Goal: Information Seeking & Learning: Learn about a topic

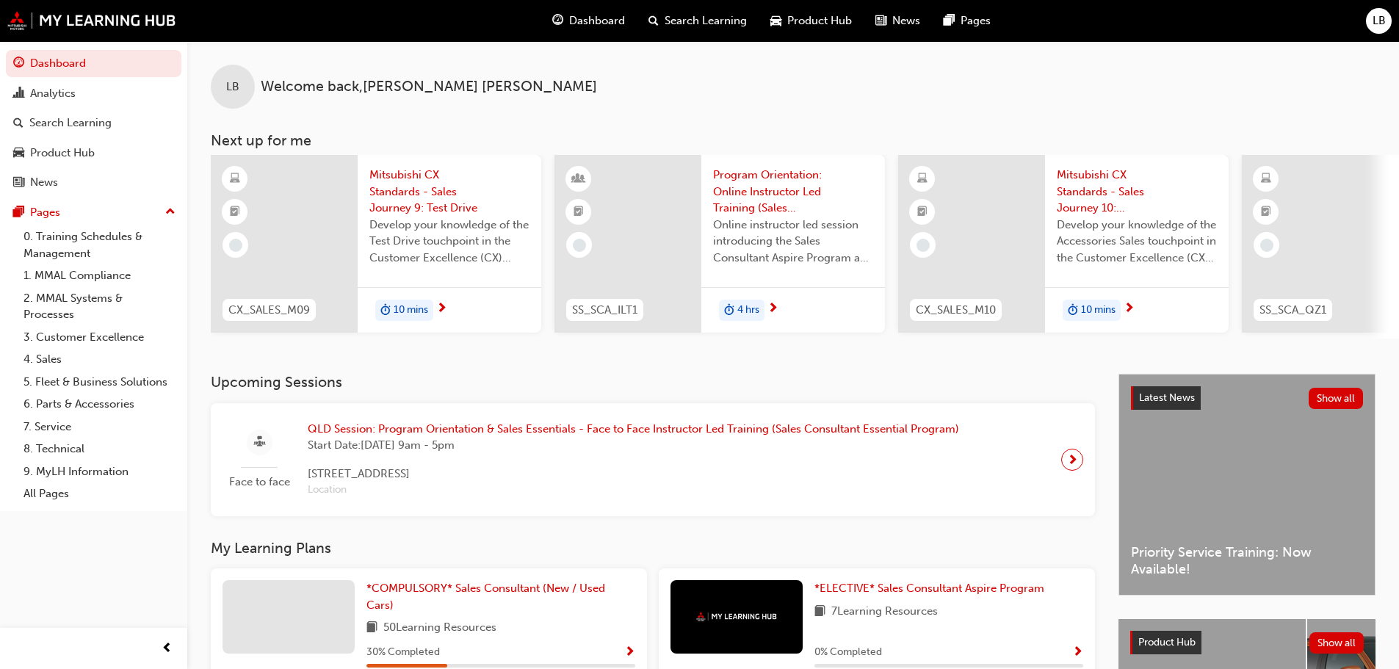
click at [411, 306] on span "10 mins" at bounding box center [411, 310] width 35 height 17
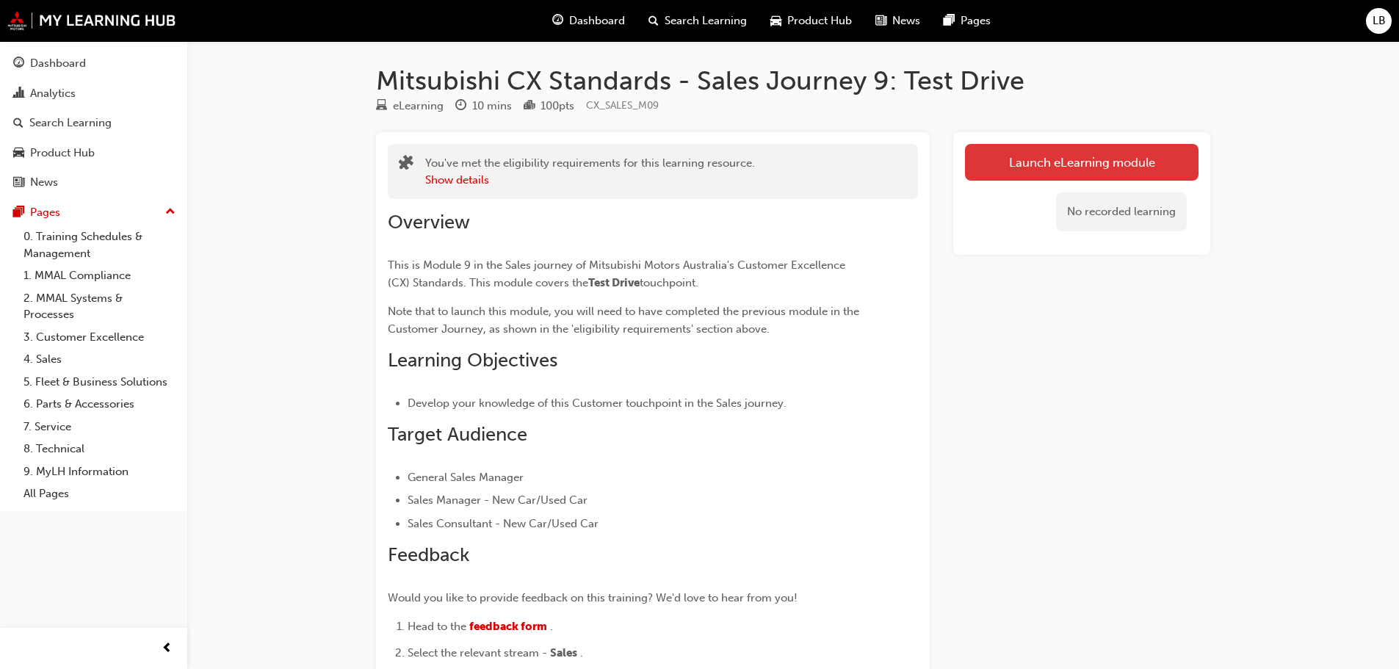
click at [1056, 159] on link "Launch eLearning module" at bounding box center [1082, 162] width 234 height 37
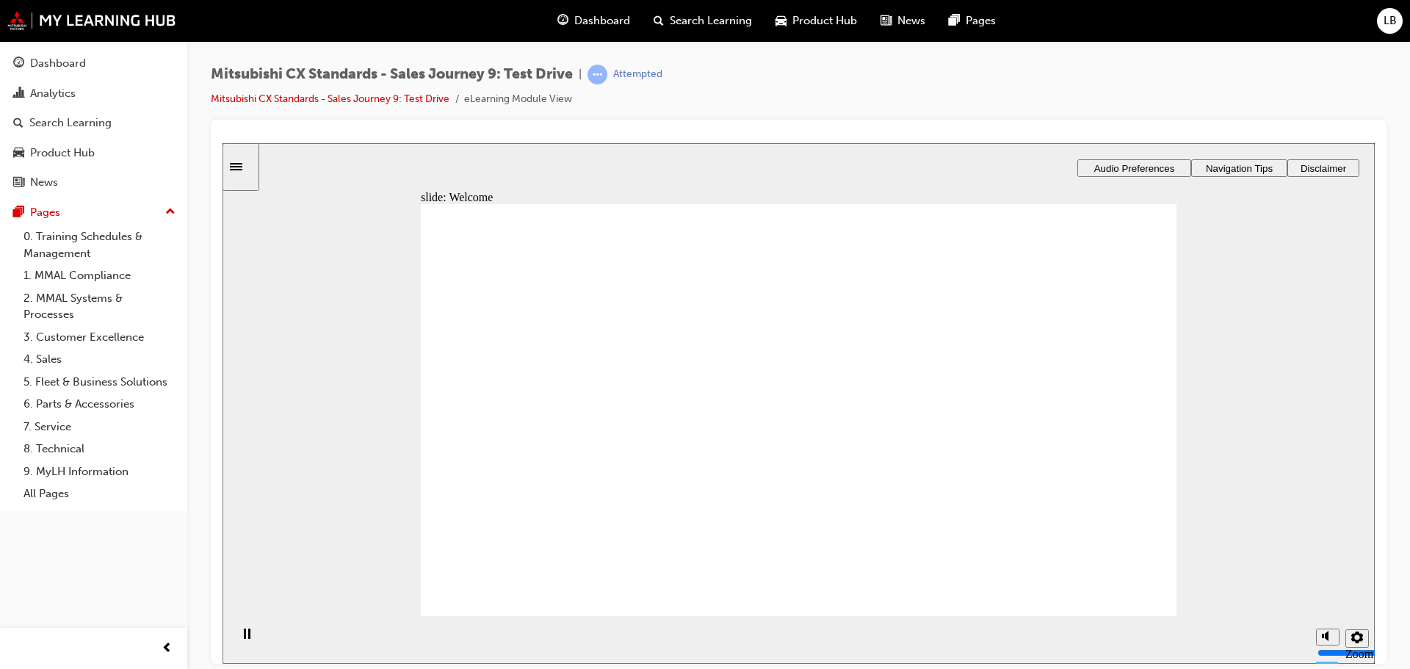
click at [1149, 160] on button "Audio Preferences" at bounding box center [1134, 168] width 114 height 18
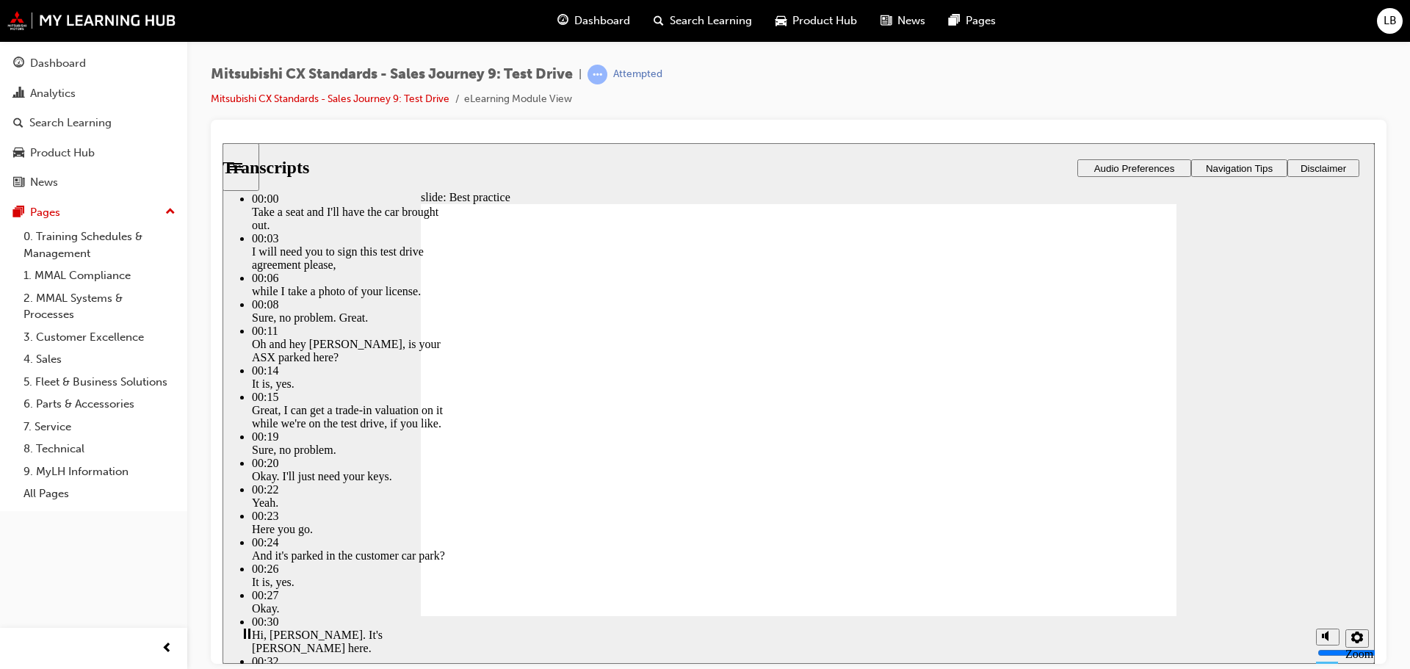
type input "170"
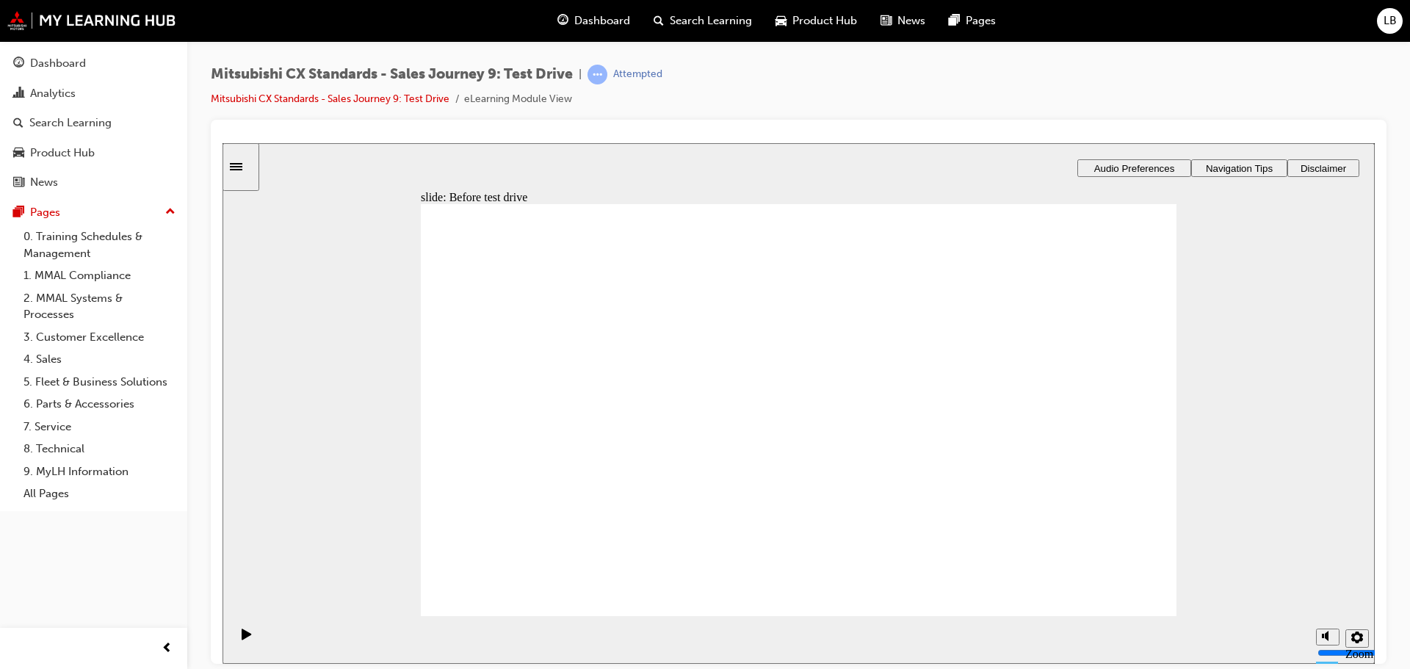
drag, startPoint x: 609, startPoint y: 438, endPoint x: 1049, endPoint y: 279, distance: 468.6
drag, startPoint x: 563, startPoint y: 444, endPoint x: 1055, endPoint y: 324, distance: 506.4
drag, startPoint x: 552, startPoint y: 450, endPoint x: 789, endPoint y: 295, distance: 284.0
drag, startPoint x: 546, startPoint y: 446, endPoint x: 775, endPoint y: 326, distance: 257.9
drag, startPoint x: 568, startPoint y: 447, endPoint x: 801, endPoint y: 369, distance: 245.2
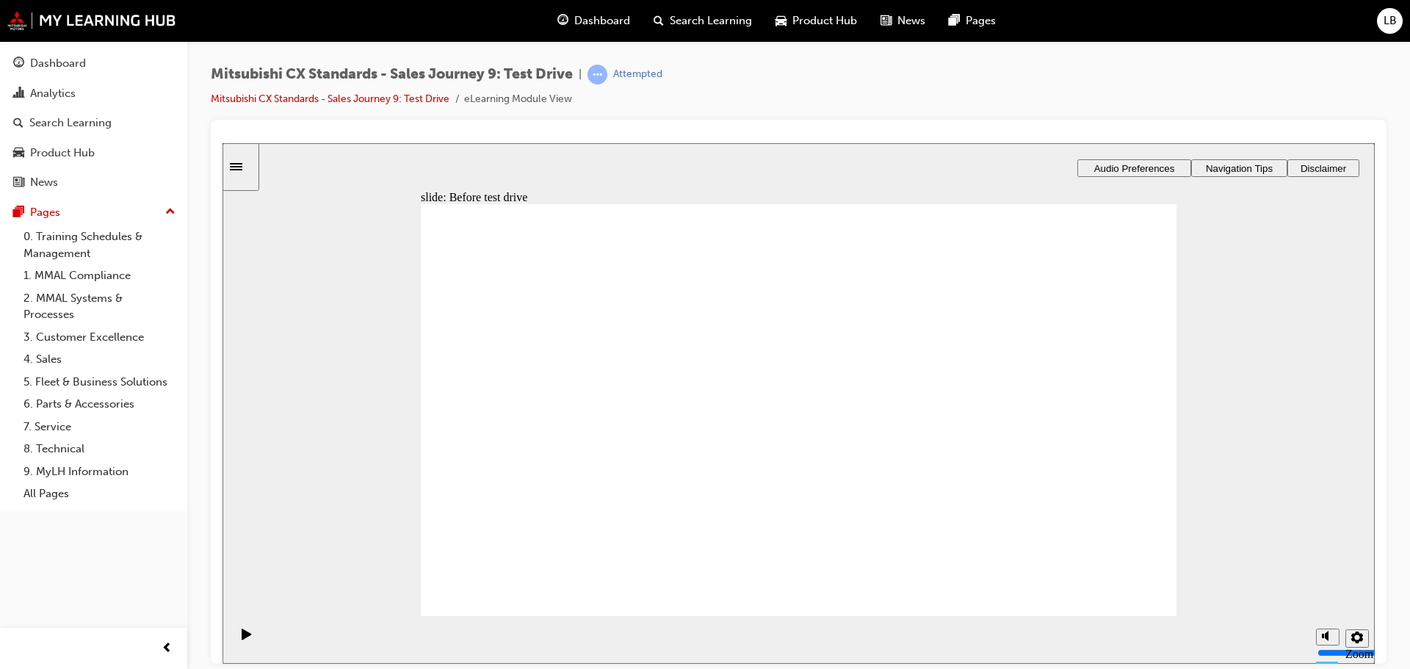
drag, startPoint x: 555, startPoint y: 448, endPoint x: 1038, endPoint y: 361, distance: 491.0
drag, startPoint x: 556, startPoint y: 450, endPoint x: 1036, endPoint y: 411, distance: 481.9
drag, startPoint x: 533, startPoint y: 447, endPoint x: 767, endPoint y: 403, distance: 237.5
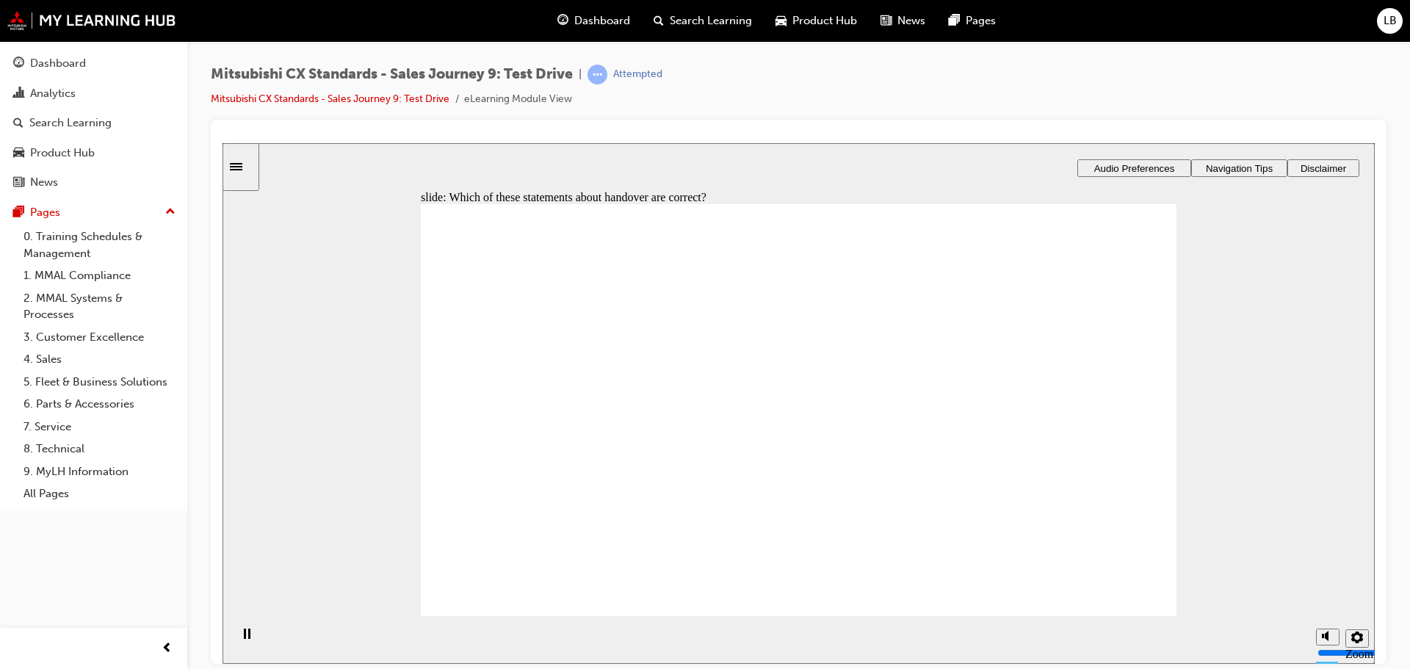
checkbox input "true"
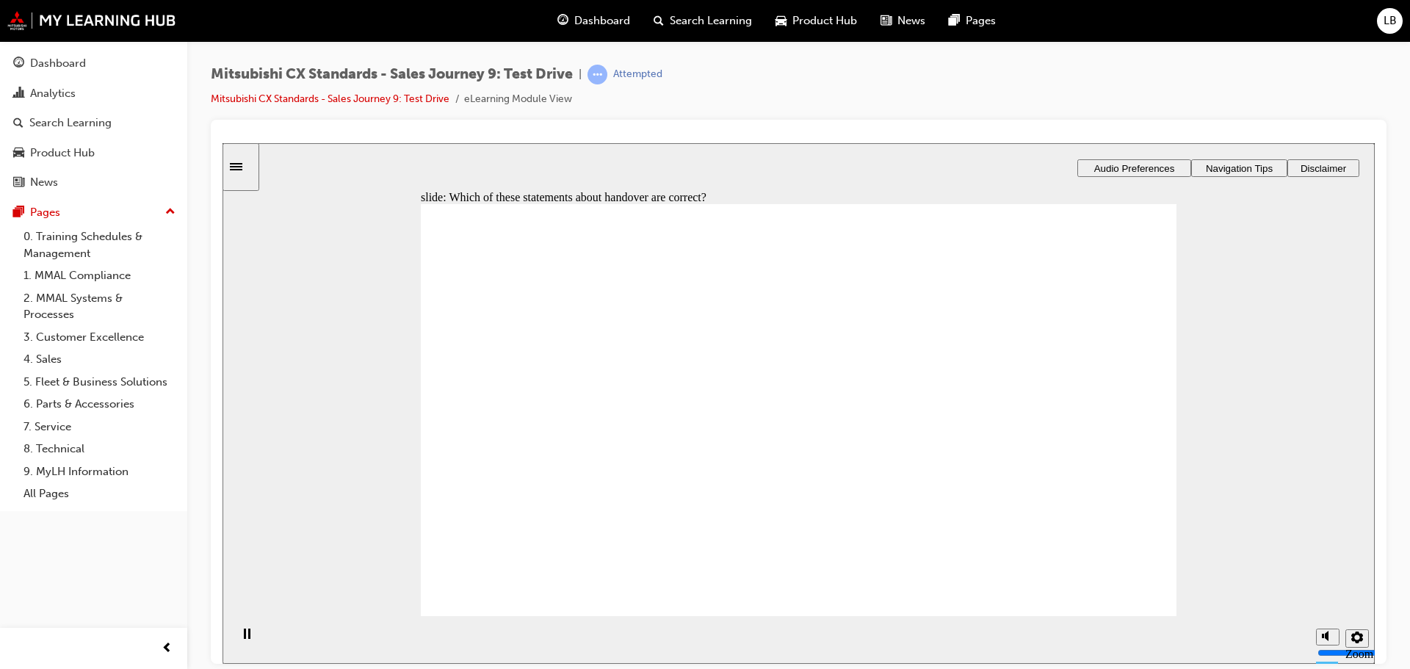
checkbox input "true"
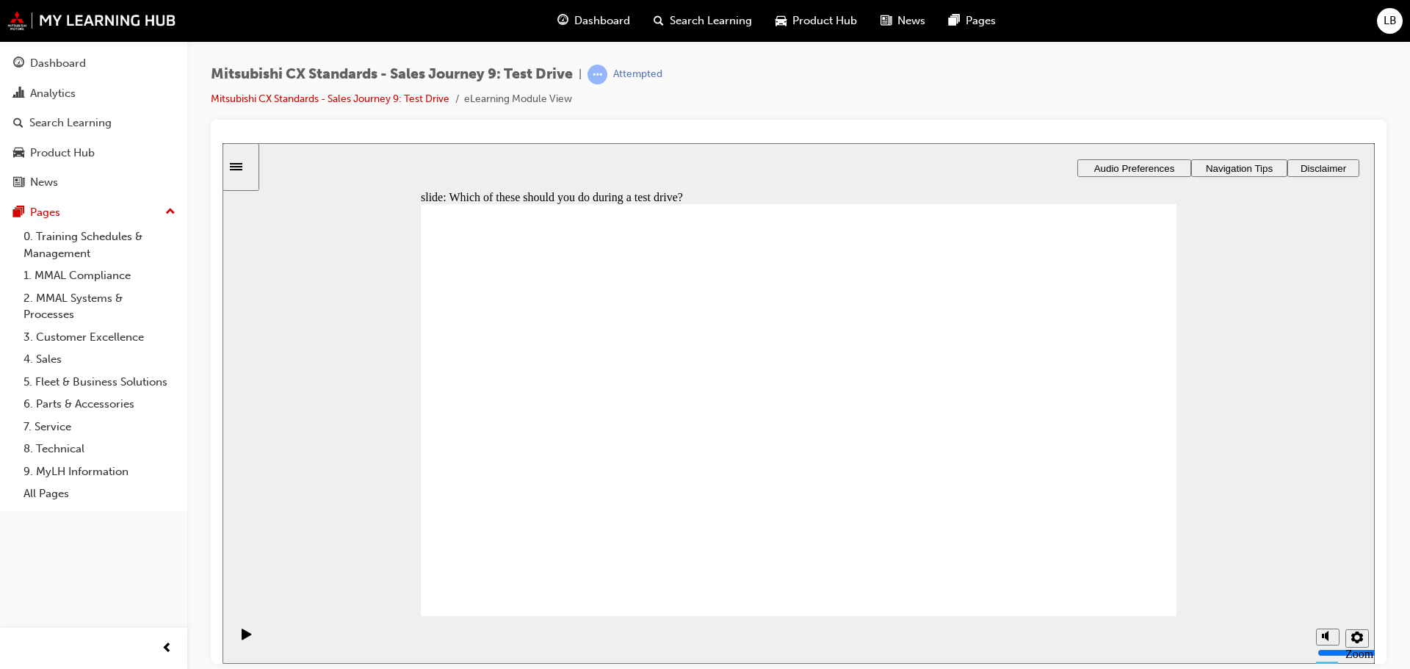
checkbox input "true"
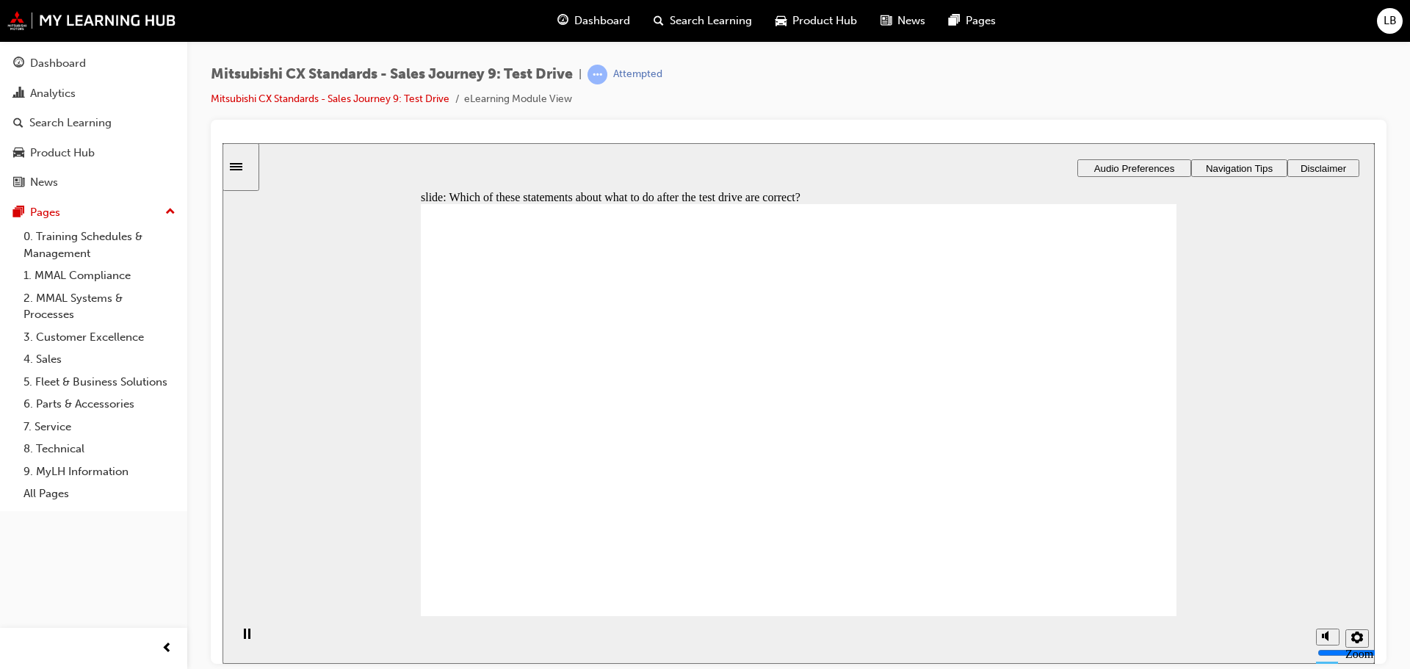
checkbox input "true"
drag, startPoint x: 801, startPoint y: 516, endPoint x: 1039, endPoint y: 312, distance: 313.1
drag, startPoint x: 796, startPoint y: 463, endPoint x: 1044, endPoint y: 360, distance: 269.0
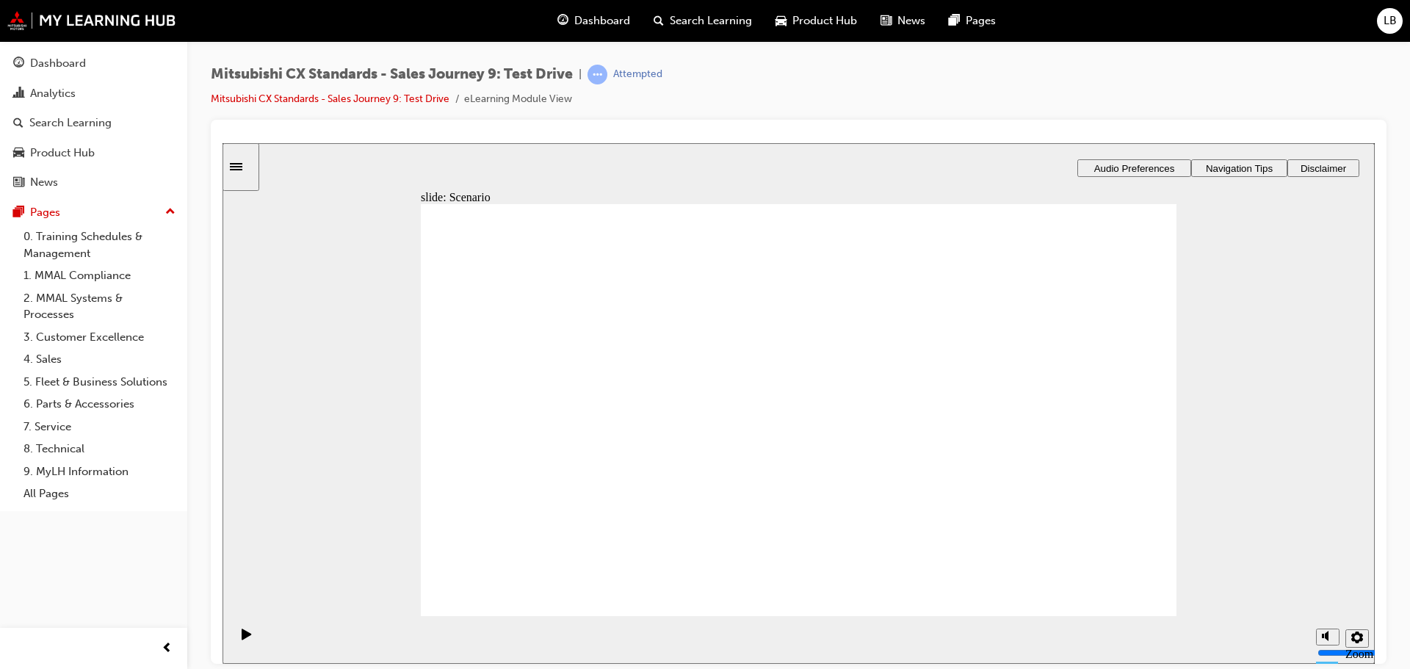
drag, startPoint x: 778, startPoint y: 414, endPoint x: 1029, endPoint y: 412, distance: 251.2
drag, startPoint x: 785, startPoint y: 361, endPoint x: 1035, endPoint y: 460, distance: 268.4
drag, startPoint x: 773, startPoint y: 309, endPoint x: 1026, endPoint y: 513, distance: 324.9
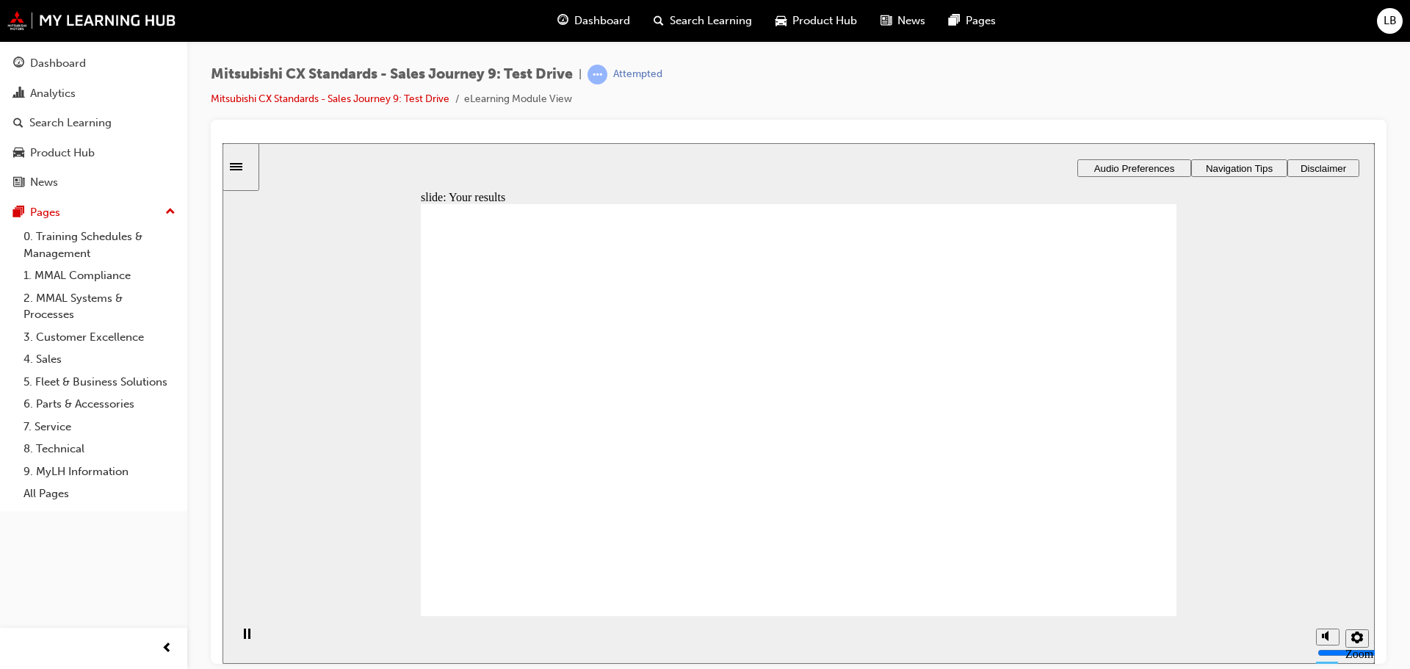
drag, startPoint x: 556, startPoint y: 449, endPoint x: 789, endPoint y: 286, distance: 284.8
drag, startPoint x: 549, startPoint y: 445, endPoint x: 1039, endPoint y: 284, distance: 516.3
drag, startPoint x: 519, startPoint y: 446, endPoint x: 748, endPoint y: 324, distance: 259.5
drag, startPoint x: 557, startPoint y: 445, endPoint x: 795, endPoint y: 365, distance: 251.1
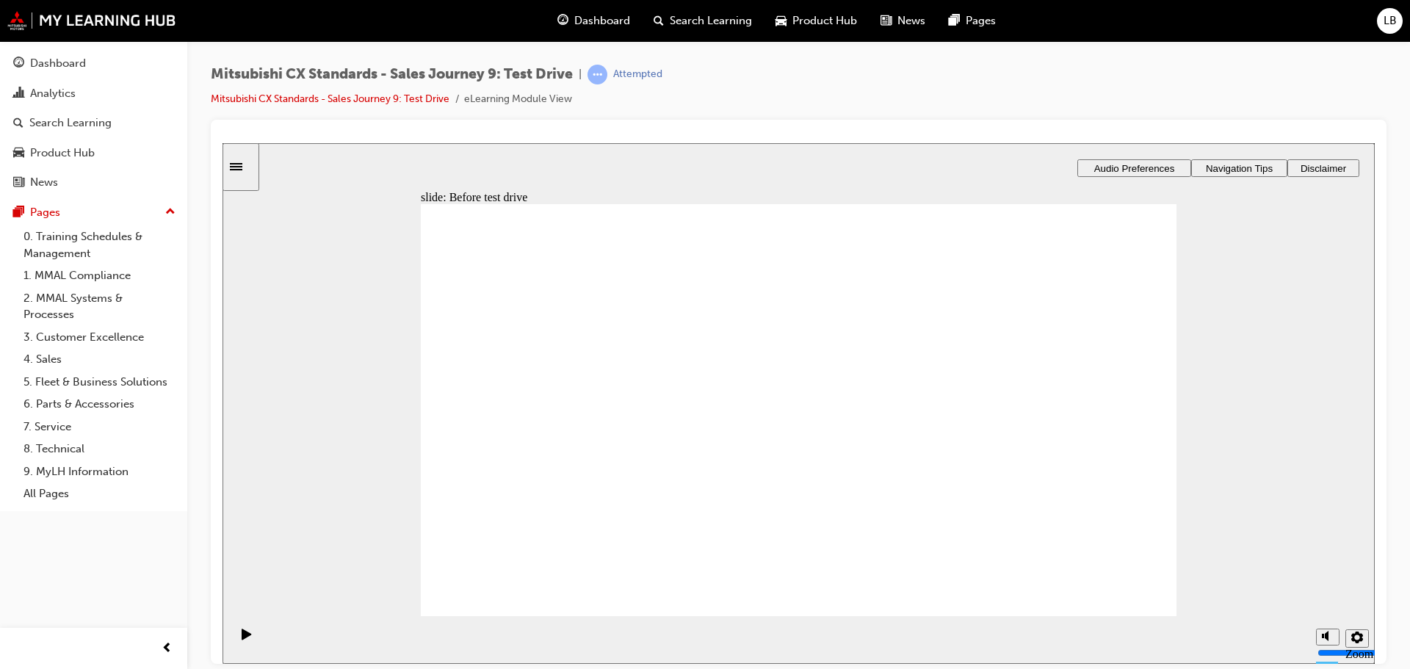
drag, startPoint x: 527, startPoint y: 443, endPoint x: 765, endPoint y: 397, distance: 242.4
drag, startPoint x: 546, startPoint y: 440, endPoint x: 1029, endPoint y: 319, distance: 497.5
drag, startPoint x: 549, startPoint y: 446, endPoint x: 1037, endPoint y: 357, distance: 495.7
drag, startPoint x: 519, startPoint y: 467, endPoint x: 762, endPoint y: 439, distance: 244.0
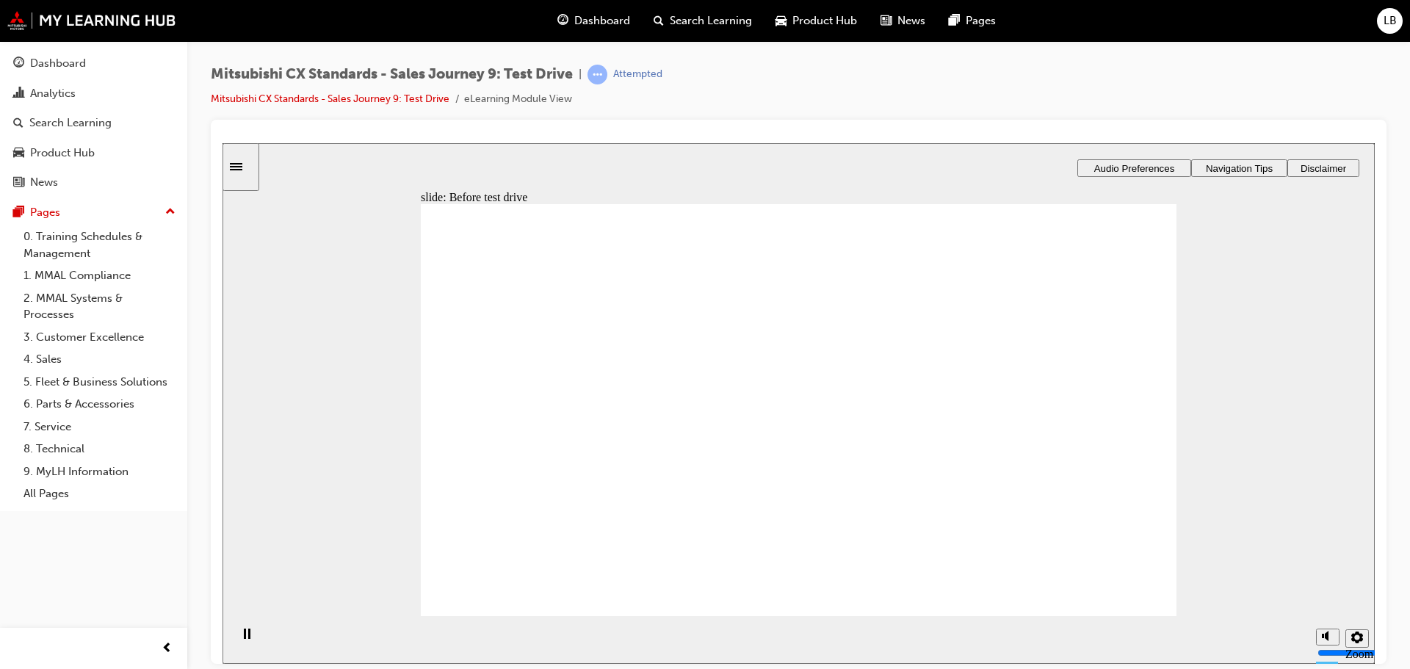
drag, startPoint x: 810, startPoint y: 518, endPoint x: 1055, endPoint y: 313, distance: 319.1
drag, startPoint x: 803, startPoint y: 422, endPoint x: 1041, endPoint y: 353, distance: 246.9
drag, startPoint x: 800, startPoint y: 463, endPoint x: 1036, endPoint y: 405, distance: 243.5
drag, startPoint x: 787, startPoint y: 363, endPoint x: 1037, endPoint y: 460, distance: 268.8
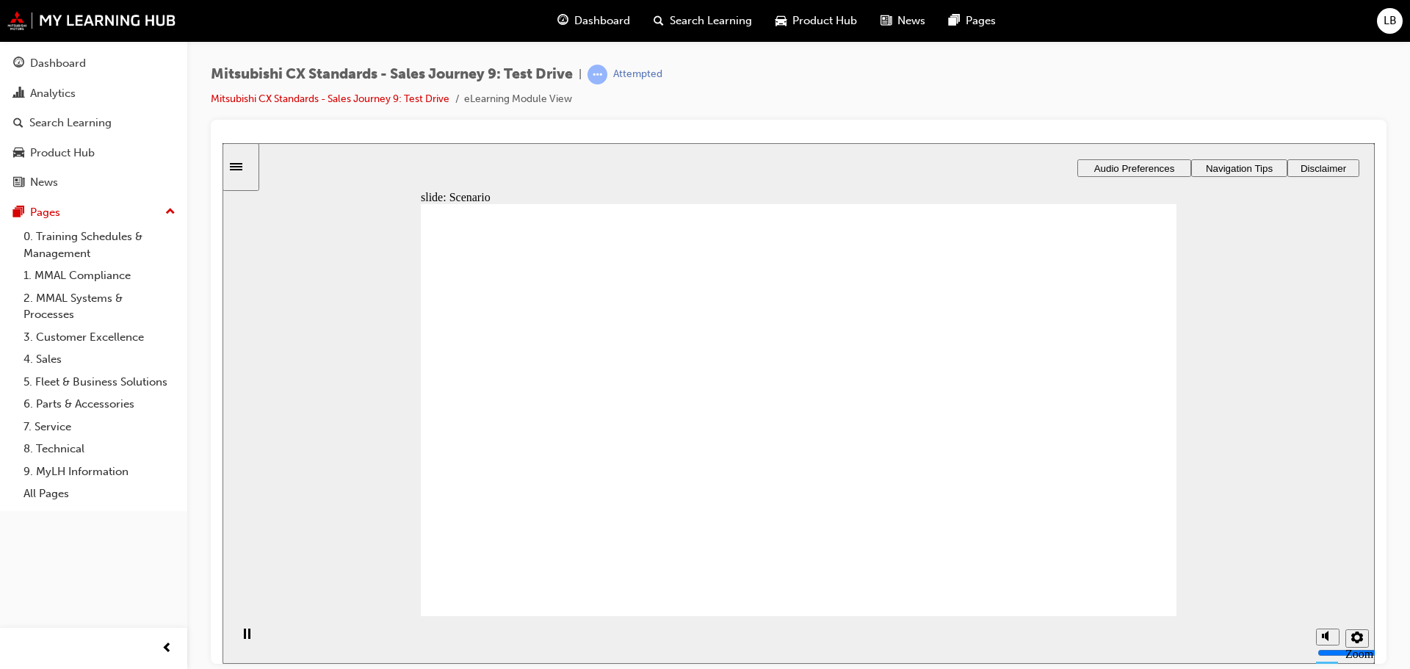
drag, startPoint x: 767, startPoint y: 314, endPoint x: 1019, endPoint y: 515, distance: 322.0
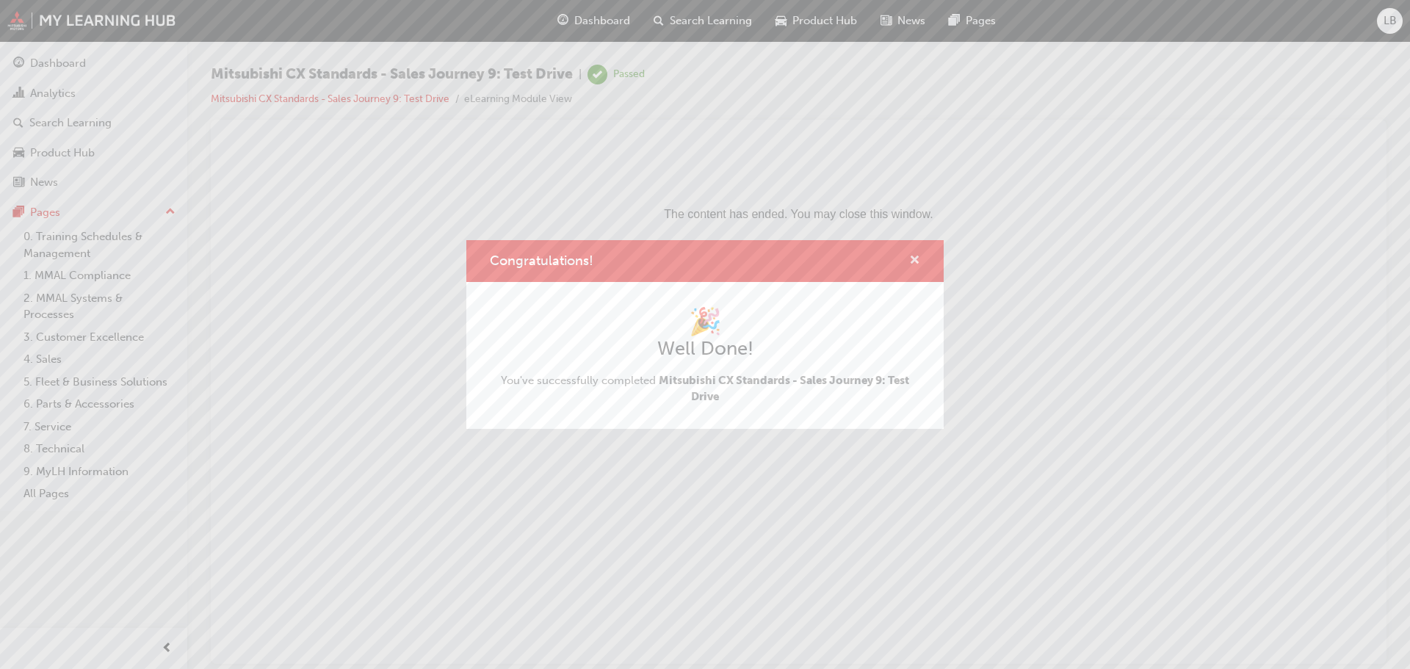
click at [914, 259] on span "cross-icon" at bounding box center [914, 261] width 11 height 13
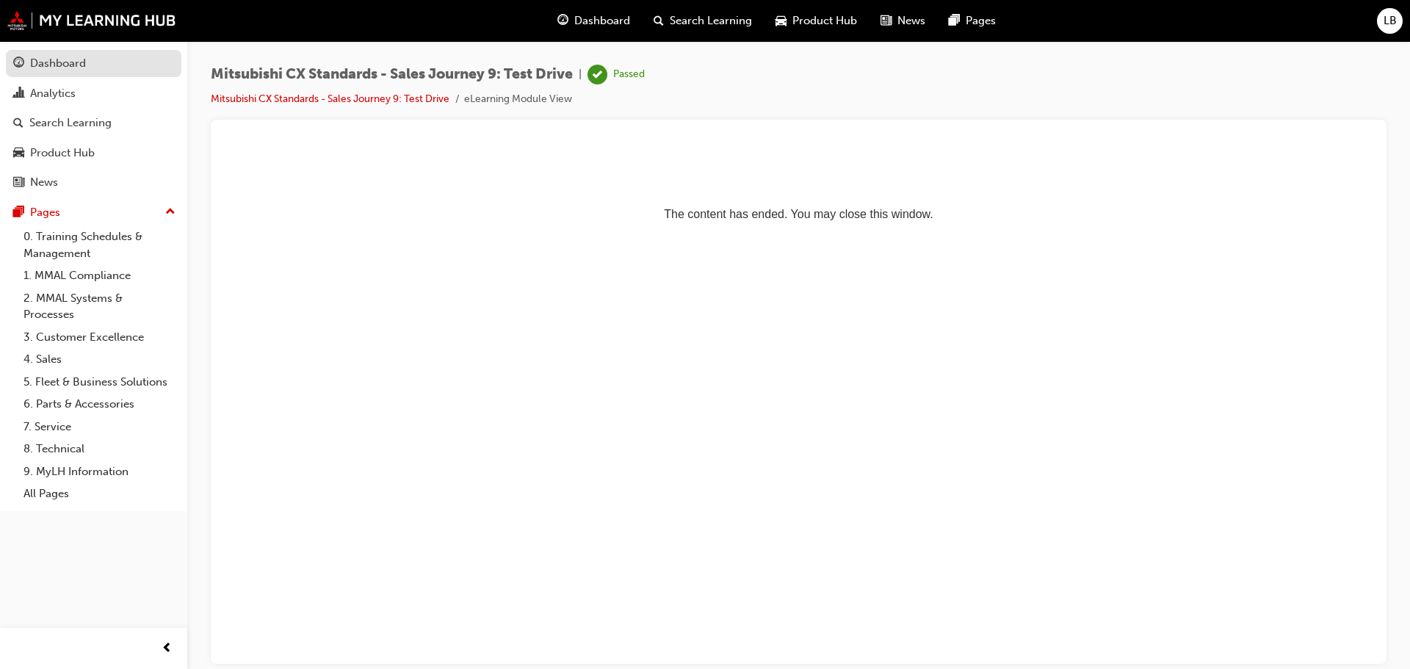
click at [67, 57] on div "Dashboard" at bounding box center [58, 63] width 56 height 17
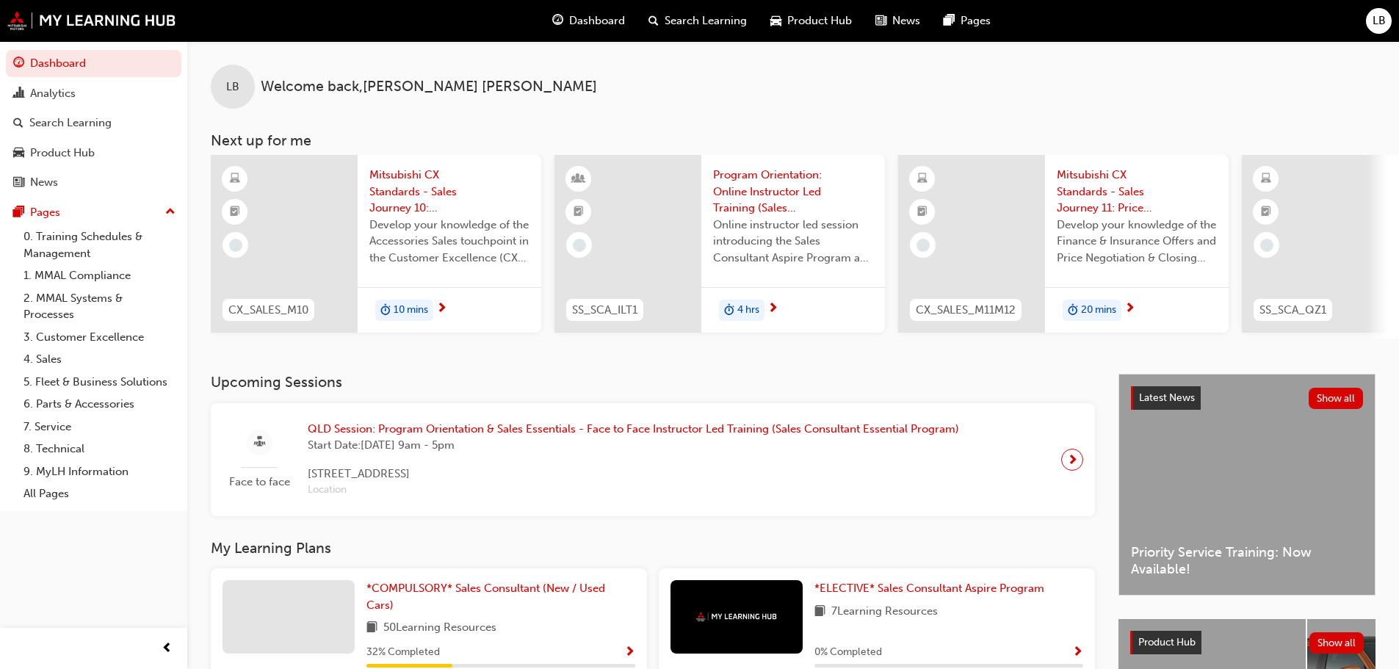
click at [401, 303] on span "10 mins" at bounding box center [411, 310] width 35 height 17
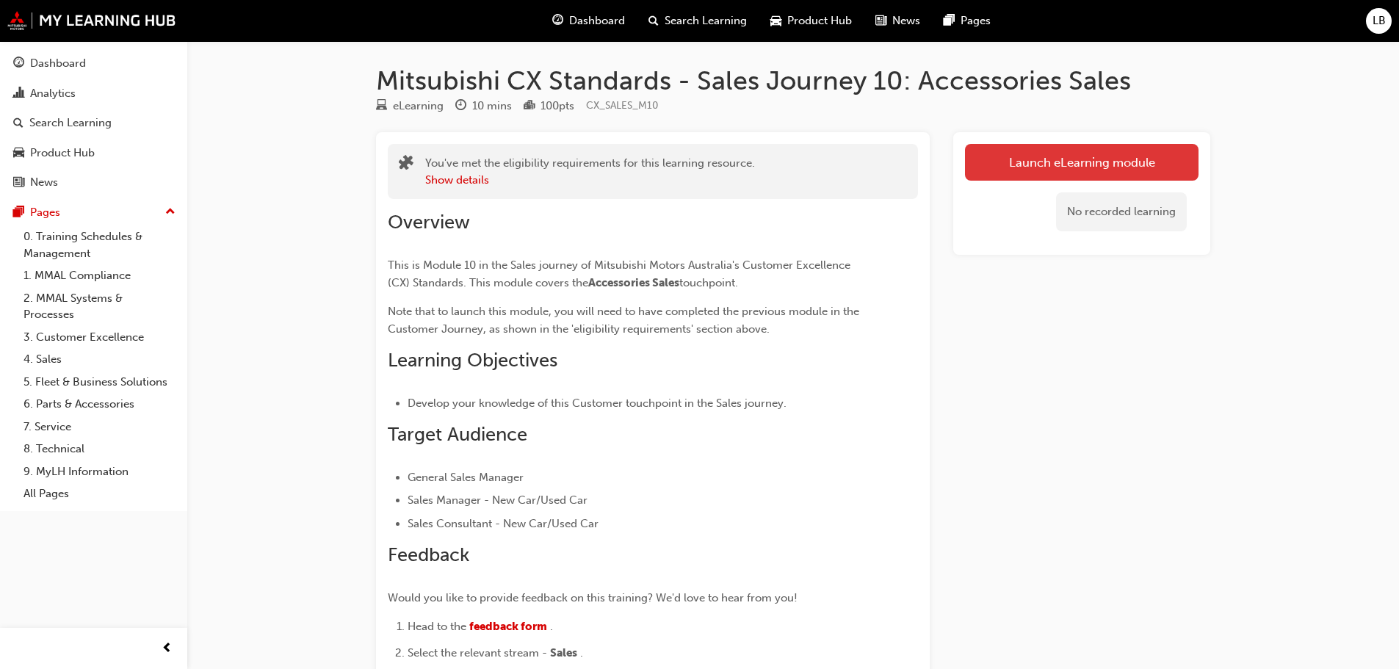
click at [1094, 151] on link "Launch eLearning module" at bounding box center [1082, 162] width 234 height 37
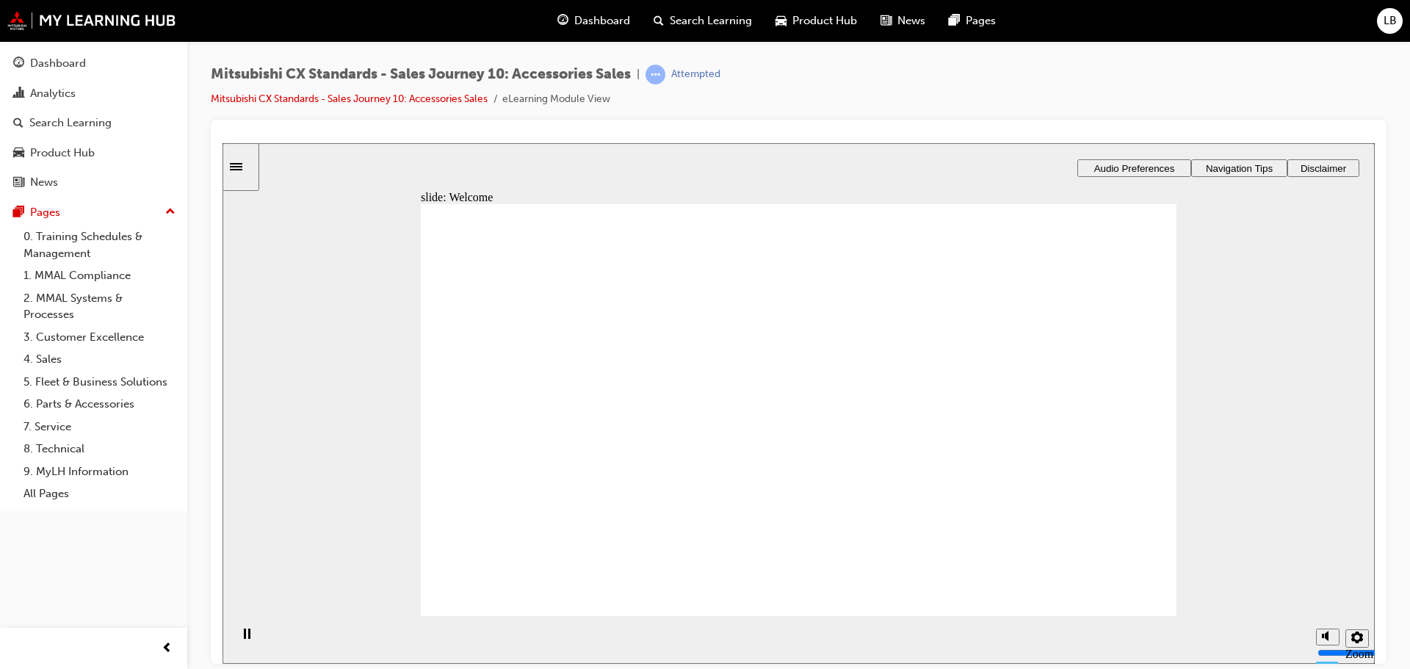
click at [1099, 157] on div "slide: About this module About this module Oval 2 headphones icon 1 This module…" at bounding box center [799, 402] width 1152 height 521
click at [1142, 162] on span "Audio Preferences" at bounding box center [1134, 167] width 81 height 11
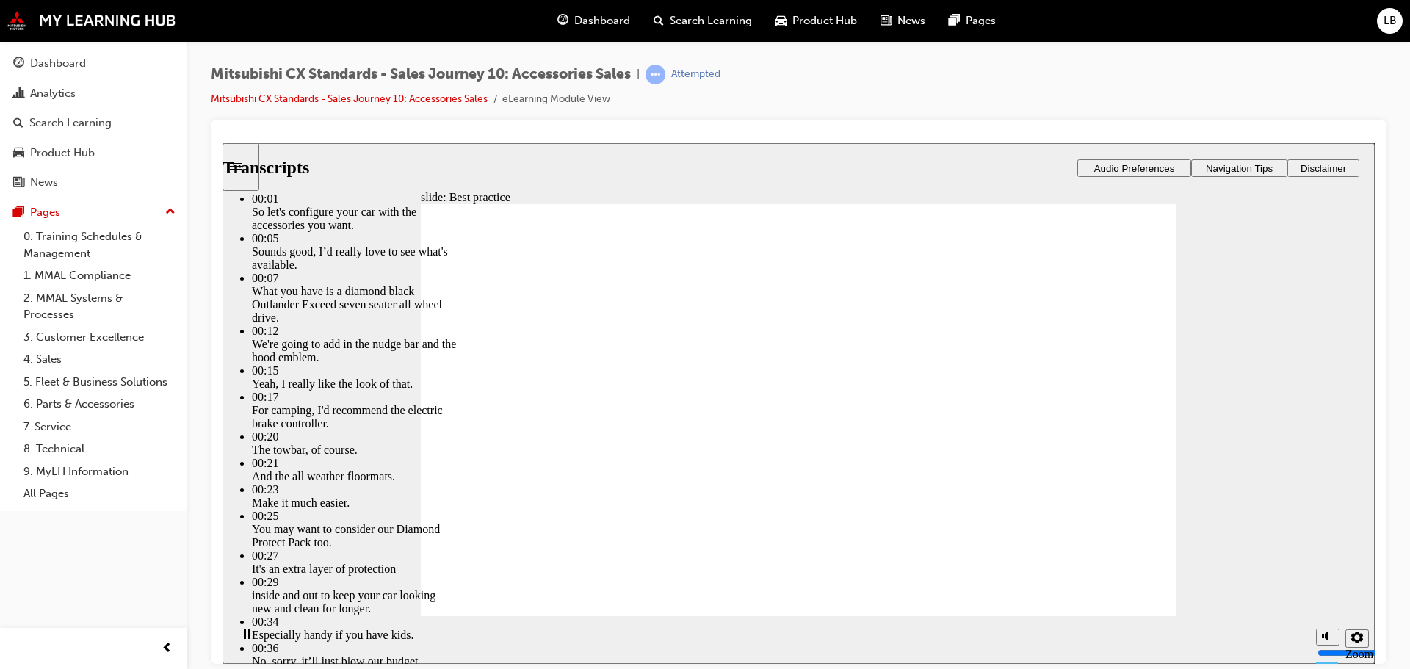
type input "89"
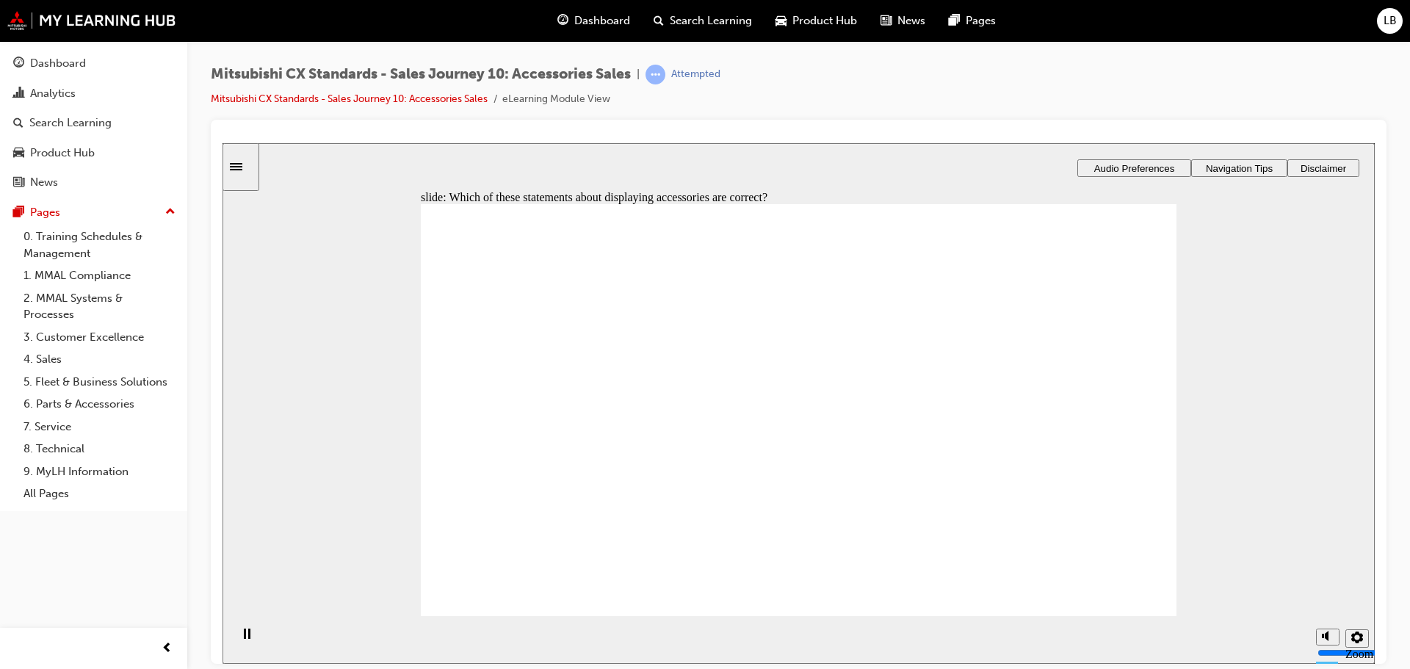
checkbox input "true"
drag, startPoint x: 532, startPoint y: 460, endPoint x: 1008, endPoint y: 311, distance: 498.7
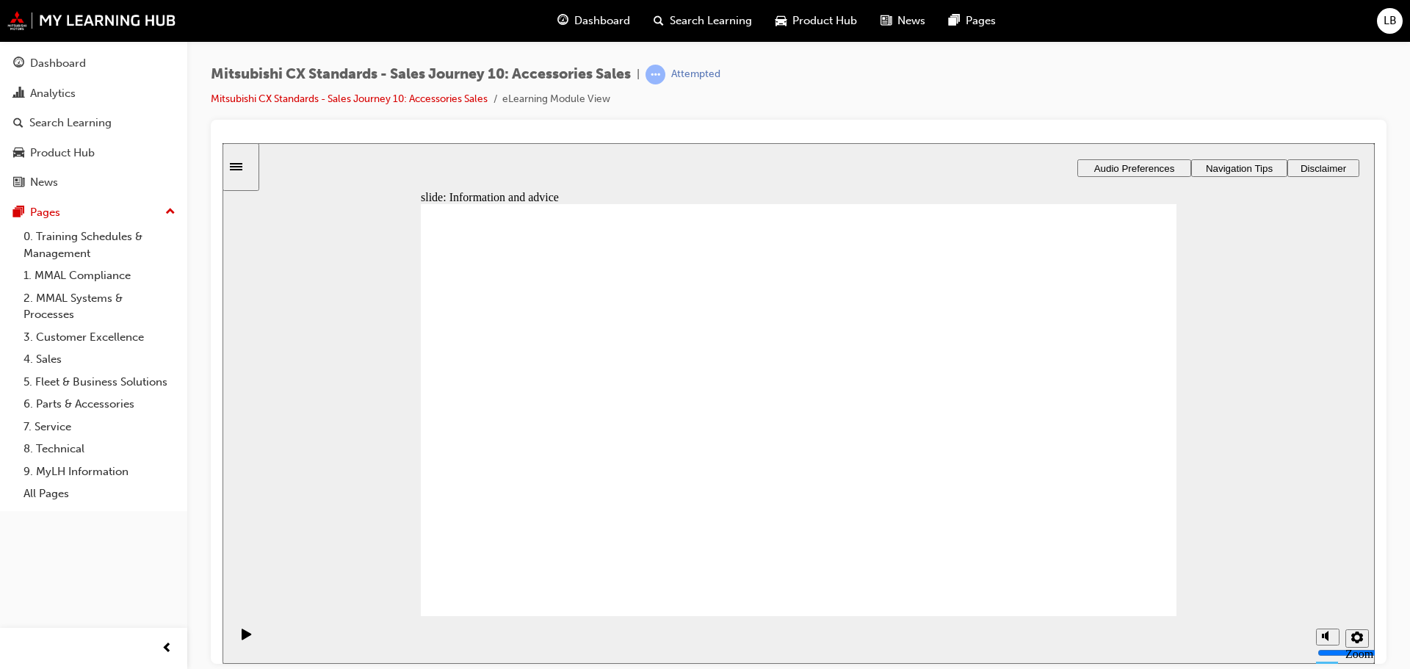
drag, startPoint x: 537, startPoint y: 453, endPoint x: 770, endPoint y: 308, distance: 274.1
drag, startPoint x: 533, startPoint y: 453, endPoint x: 1016, endPoint y: 363, distance: 490.9
drag, startPoint x: 542, startPoint y: 456, endPoint x: 776, endPoint y: 355, distance: 254.6
drag, startPoint x: 540, startPoint y: 455, endPoint x: 774, endPoint y: 398, distance: 241.2
drag, startPoint x: 540, startPoint y: 452, endPoint x: 769, endPoint y: 443, distance: 229.3
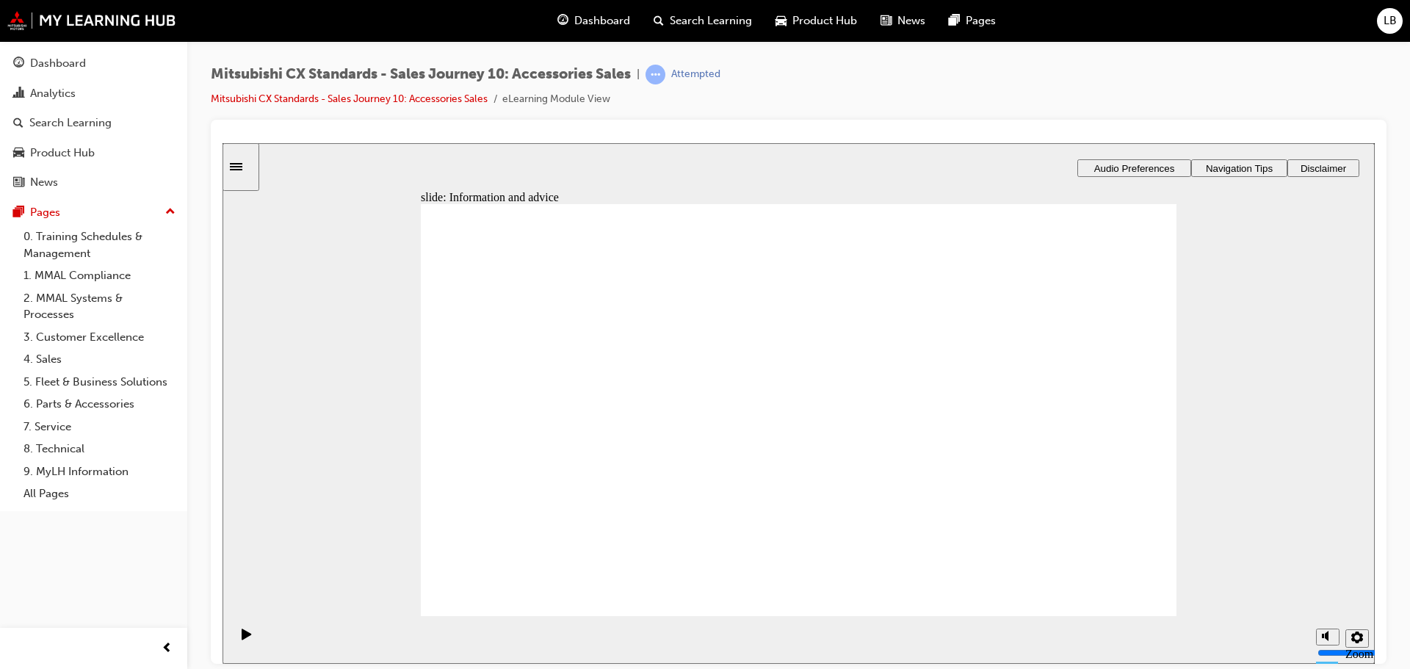
checkbox input "true"
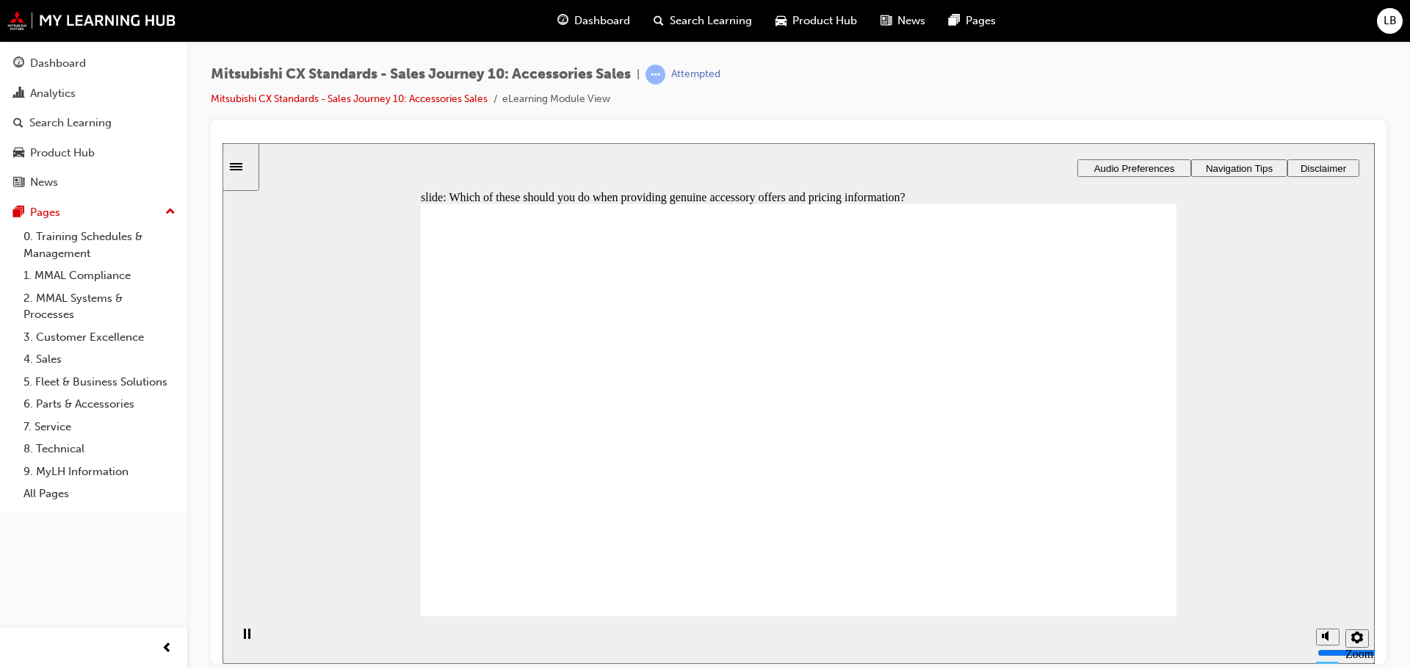
drag, startPoint x: 533, startPoint y: 454, endPoint x: 1016, endPoint y: 314, distance: 503.0
drag, startPoint x: 543, startPoint y: 454, endPoint x: 782, endPoint y: 306, distance: 280.6
drag, startPoint x: 559, startPoint y: 450, endPoint x: 1037, endPoint y: 364, distance: 485.9
drag, startPoint x: 544, startPoint y: 452, endPoint x: 778, endPoint y: 372, distance: 247.8
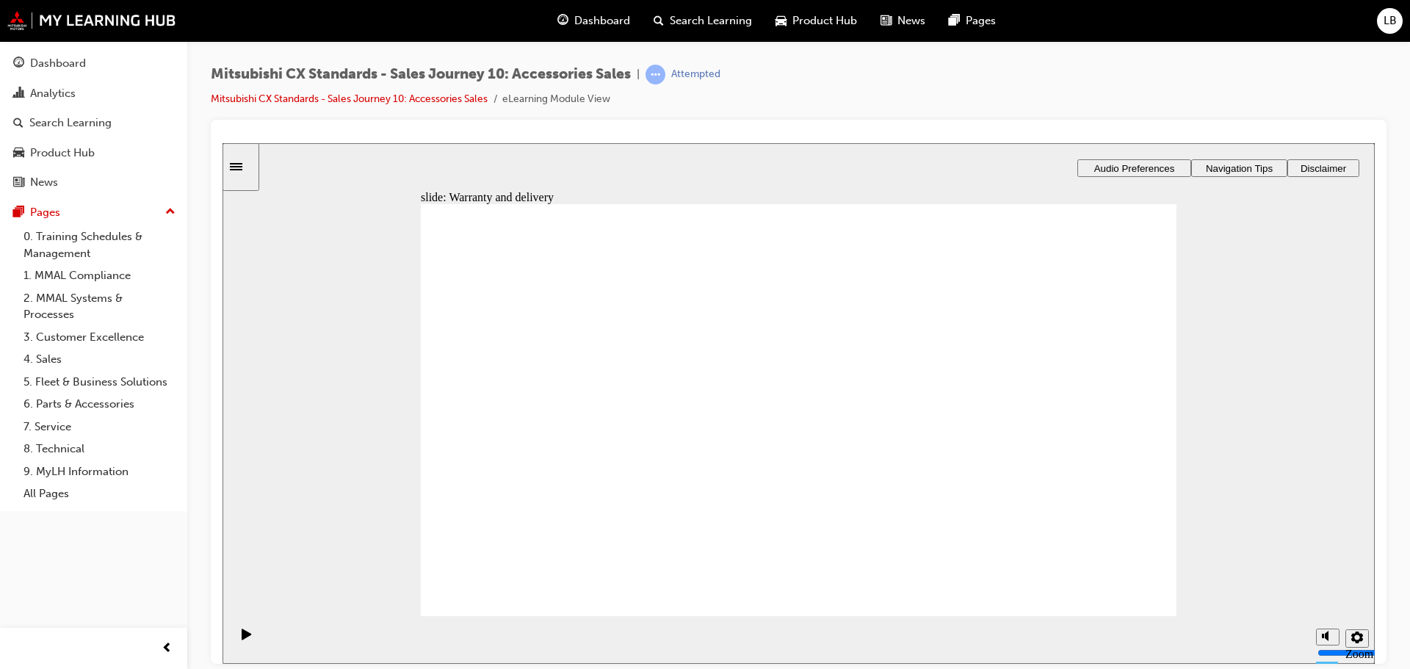
drag, startPoint x: 535, startPoint y: 450, endPoint x: 776, endPoint y: 429, distance: 241.8
checkbox input "true"
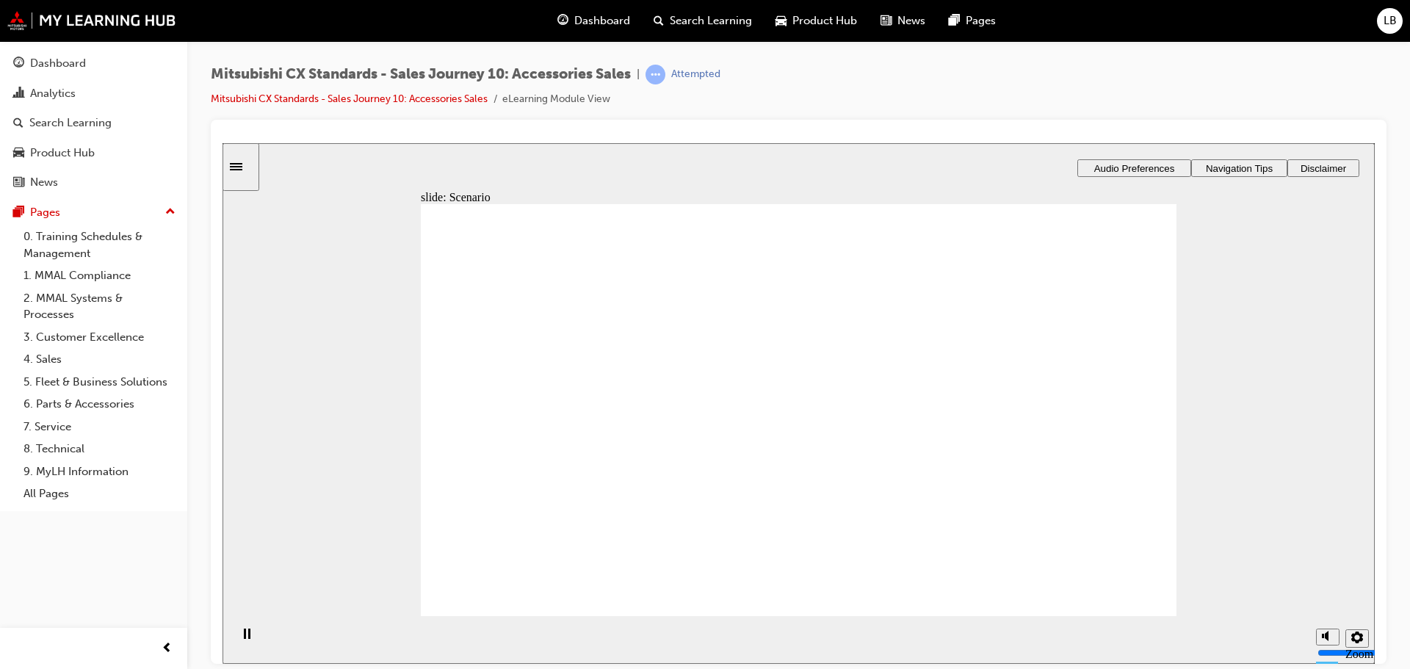
checkbox input "true"
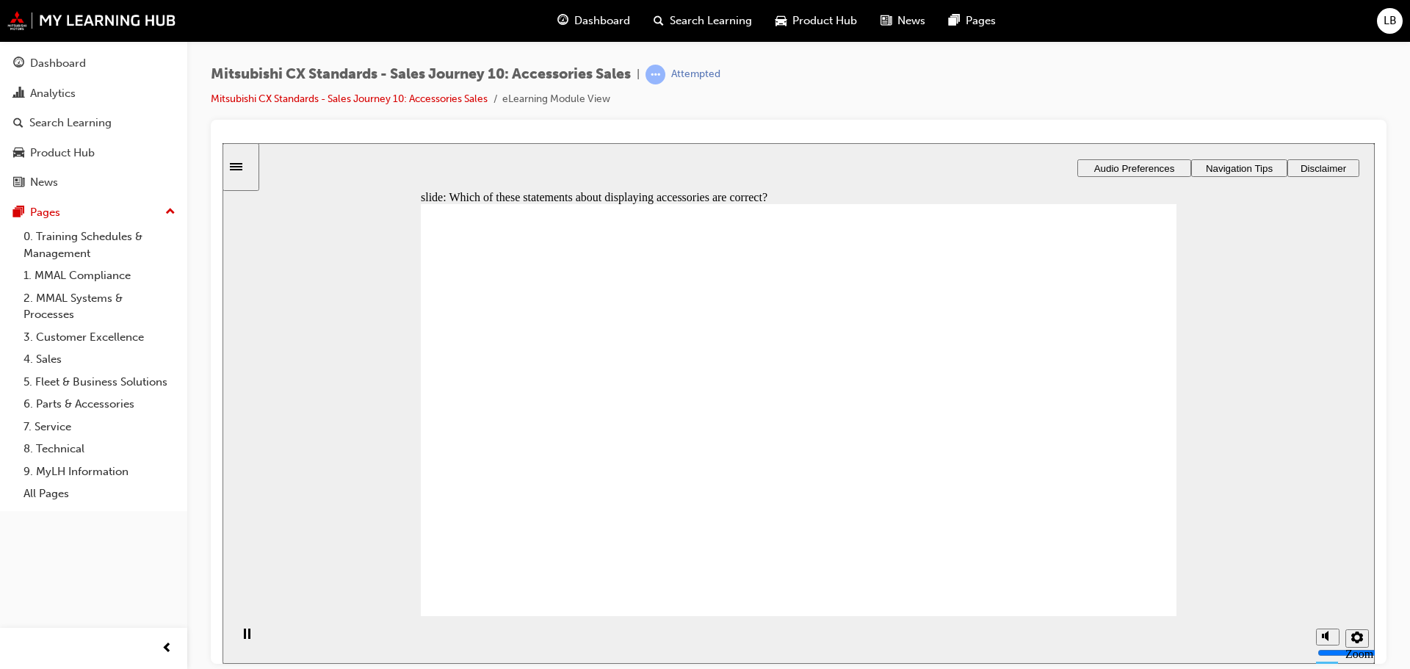
checkbox input "true"
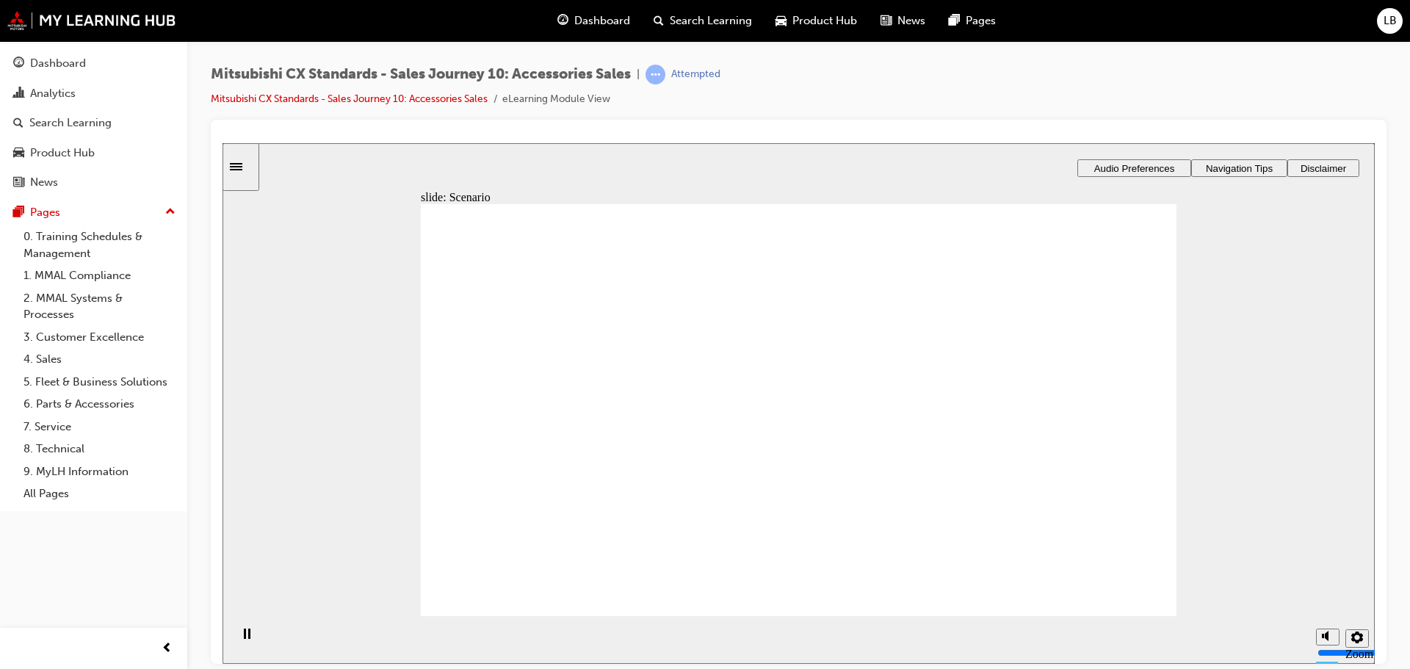
checkbox input "true"
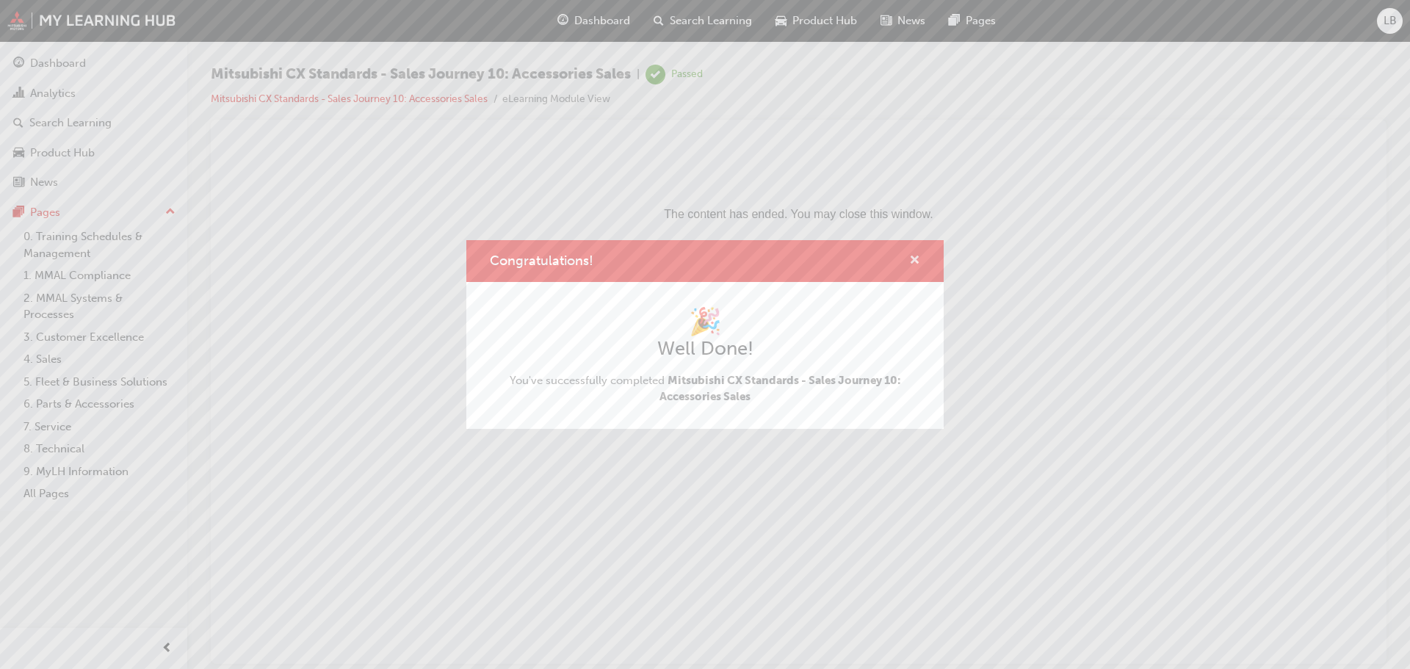
click at [911, 255] on span "cross-icon" at bounding box center [914, 261] width 11 height 13
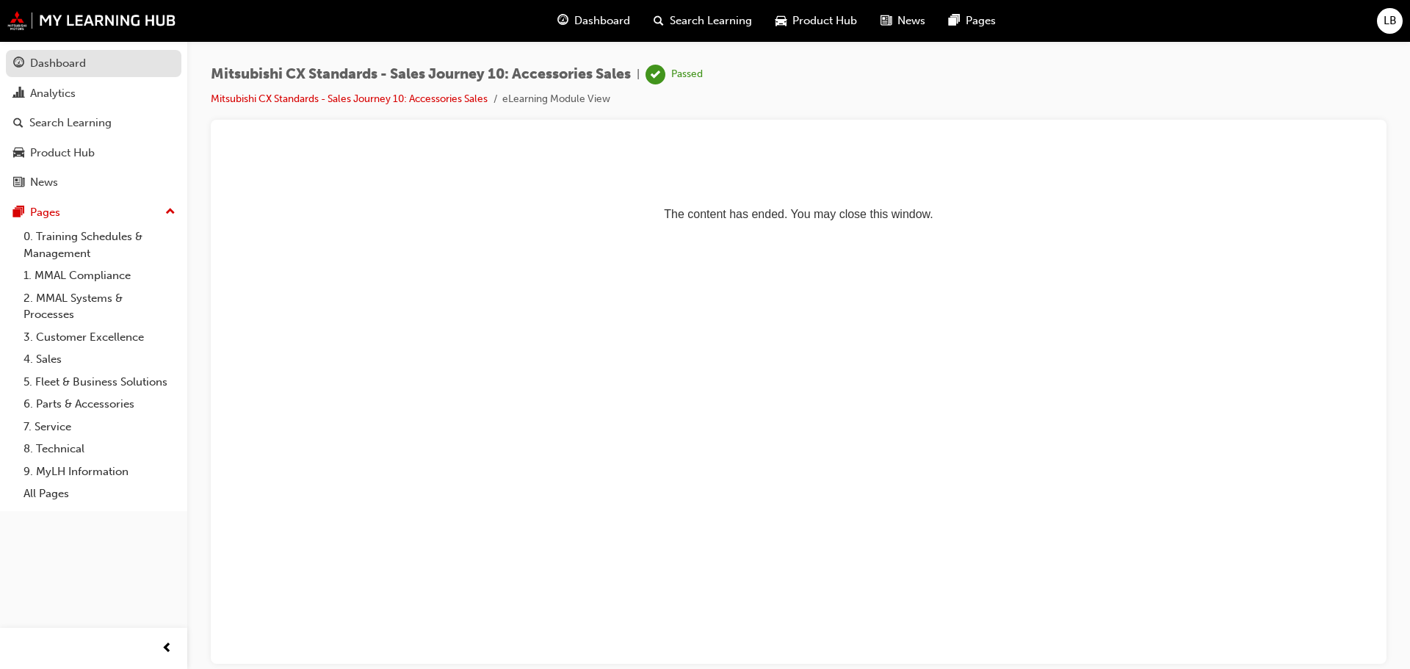
click at [43, 58] on div "Dashboard" at bounding box center [58, 63] width 56 height 17
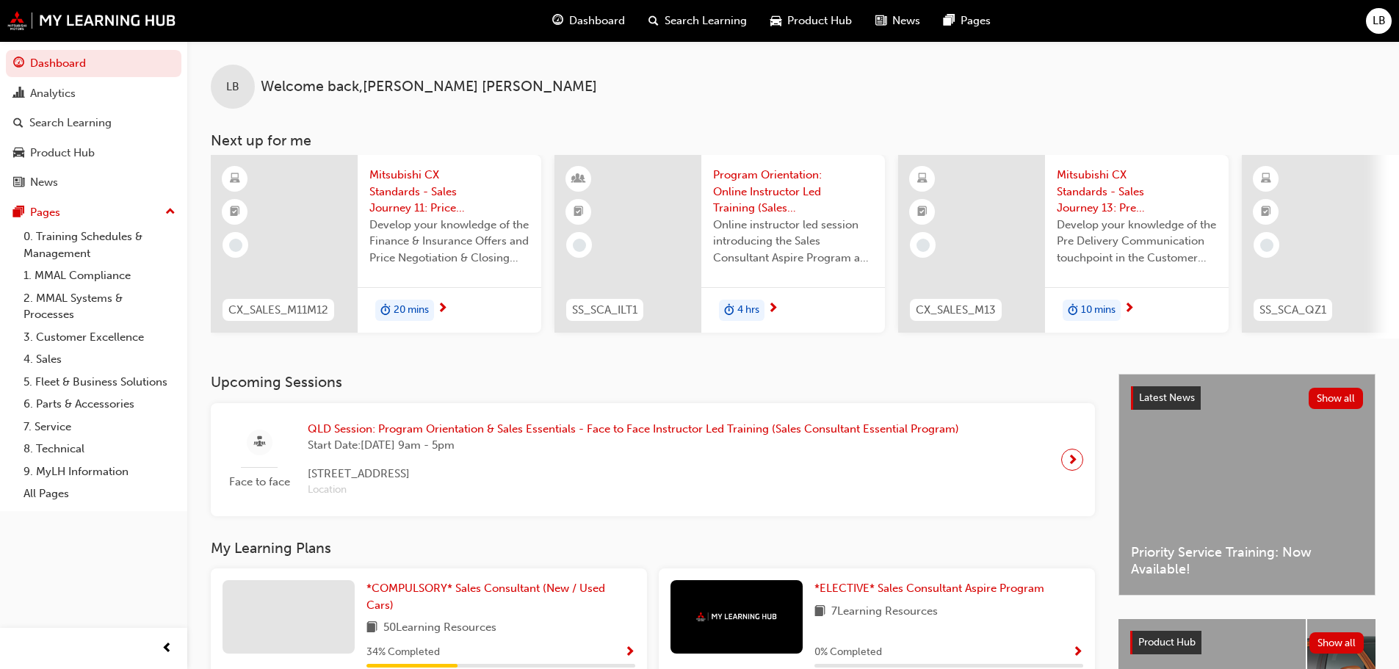
click at [394, 308] on span "20 mins" at bounding box center [411, 310] width 35 height 17
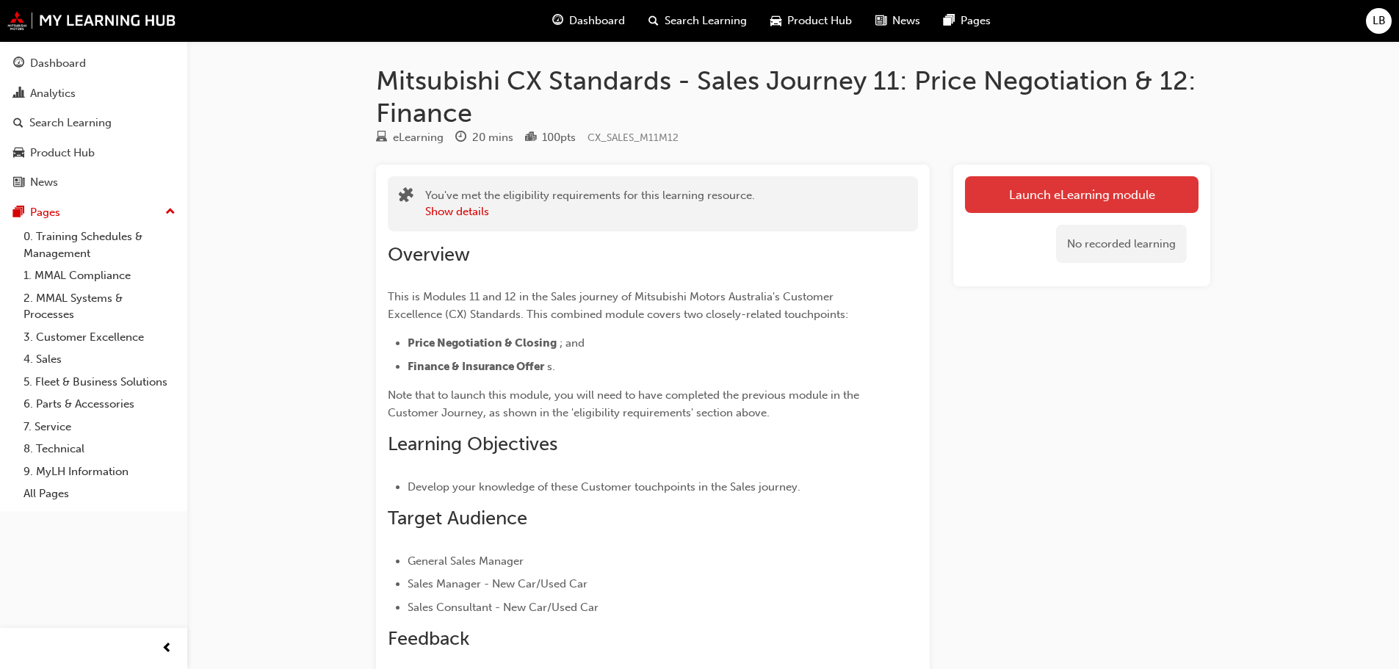
click at [1051, 196] on link "Launch eLearning module" at bounding box center [1082, 194] width 234 height 37
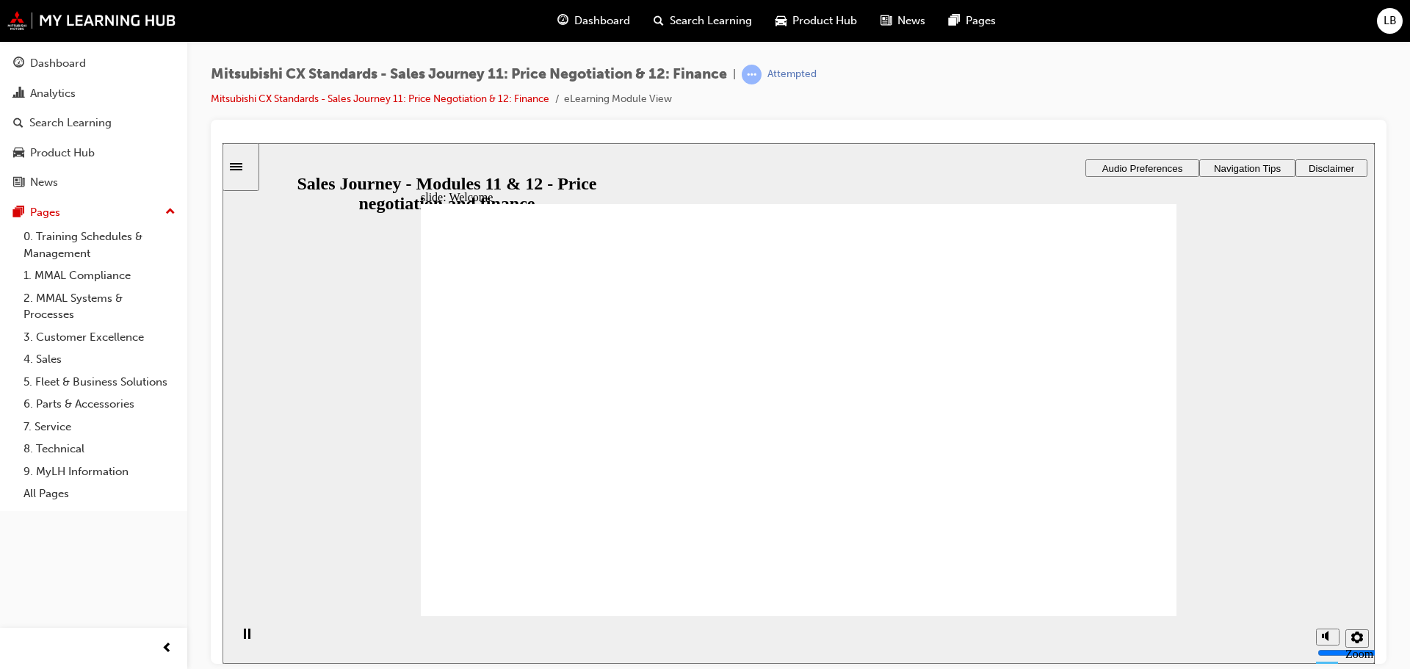
click at [1130, 162] on span "Audio Preferences" at bounding box center [1142, 167] width 81 height 11
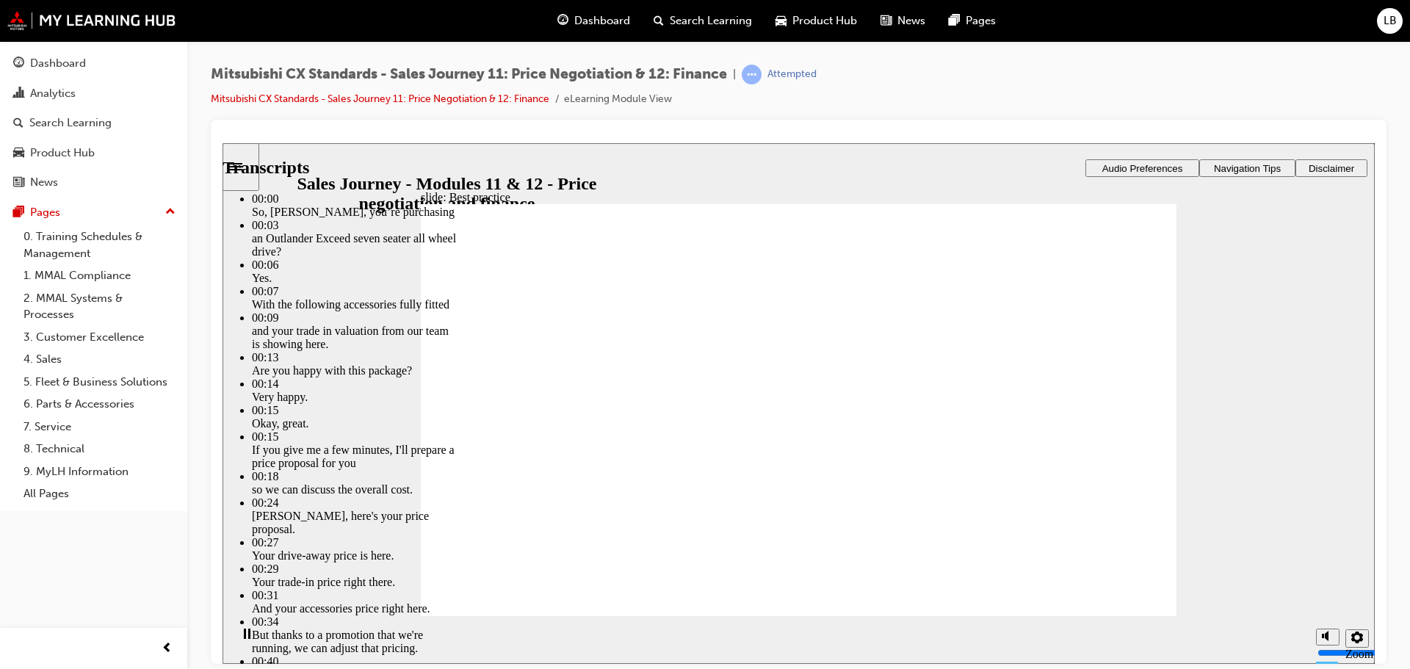
type input "221"
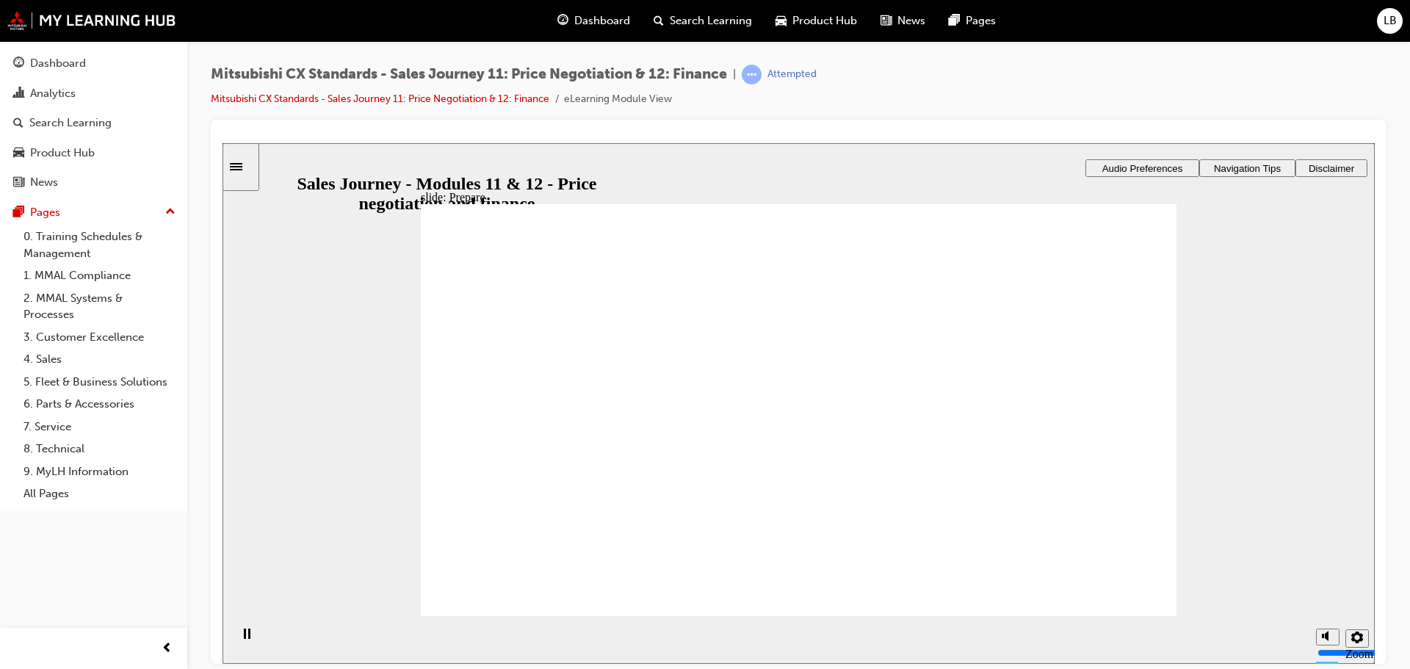
checkbox input "true"
drag, startPoint x: 447, startPoint y: 463, endPoint x: 448, endPoint y: 491, distance: 27.9
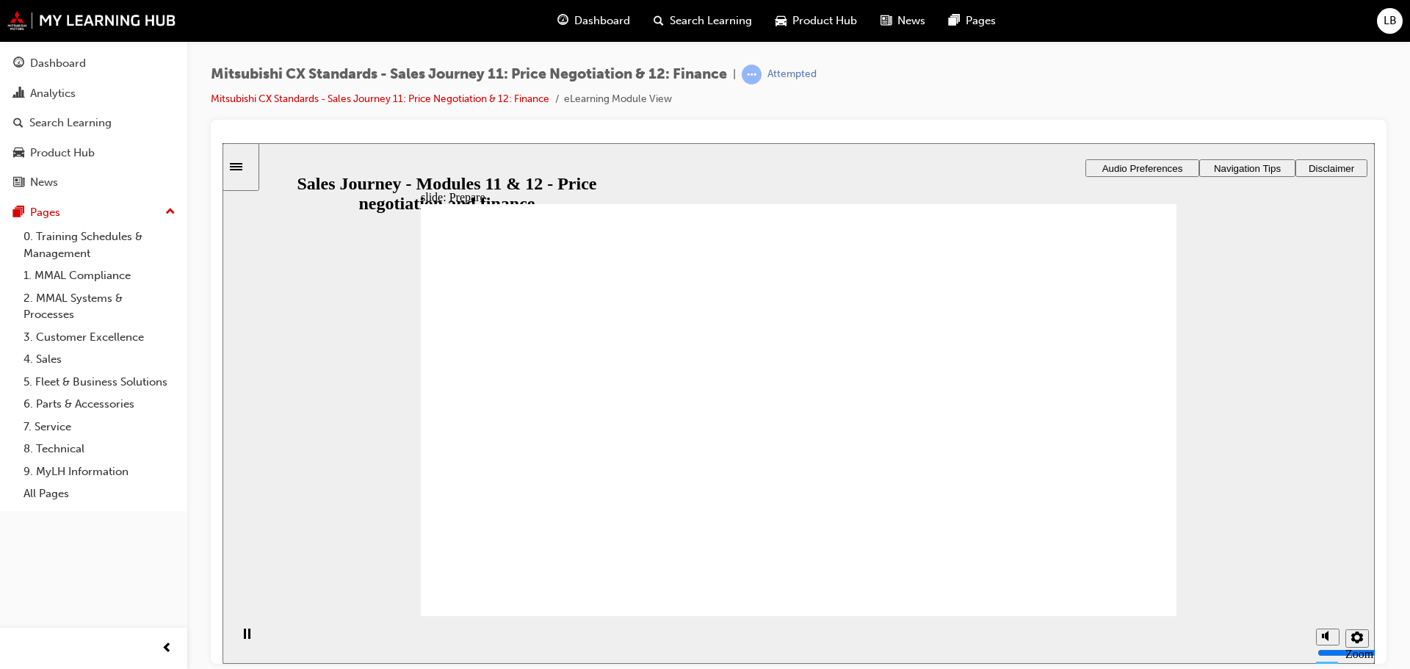
checkbox input "true"
drag, startPoint x: 521, startPoint y: 431, endPoint x: 1031, endPoint y: 312, distance: 524.1
drag, startPoint x: 518, startPoint y: 435, endPoint x: 776, endPoint y: 318, distance: 283.0
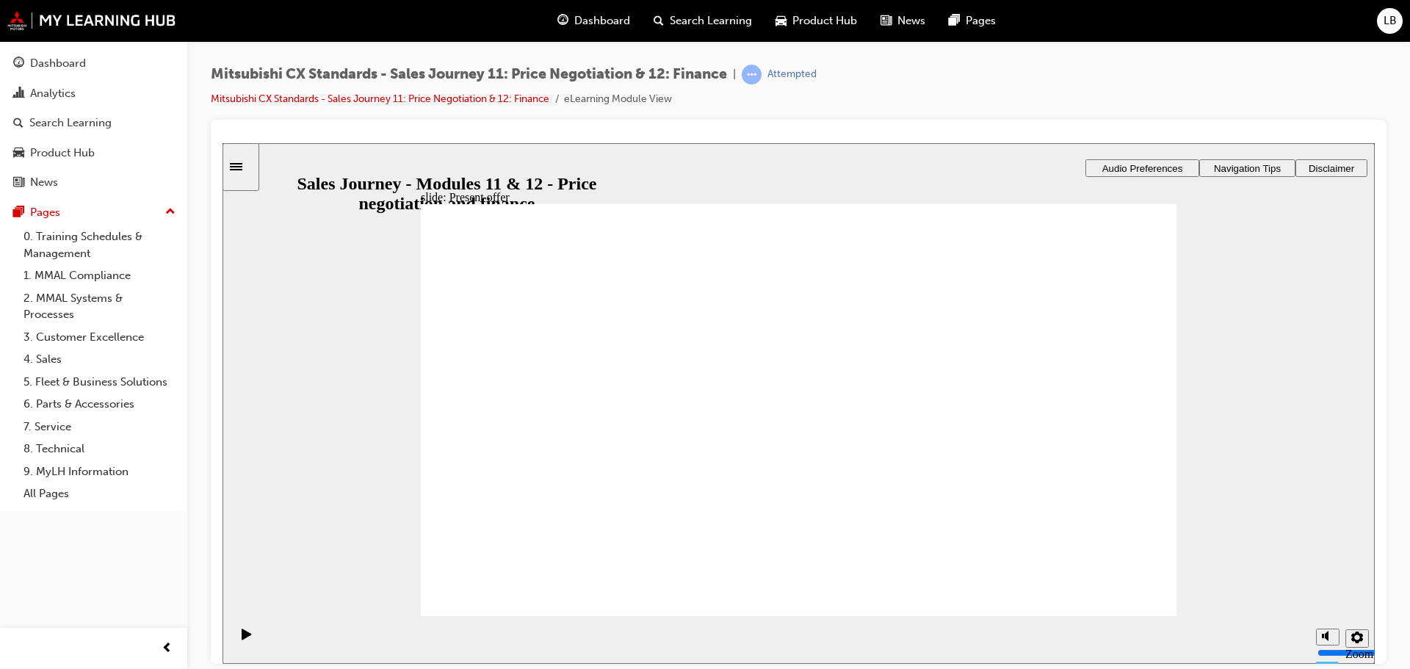
drag, startPoint x: 514, startPoint y: 436, endPoint x: 768, endPoint y: 355, distance: 266.6
drag, startPoint x: 530, startPoint y: 433, endPoint x: 784, endPoint y: 402, distance: 255.9
drag, startPoint x: 530, startPoint y: 432, endPoint x: 1031, endPoint y: 353, distance: 507.8
drag, startPoint x: 530, startPoint y: 436, endPoint x: 784, endPoint y: 452, distance: 254.6
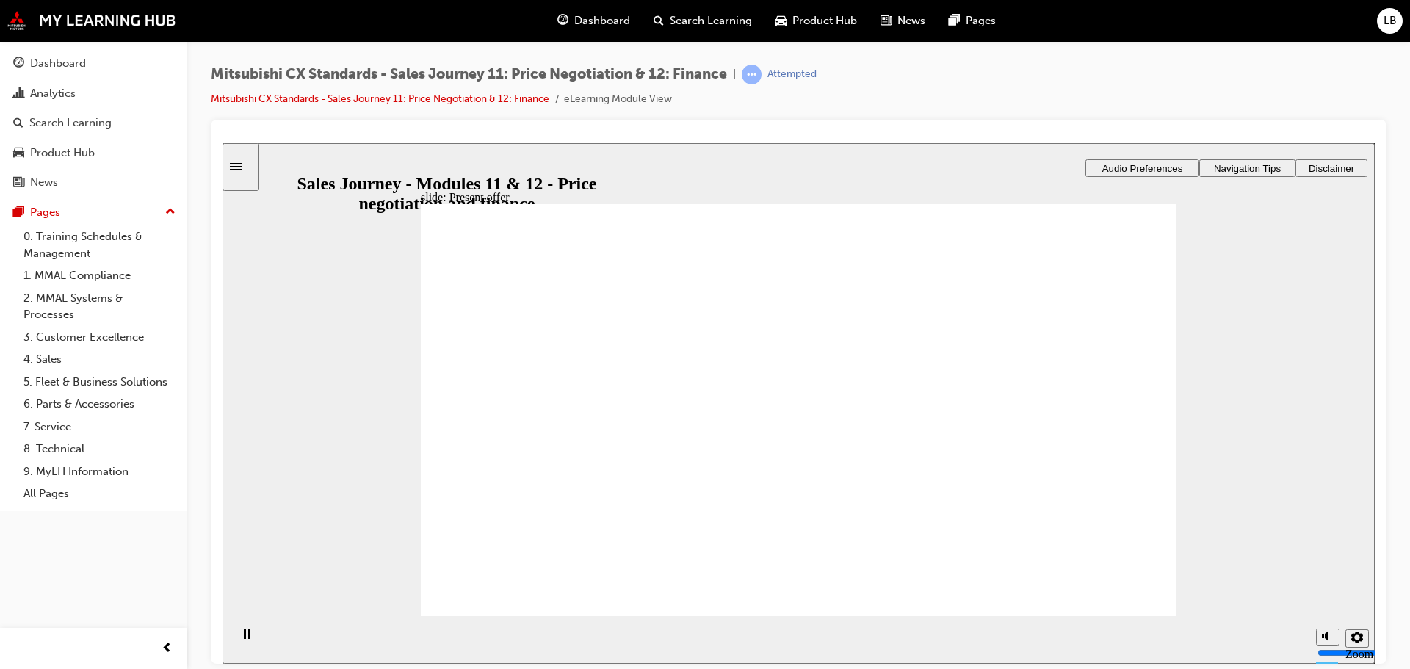
checkbox input "true"
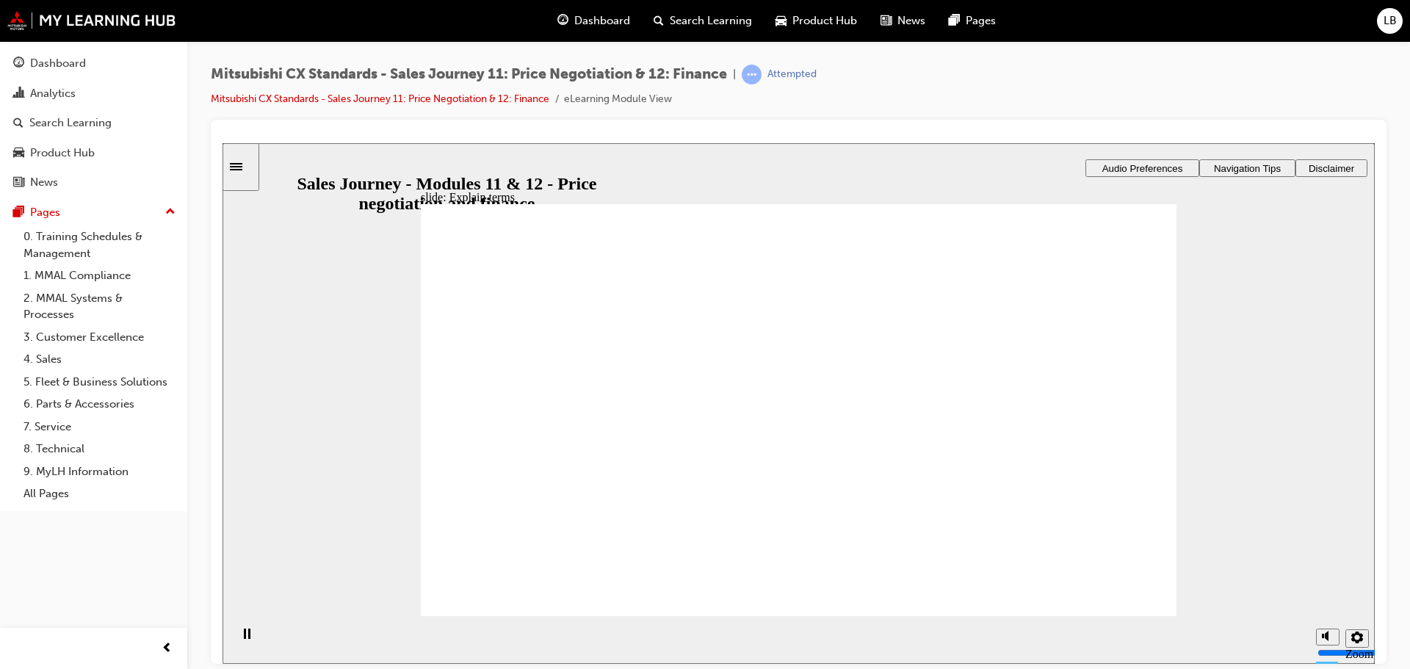
checkbox input "true"
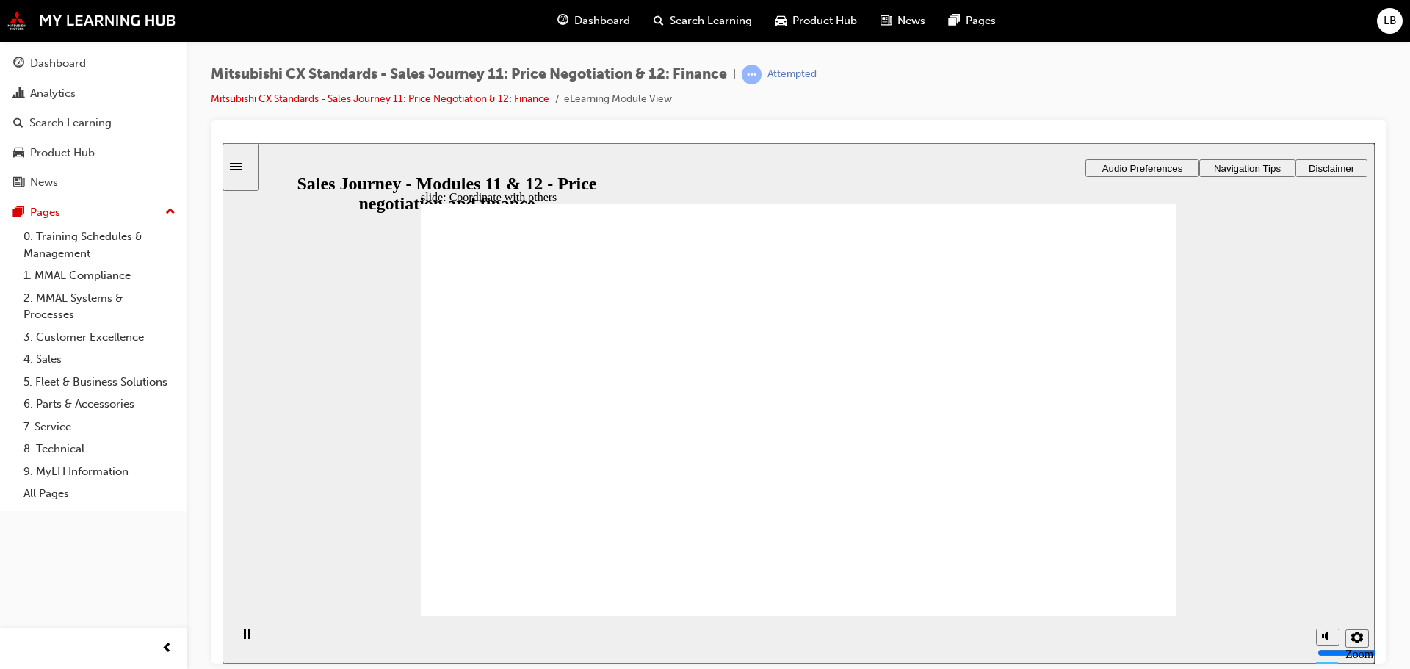
checkbox input "true"
drag, startPoint x: 765, startPoint y: 389, endPoint x: 1010, endPoint y: 295, distance: 262.7
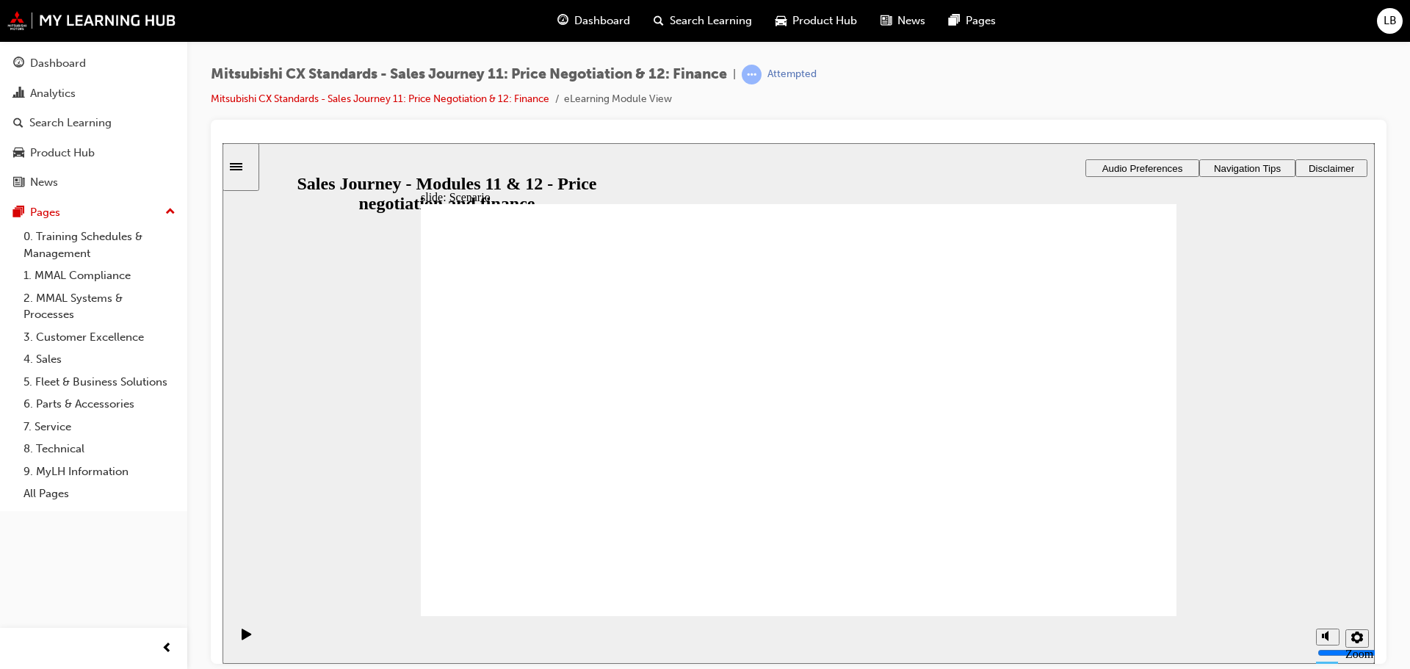
drag, startPoint x: 753, startPoint y: 430, endPoint x: 1009, endPoint y: 338, distance: 272.5
drag, startPoint x: 754, startPoint y: 516, endPoint x: 1008, endPoint y: 379, distance: 287.8
drag, startPoint x: 747, startPoint y: 334, endPoint x: 997, endPoint y: 427, distance: 267.2
drag, startPoint x: 767, startPoint y: 474, endPoint x: 1027, endPoint y: 472, distance: 259.3
drag, startPoint x: 795, startPoint y: 283, endPoint x: 1056, endPoint y: 515, distance: 349.0
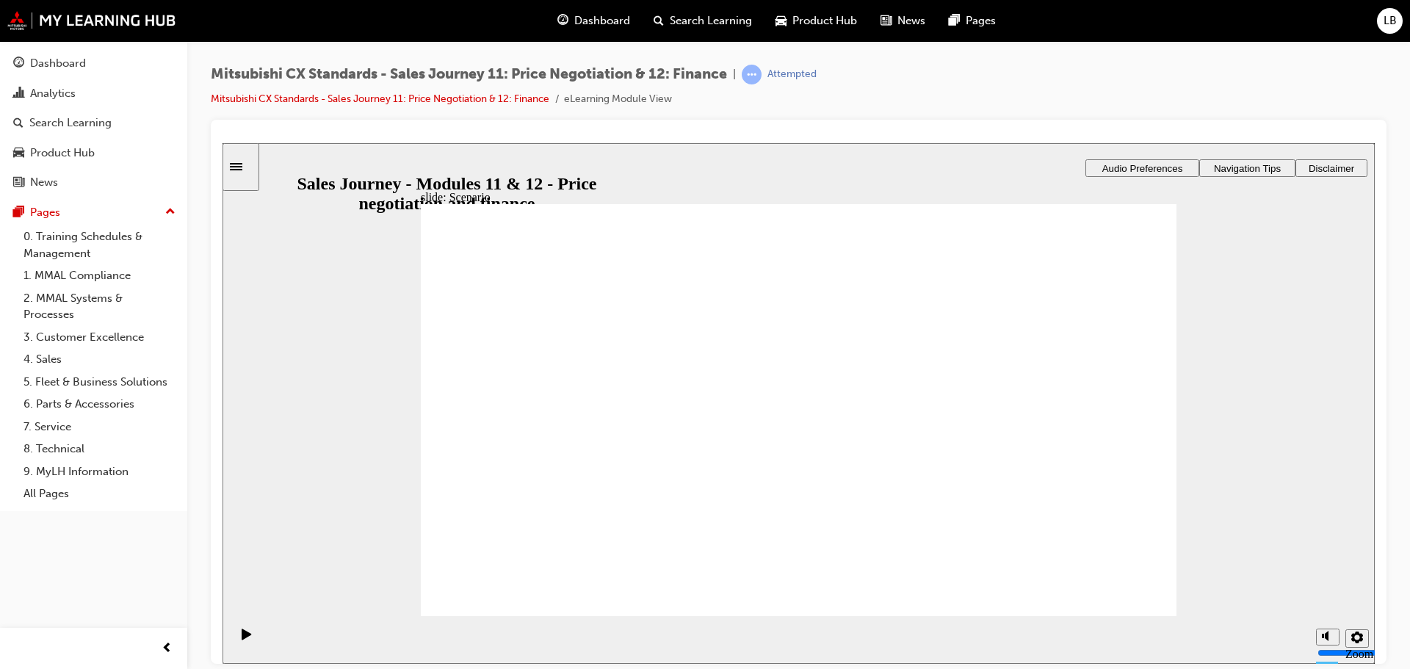
drag, startPoint x: 499, startPoint y: 447, endPoint x: 756, endPoint y: 375, distance: 266.9
drag, startPoint x: 517, startPoint y: 423, endPoint x: 773, endPoint y: 421, distance: 256.3
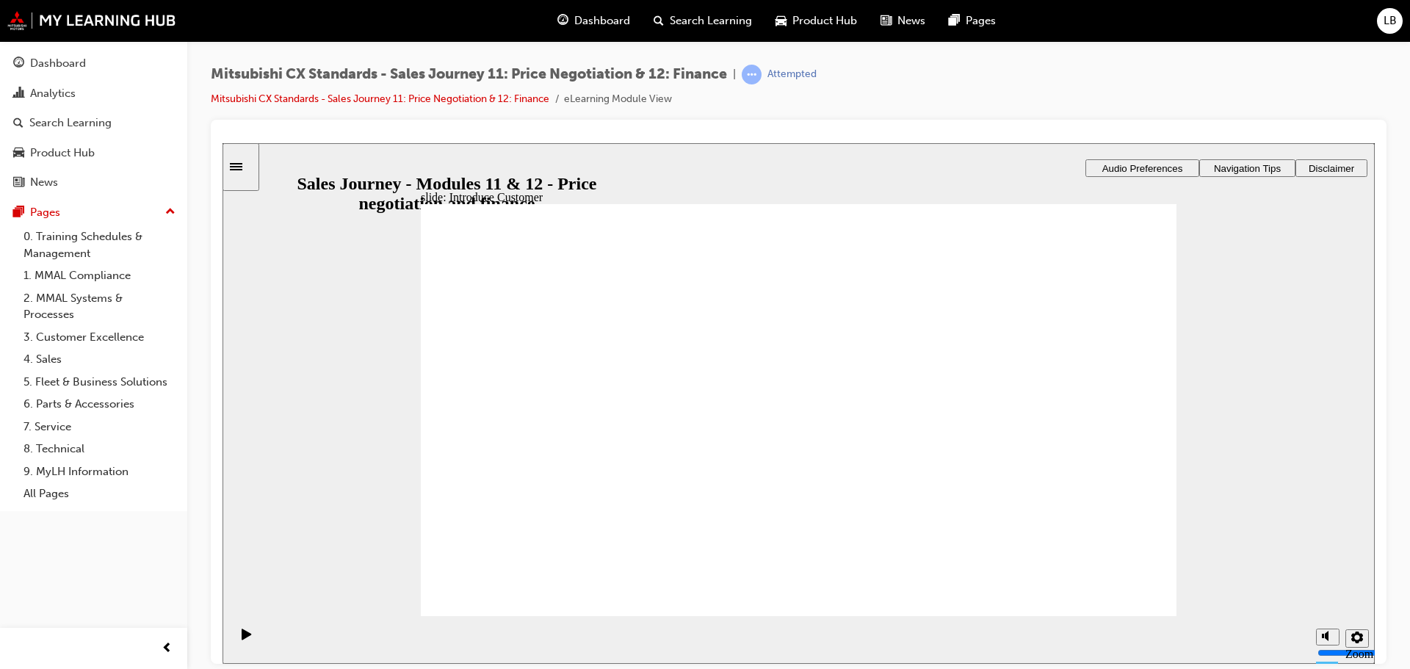
drag, startPoint x: 517, startPoint y: 432, endPoint x: 773, endPoint y: 500, distance: 264.5
checkbox input "true"
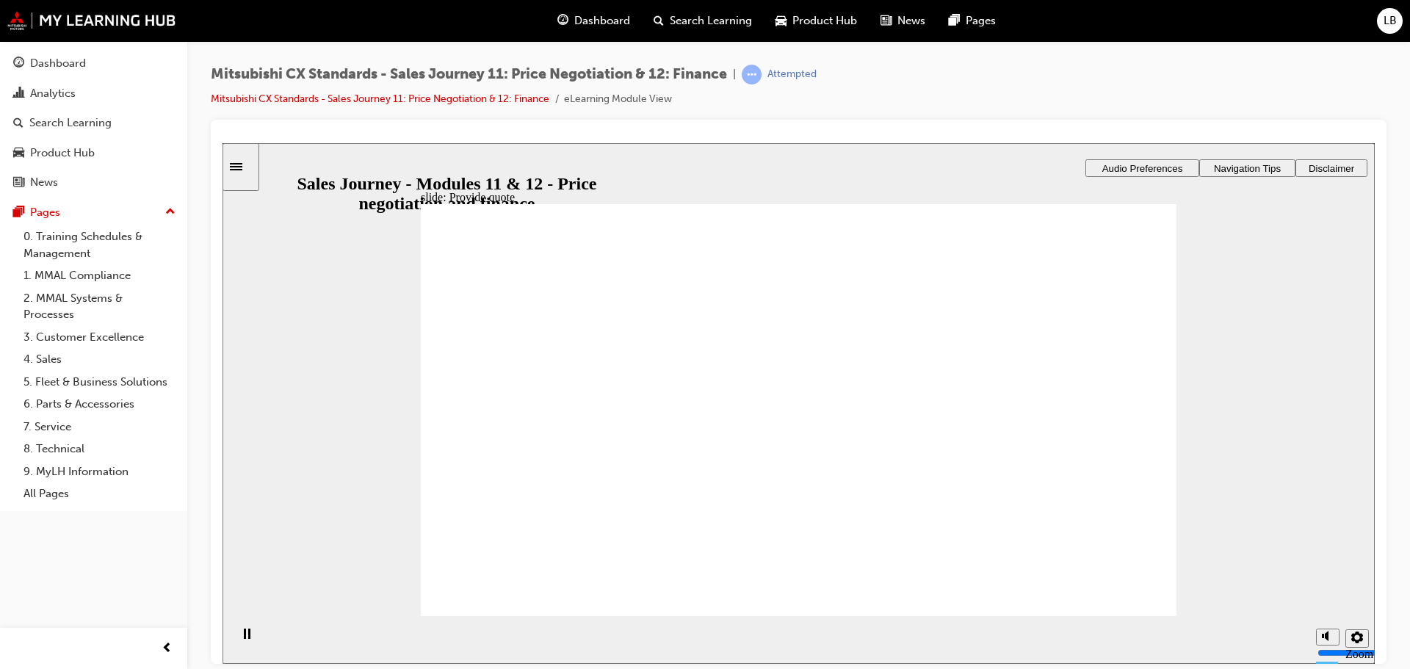
checkbox input "true"
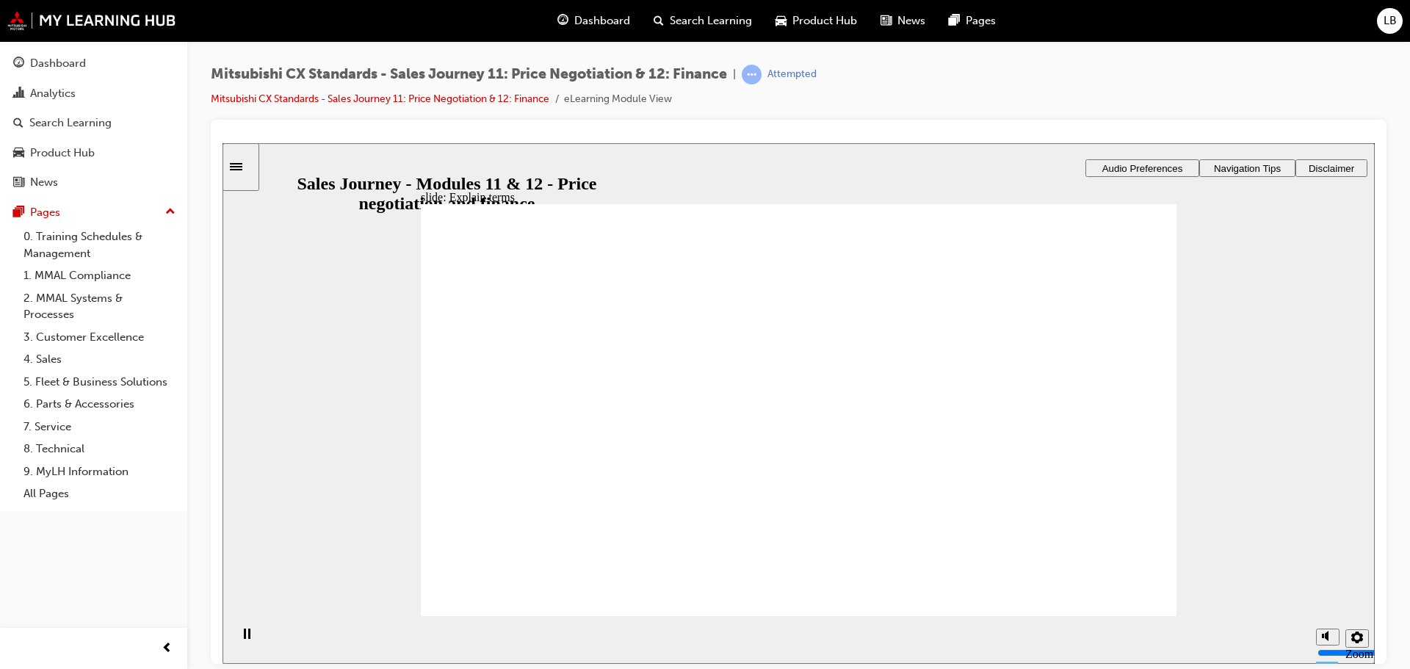
checkbox input "true"
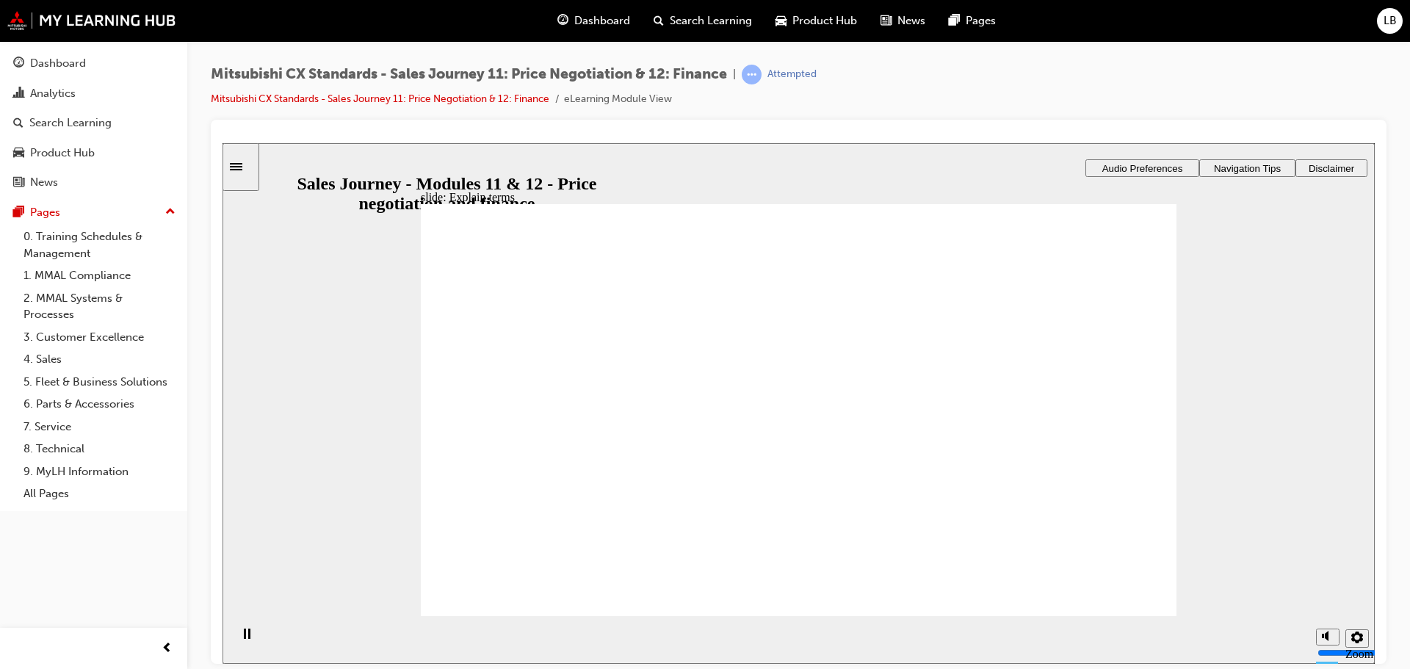
checkbox input "true"
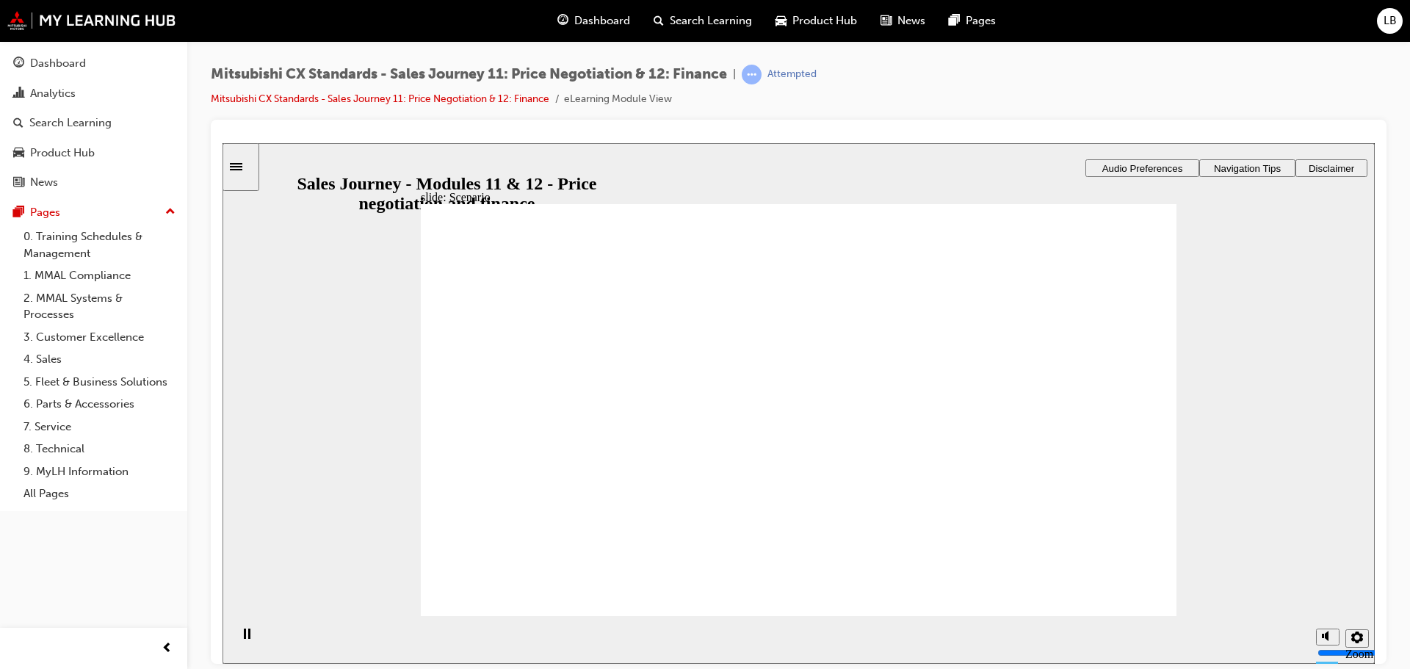
checkbox input "true"
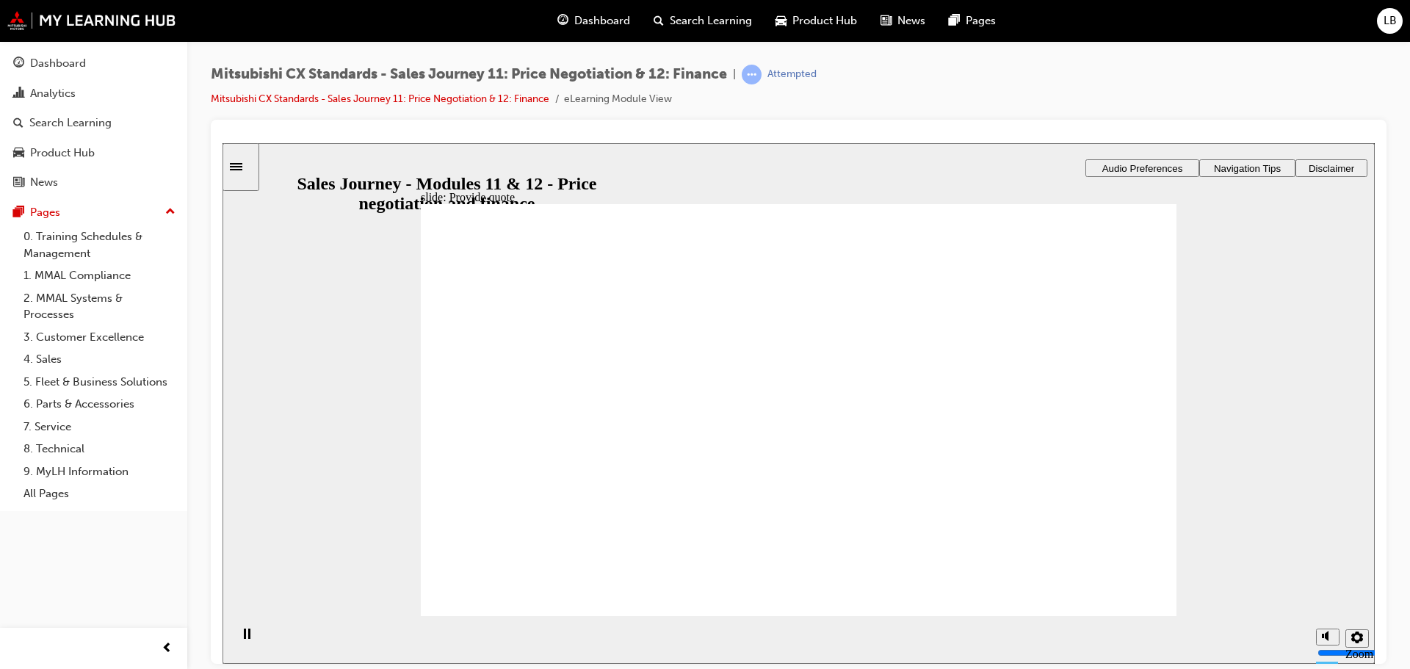
checkbox input "true"
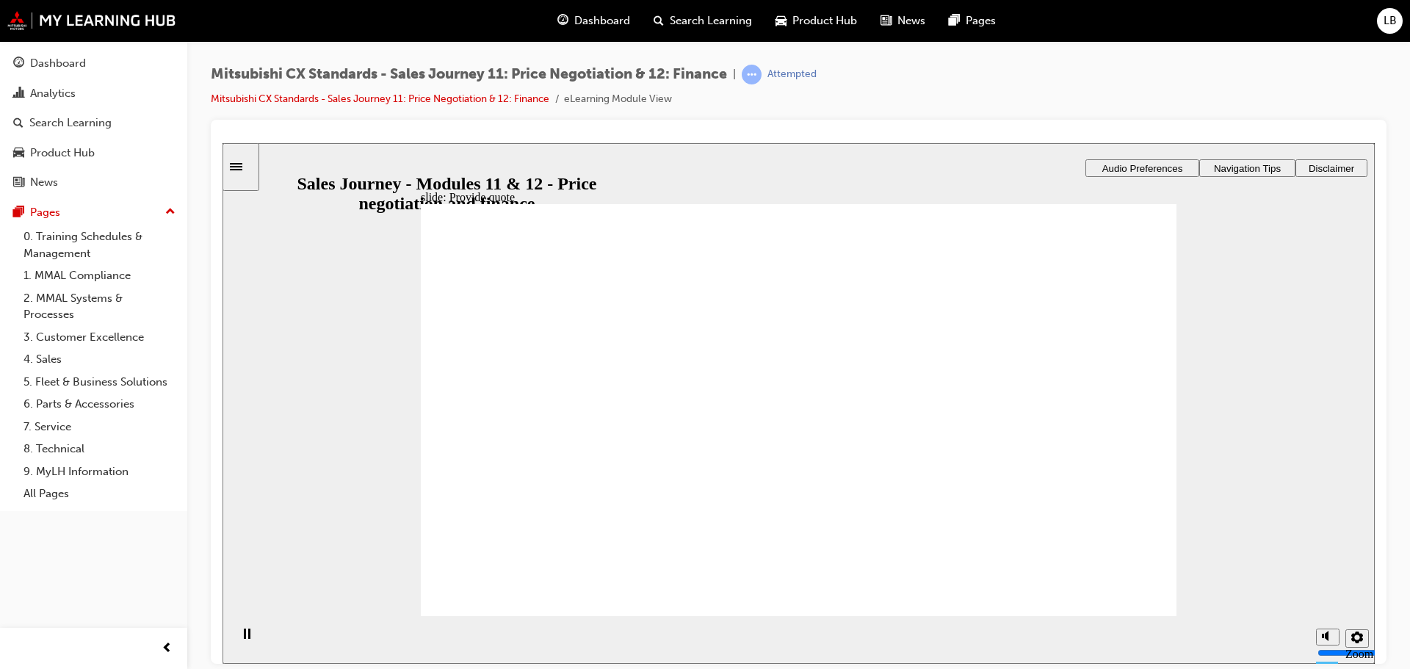
checkbox input "true"
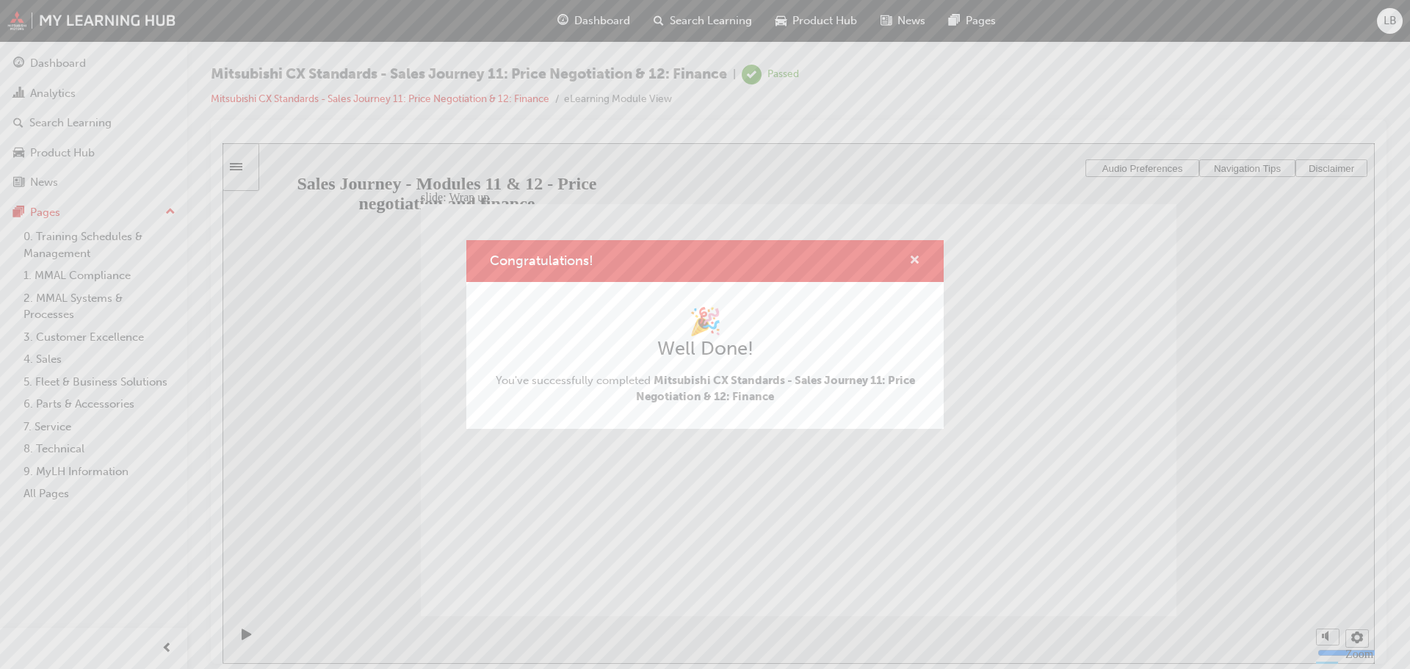
click at [919, 260] on span "cross-icon" at bounding box center [914, 261] width 11 height 13
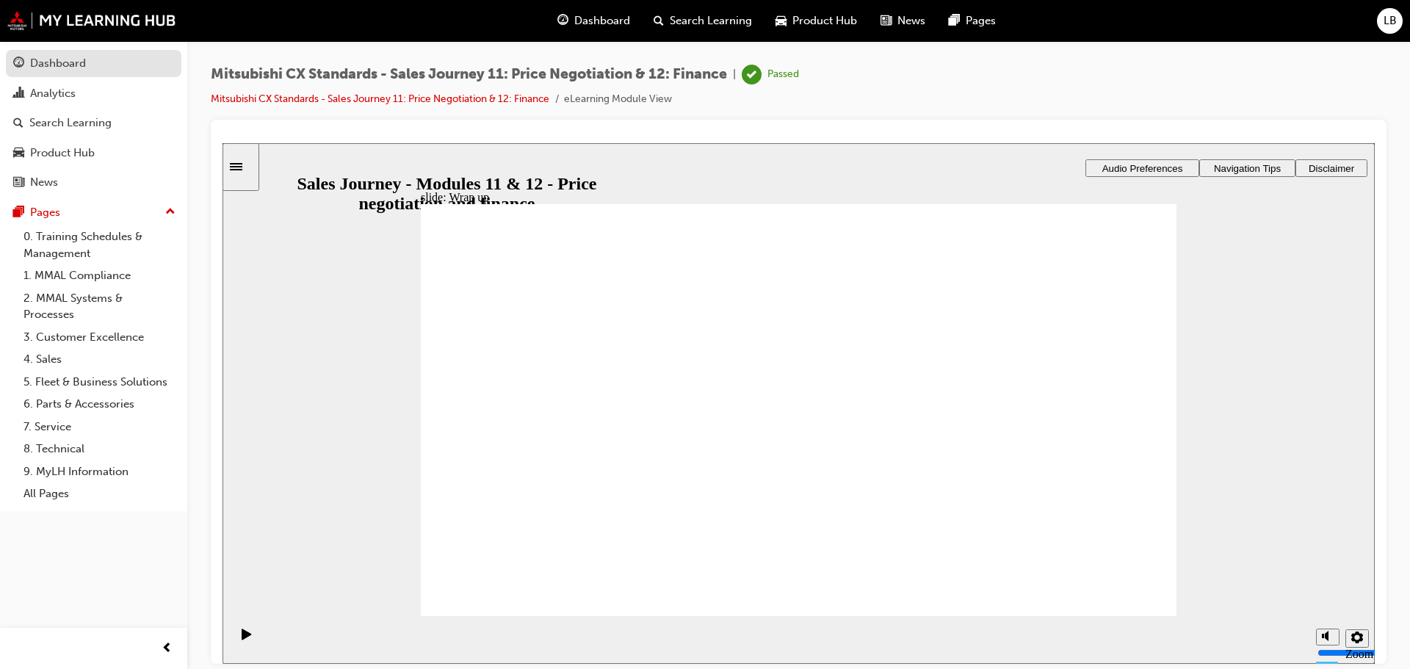
click at [44, 59] on div "Dashboard" at bounding box center [58, 63] width 56 height 17
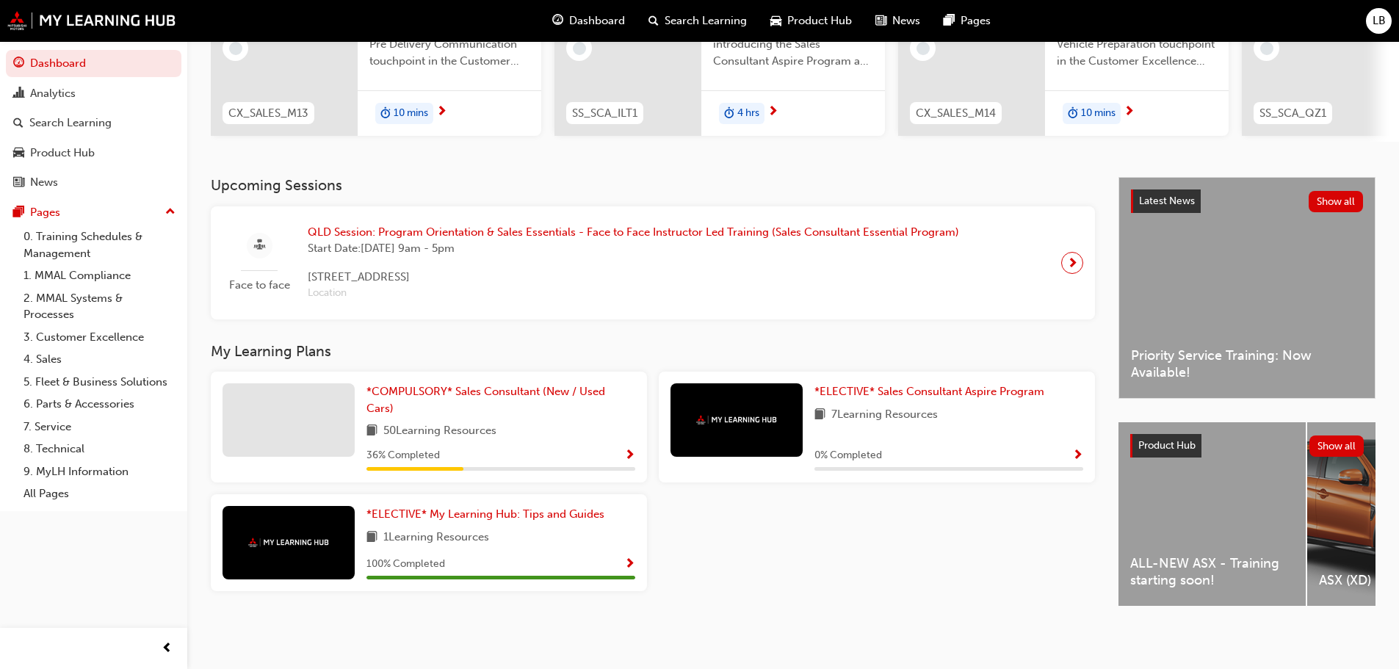
scroll to position [62, 0]
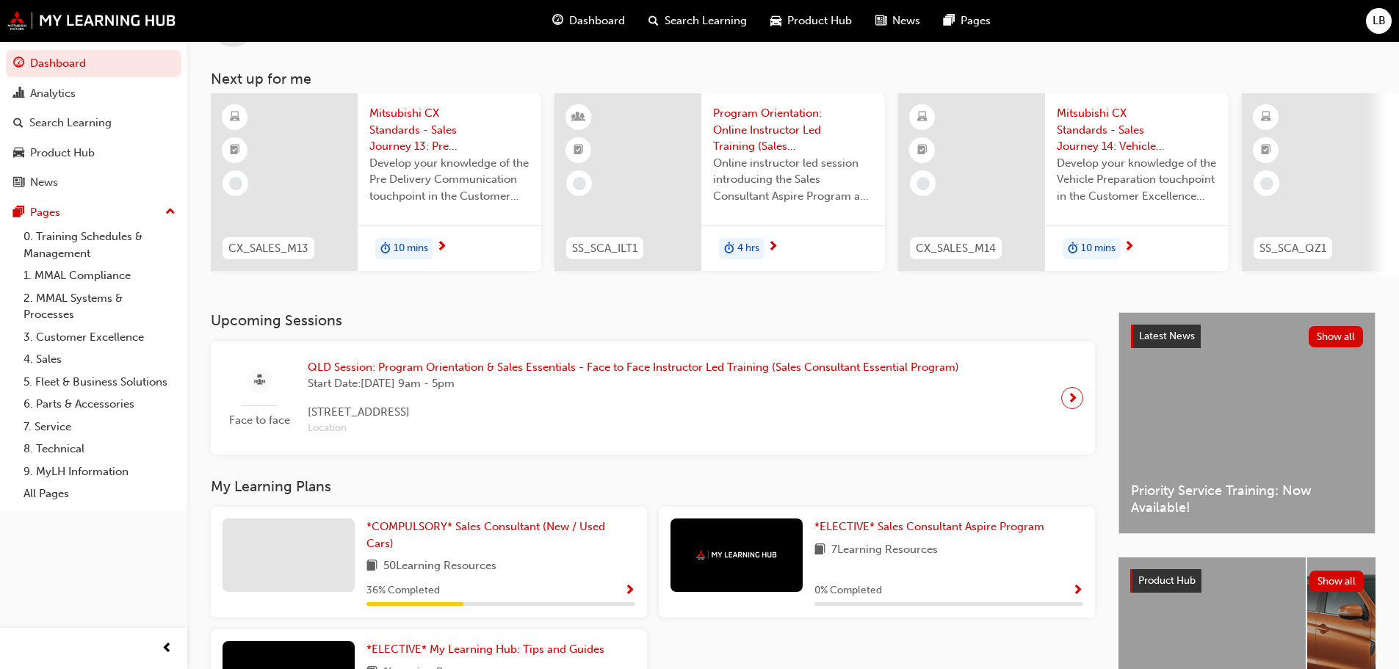
click at [398, 241] on span "10 mins" at bounding box center [411, 248] width 35 height 17
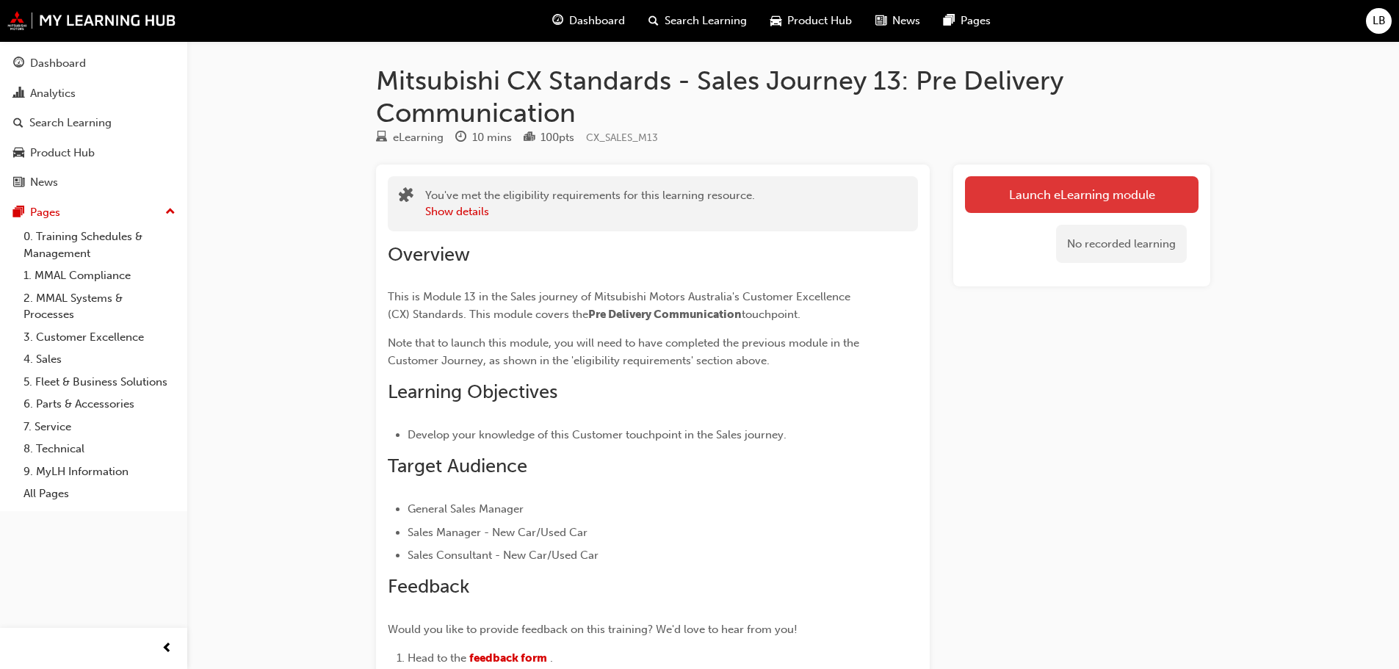
click at [1051, 187] on link "Launch eLearning module" at bounding box center [1082, 194] width 234 height 37
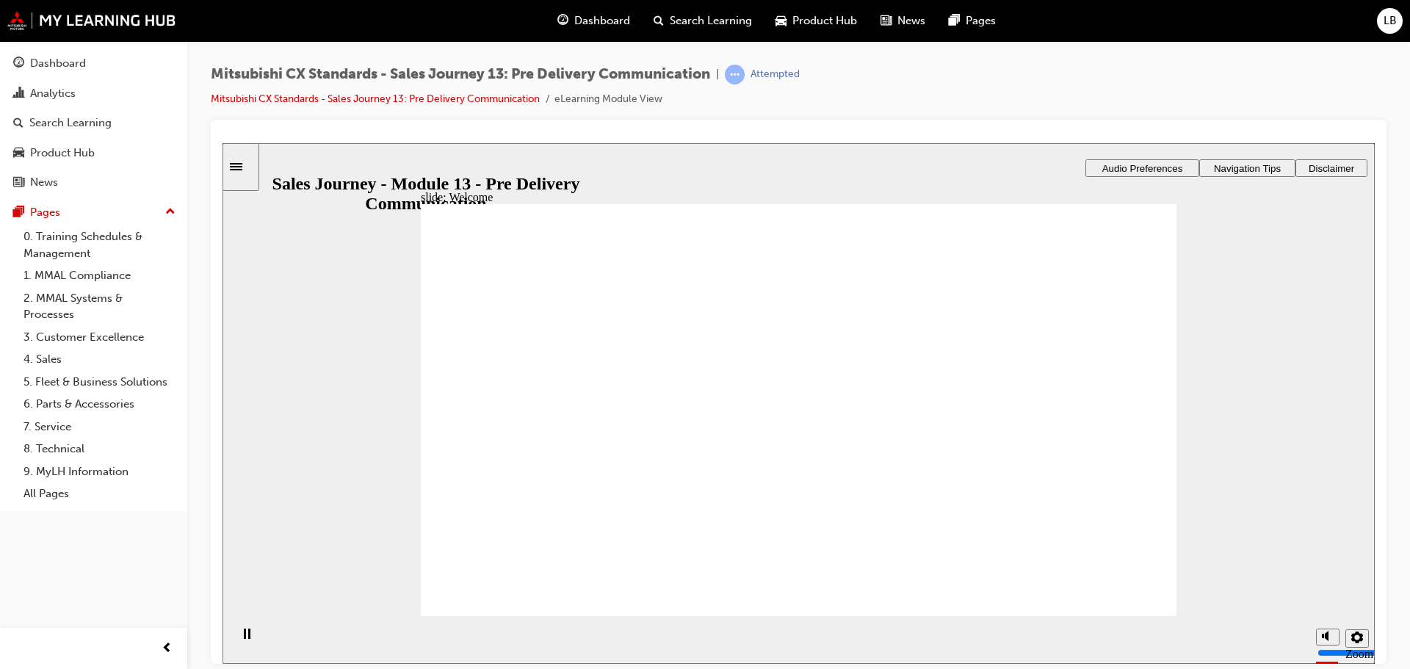
click at [1124, 162] on span "Audio Preferences" at bounding box center [1142, 167] width 81 height 11
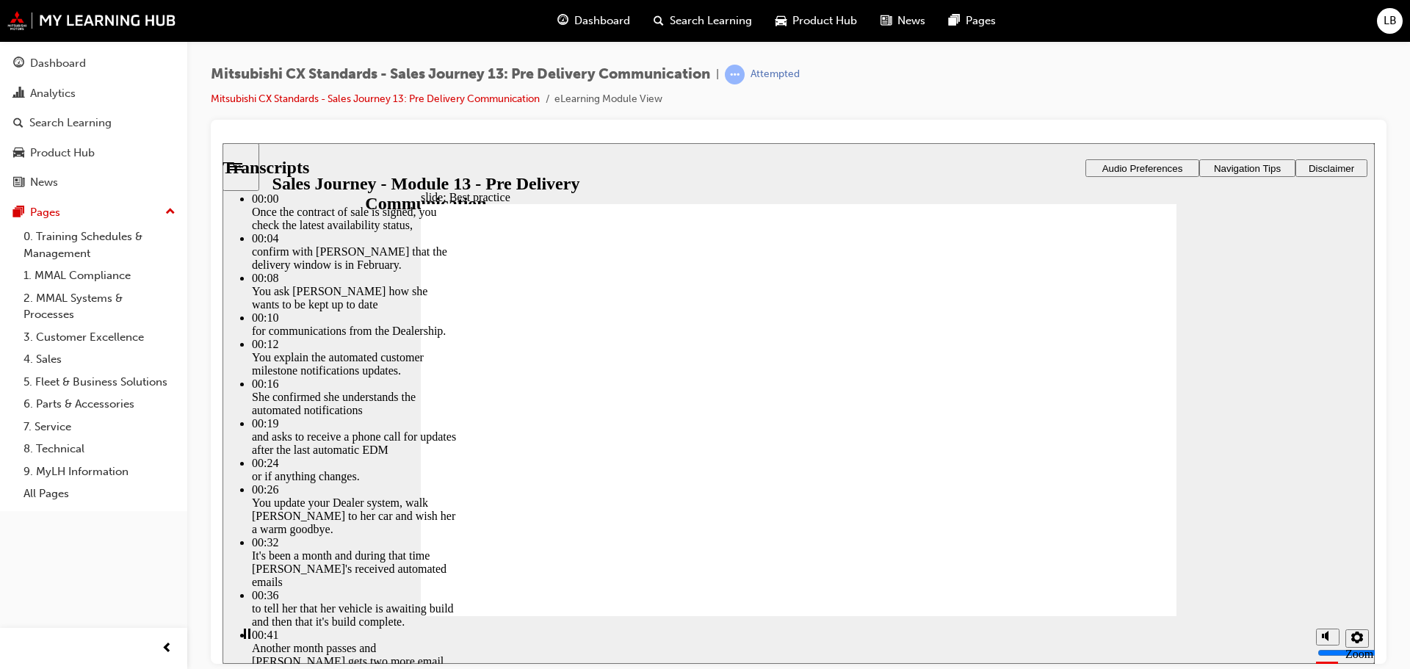
type input "88"
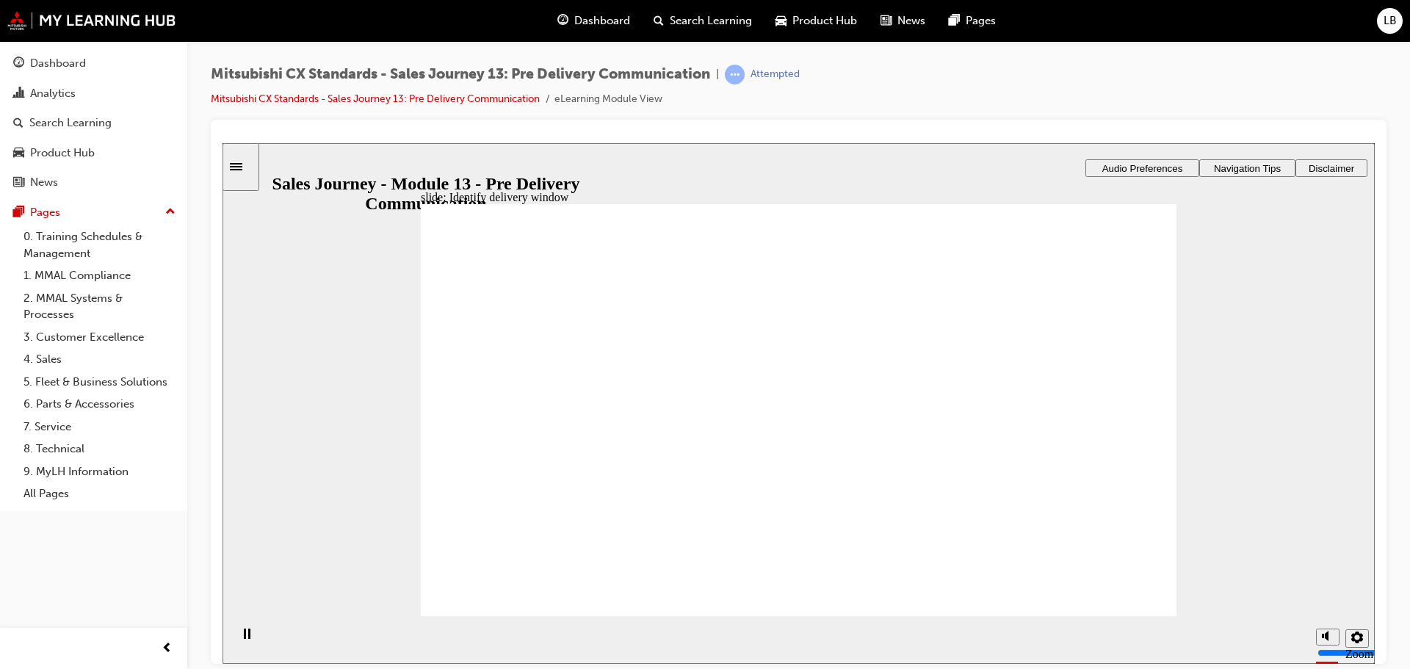
checkbox input "true"
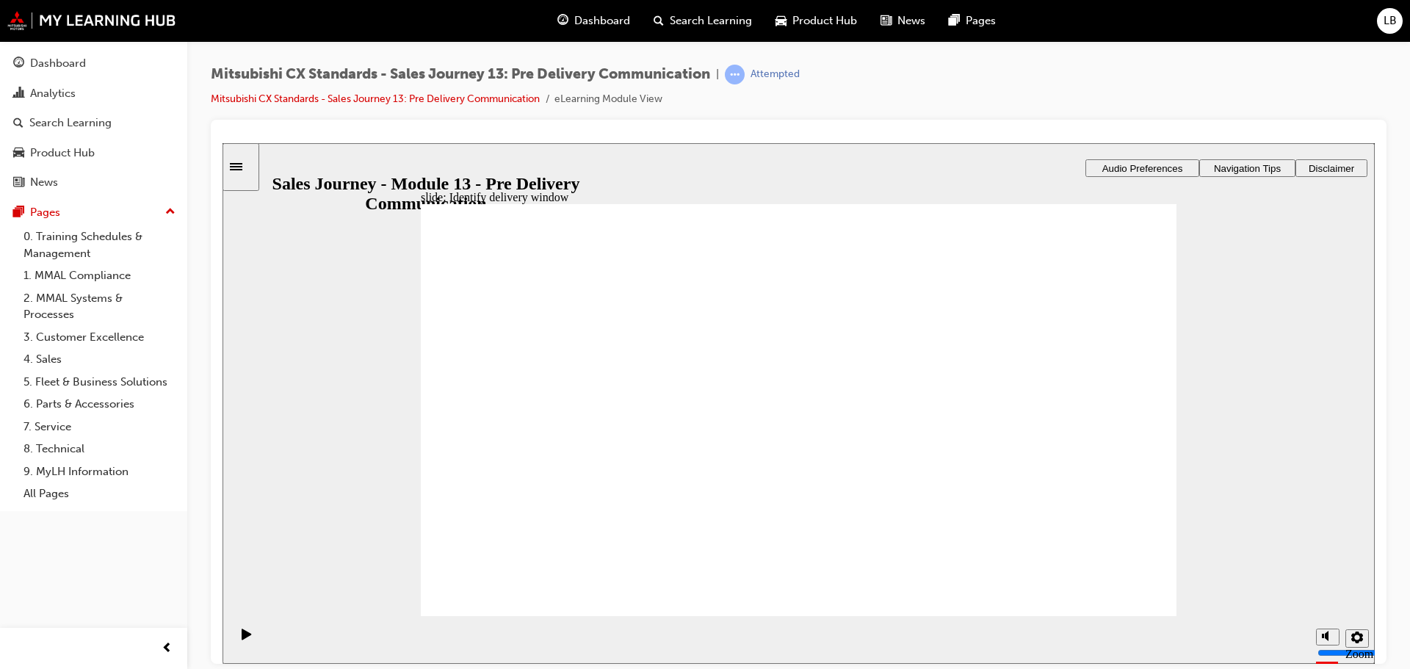
drag, startPoint x: 530, startPoint y: 430, endPoint x: 785, endPoint y: 347, distance: 268.0
drag, startPoint x: 528, startPoint y: 430, endPoint x: 784, endPoint y: 417, distance: 255.9
drag, startPoint x: 527, startPoint y: 437, endPoint x: 776, endPoint y: 479, distance: 252.5
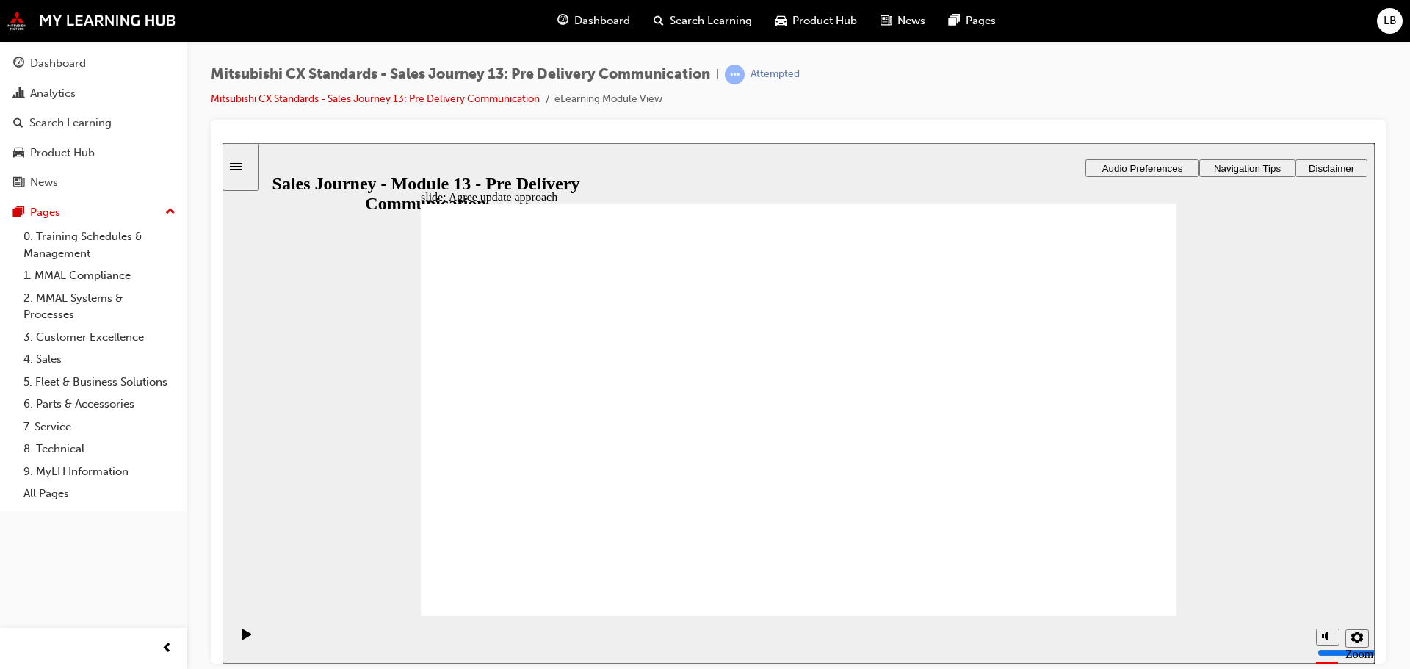
drag, startPoint x: 533, startPoint y: 436, endPoint x: 789, endPoint y: 518, distance: 268.7
checkbox input "true"
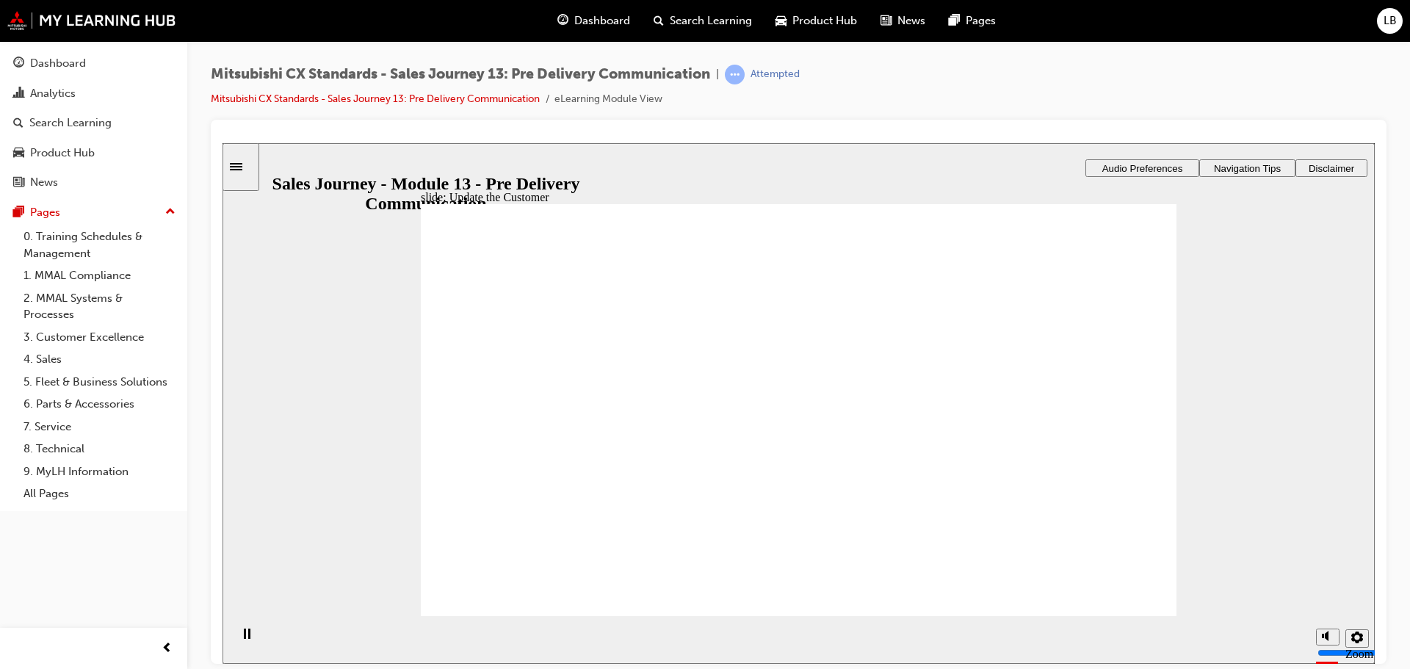
checkbox input "true"
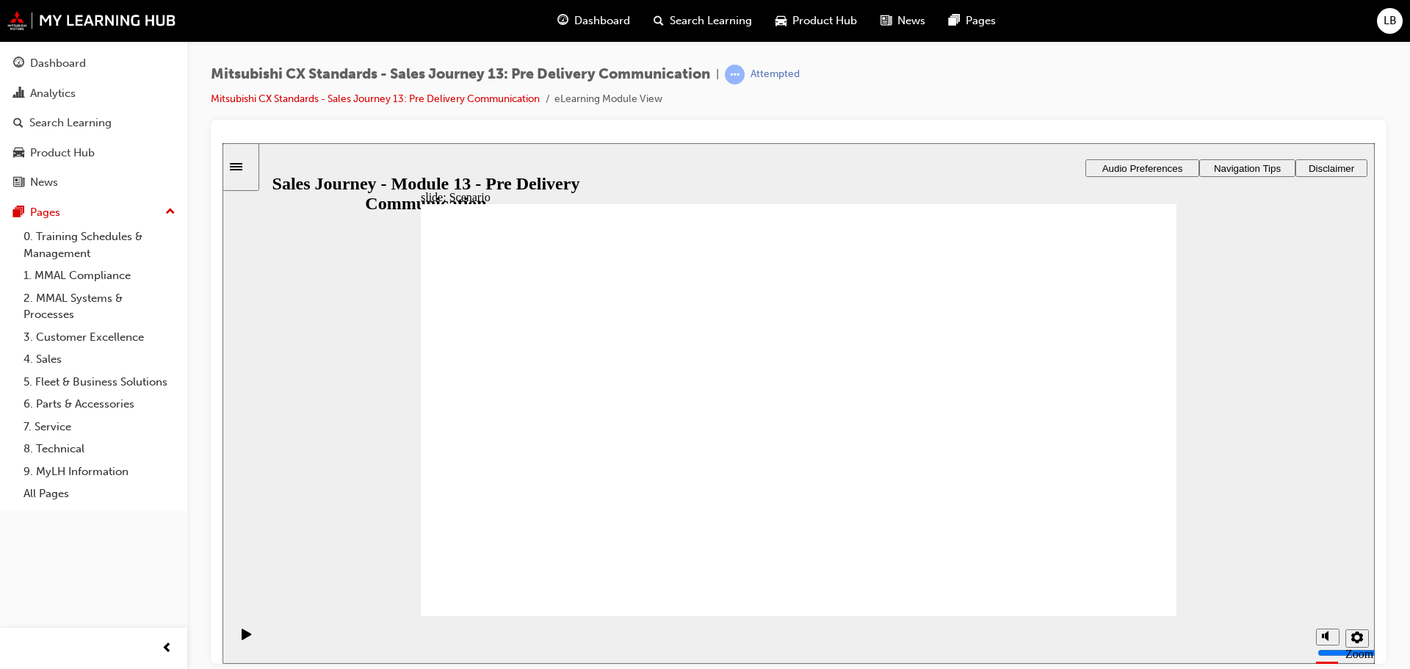
drag, startPoint x: 745, startPoint y: 522, endPoint x: 991, endPoint y: 319, distance: 319.3
drag, startPoint x: 772, startPoint y: 314, endPoint x: 1021, endPoint y: 364, distance: 253.8
drag, startPoint x: 1040, startPoint y: 362, endPoint x: 819, endPoint y: 516, distance: 269.5
drag, startPoint x: 1056, startPoint y: 307, endPoint x: 825, endPoint y: 519, distance: 313.4
drag, startPoint x: 797, startPoint y: 371, endPoint x: 1014, endPoint y: 314, distance: 224.8
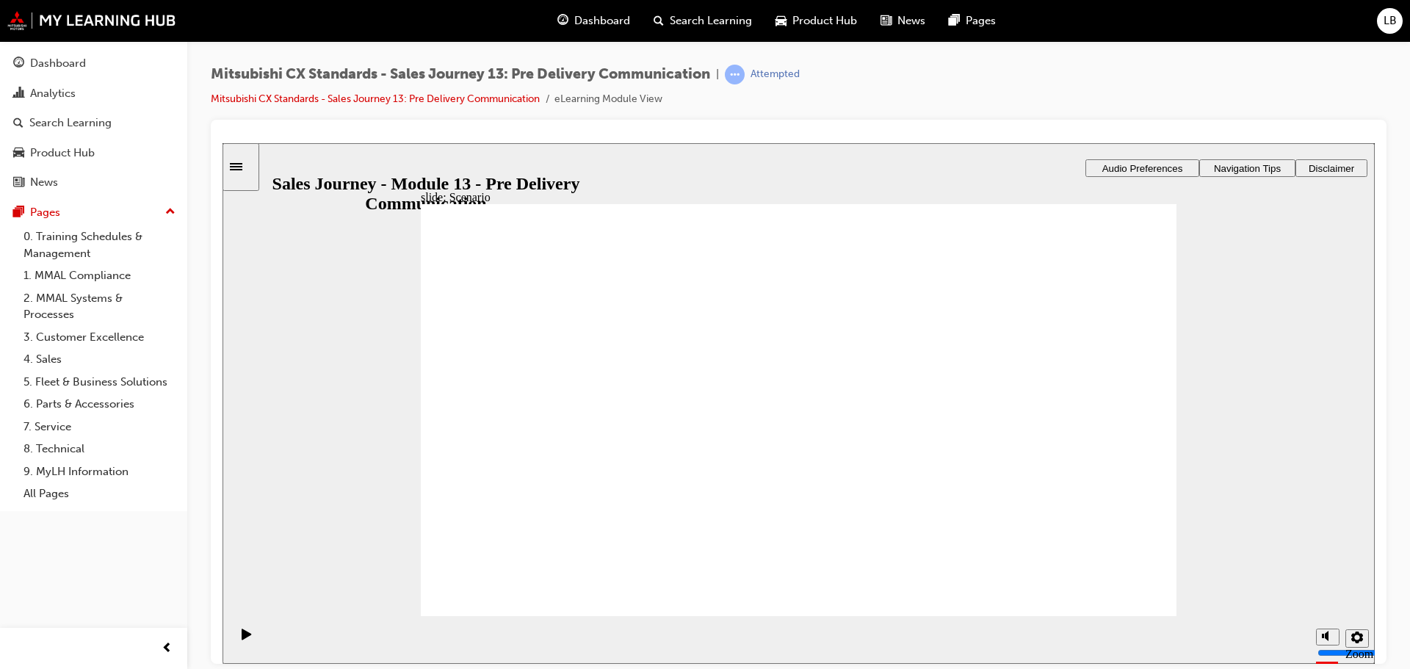
drag, startPoint x: 775, startPoint y: 313, endPoint x: 787, endPoint y: 315, distance: 12.0
drag, startPoint x: 773, startPoint y: 496, endPoint x: 1025, endPoint y: 359, distance: 287.6
drag, startPoint x: 776, startPoint y: 416, endPoint x: 1030, endPoint y: 416, distance: 254.1
drag, startPoint x: 767, startPoint y: 308, endPoint x: 1015, endPoint y: 455, distance: 288.2
drag, startPoint x: 816, startPoint y: 469, endPoint x: 1055, endPoint y: 507, distance: 242.6
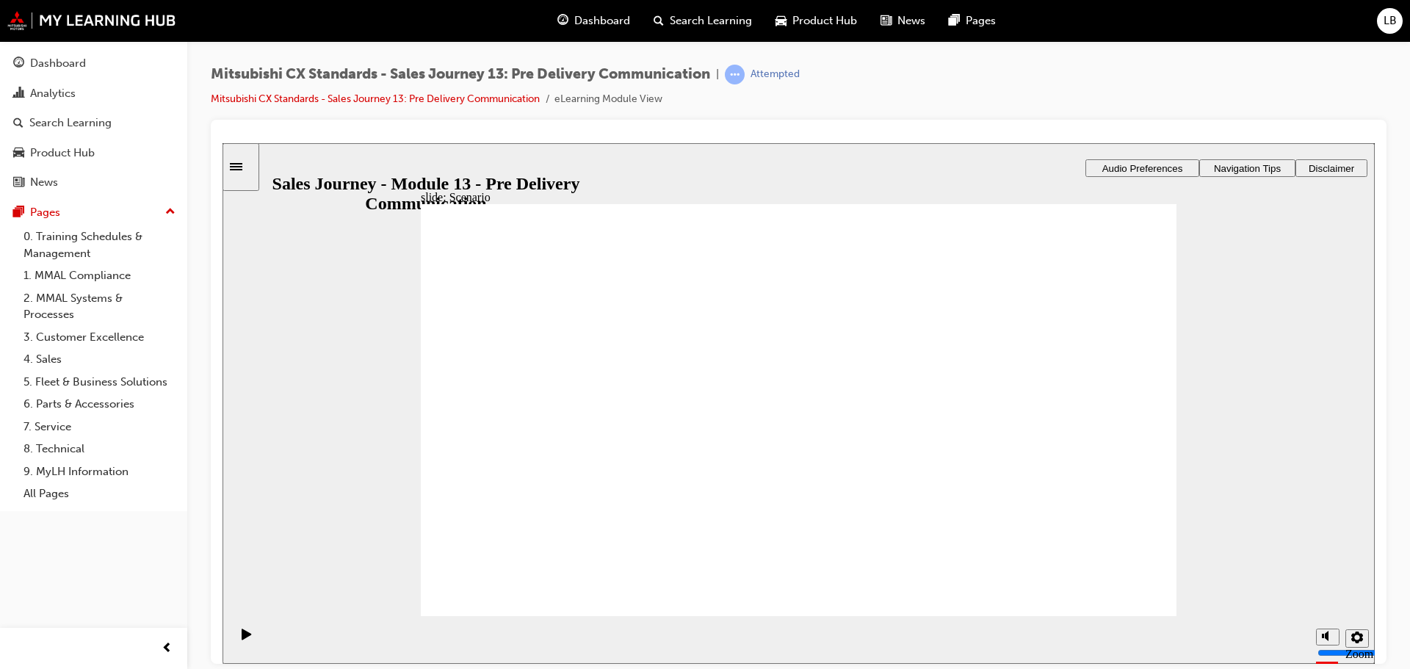
checkbox input "true"
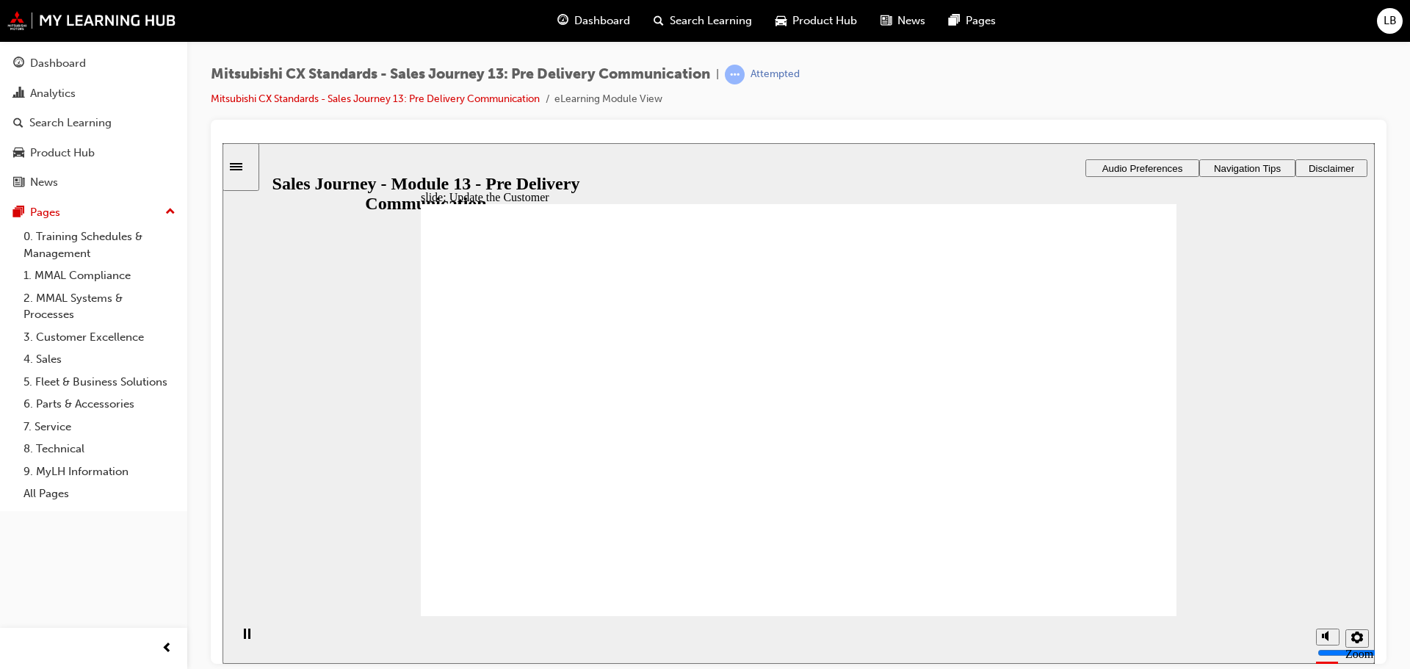
drag, startPoint x: 803, startPoint y: 417, endPoint x: 1023, endPoint y: 312, distance: 244.1
drag, startPoint x: 781, startPoint y: 361, endPoint x: 1025, endPoint y: 359, distance: 244.6
drag, startPoint x: 789, startPoint y: 319, endPoint x: 1044, endPoint y: 420, distance: 274.3
drag, startPoint x: 1057, startPoint y: 410, endPoint x: 790, endPoint y: 392, distance: 267.2
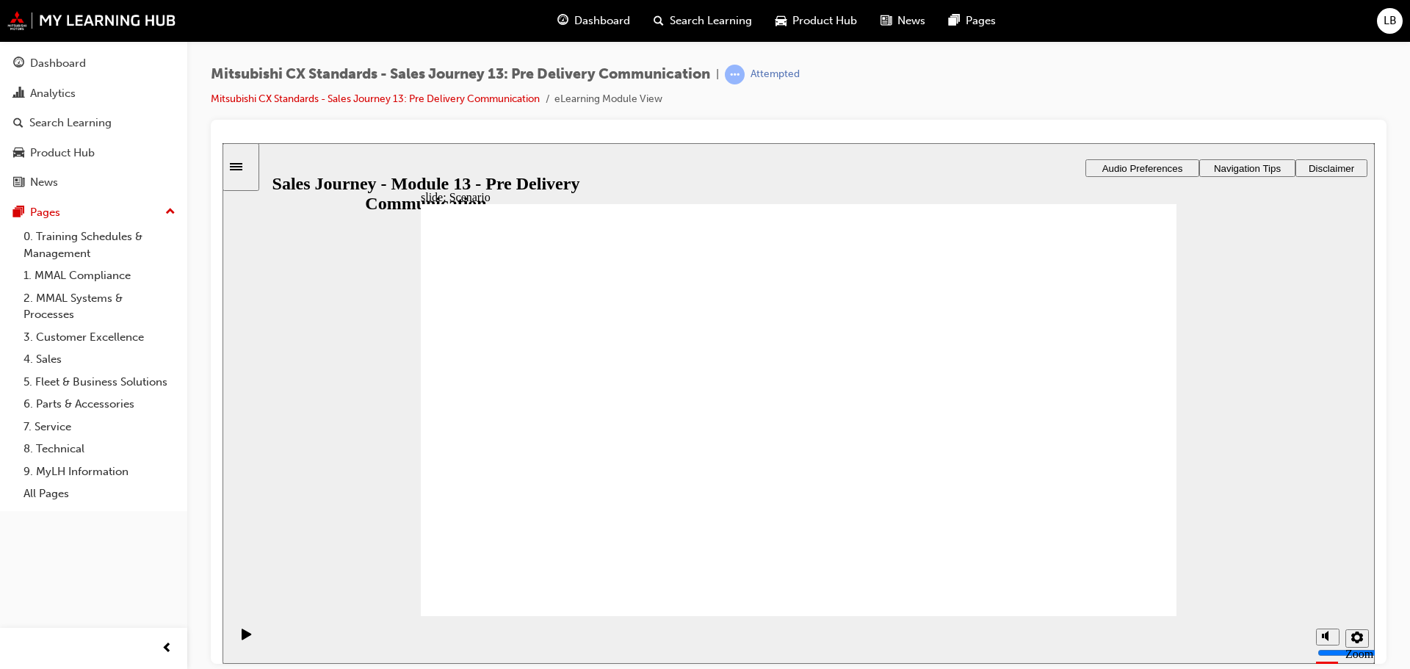
drag, startPoint x: 771, startPoint y: 518, endPoint x: 1022, endPoint y: 416, distance: 270.2
drag, startPoint x: 815, startPoint y: 339, endPoint x: 1015, endPoint y: 457, distance: 232.1
drag, startPoint x: 781, startPoint y: 460, endPoint x: 1035, endPoint y: 507, distance: 257.6
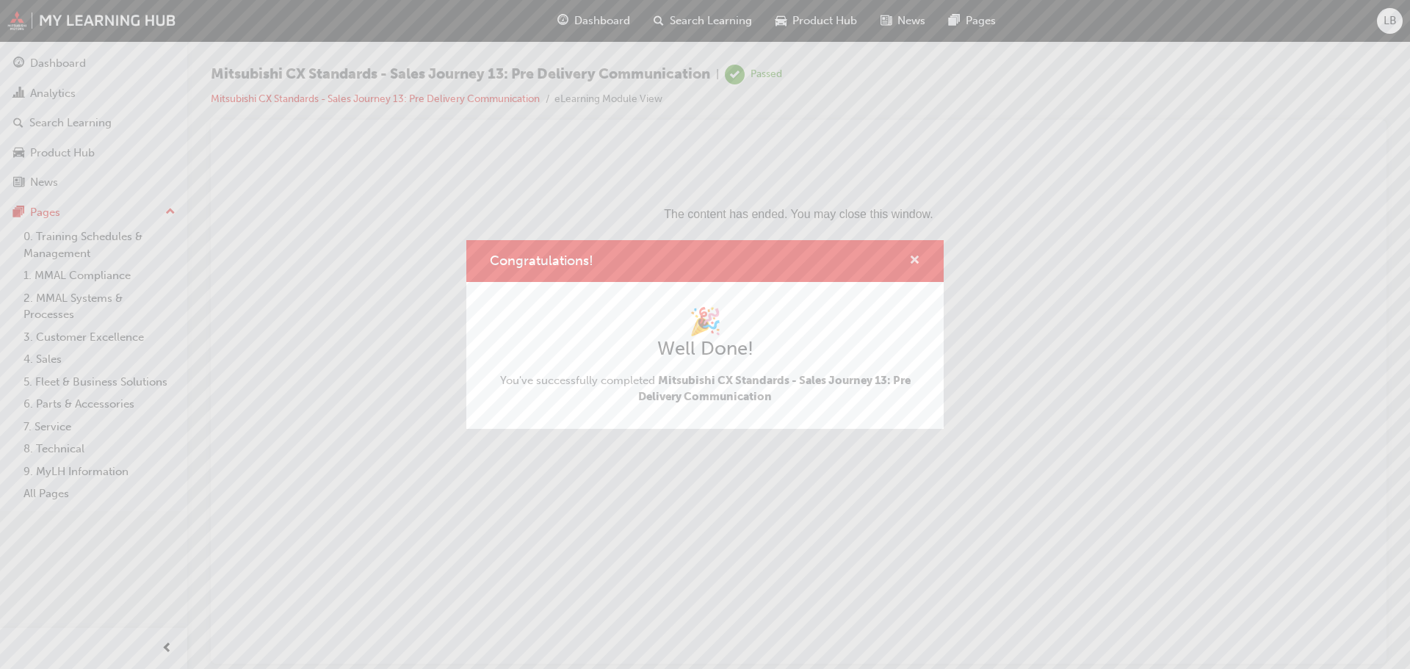
click at [914, 258] on span "cross-icon" at bounding box center [914, 261] width 11 height 13
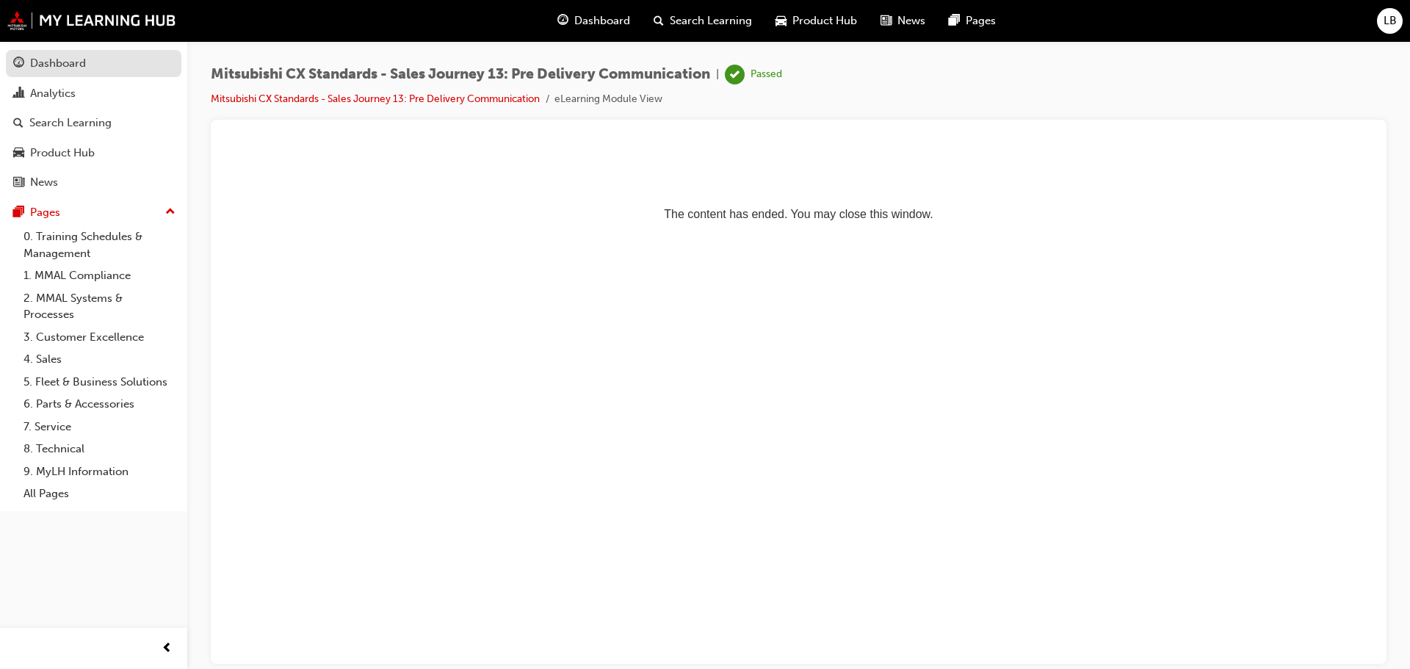
click at [51, 62] on div "Dashboard" at bounding box center [58, 63] width 56 height 17
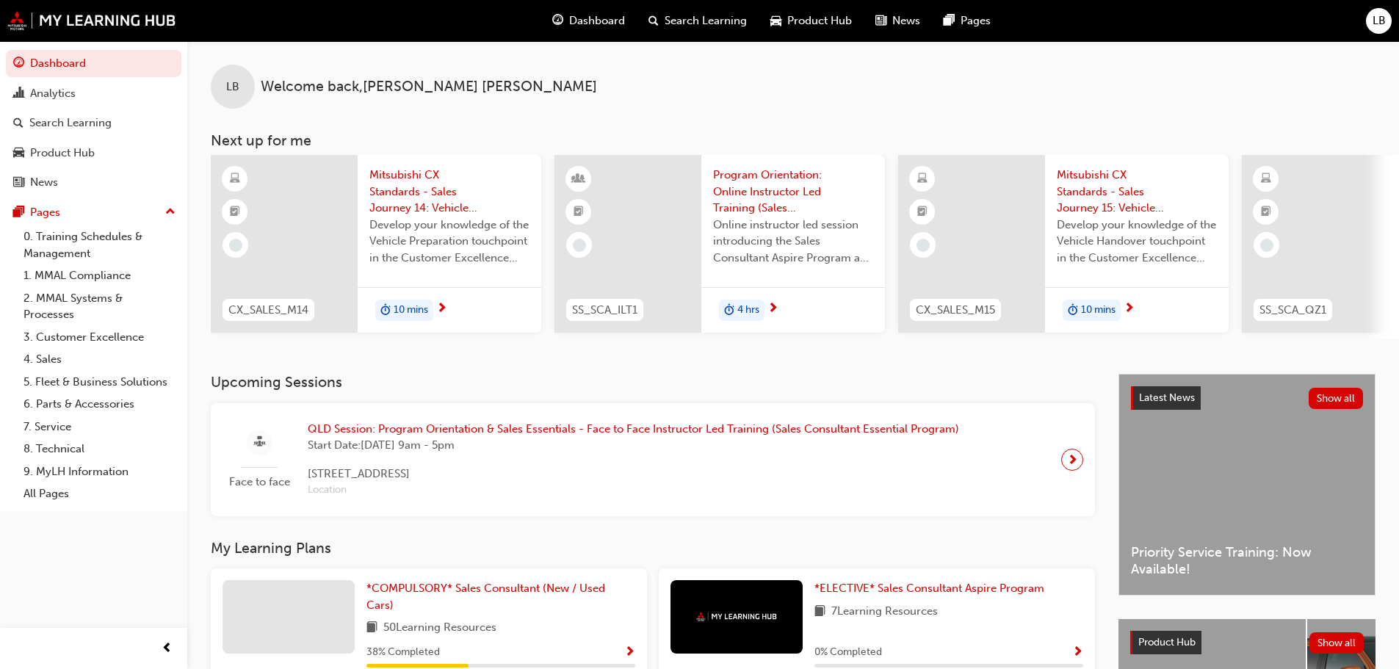
click at [408, 308] on span "10 mins" at bounding box center [411, 310] width 35 height 17
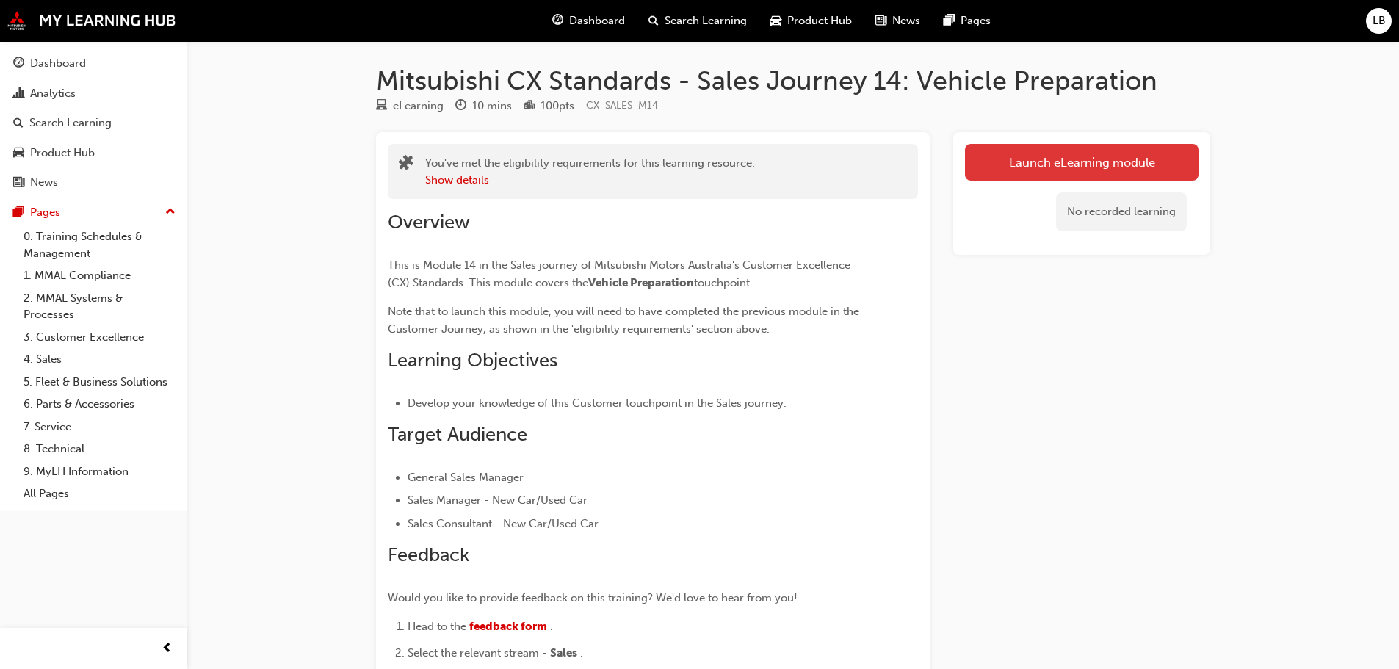
click at [1060, 164] on link "Launch eLearning module" at bounding box center [1082, 162] width 234 height 37
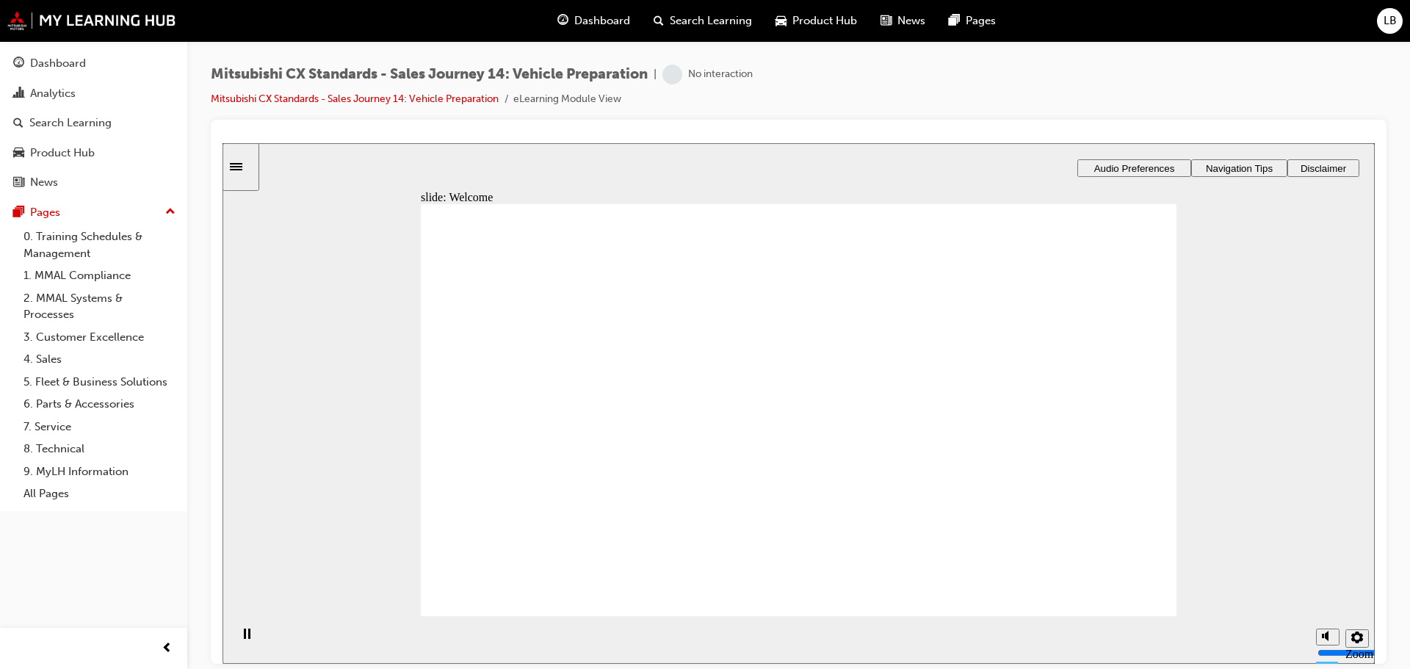
click at [1119, 165] on span "Audio Preferences" at bounding box center [1134, 167] width 81 height 11
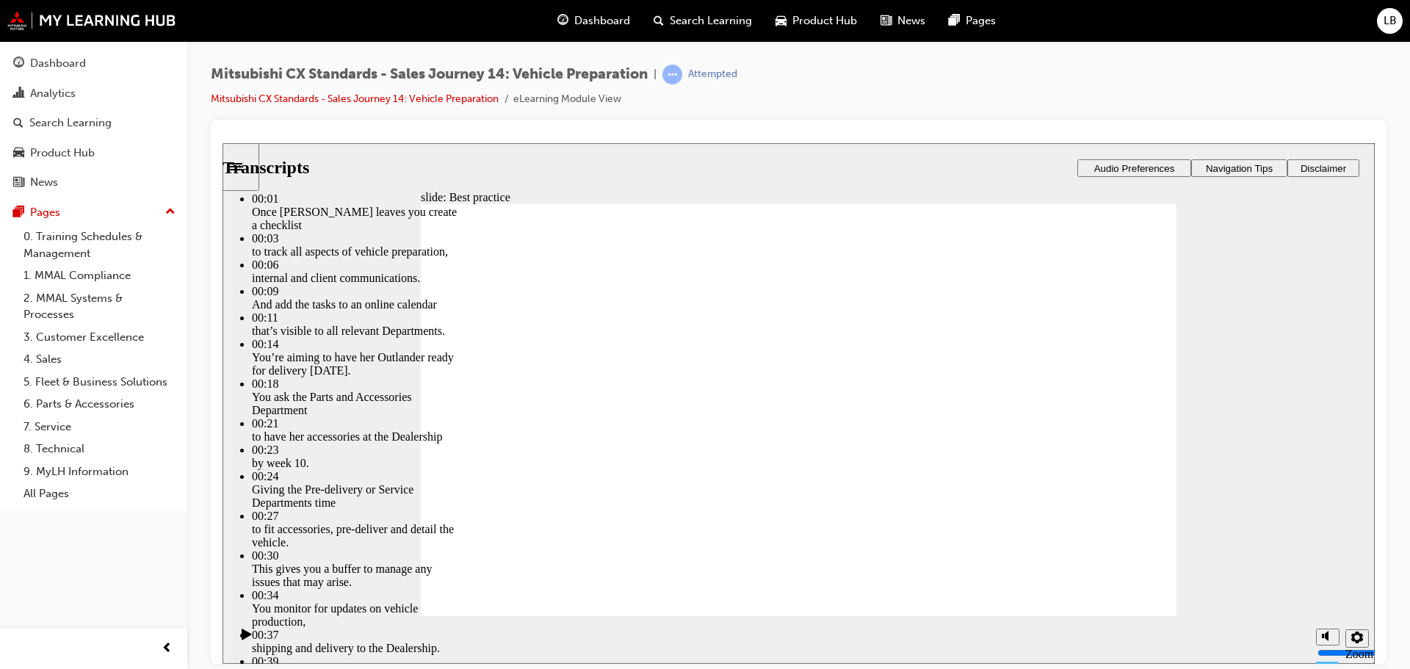
type input "105"
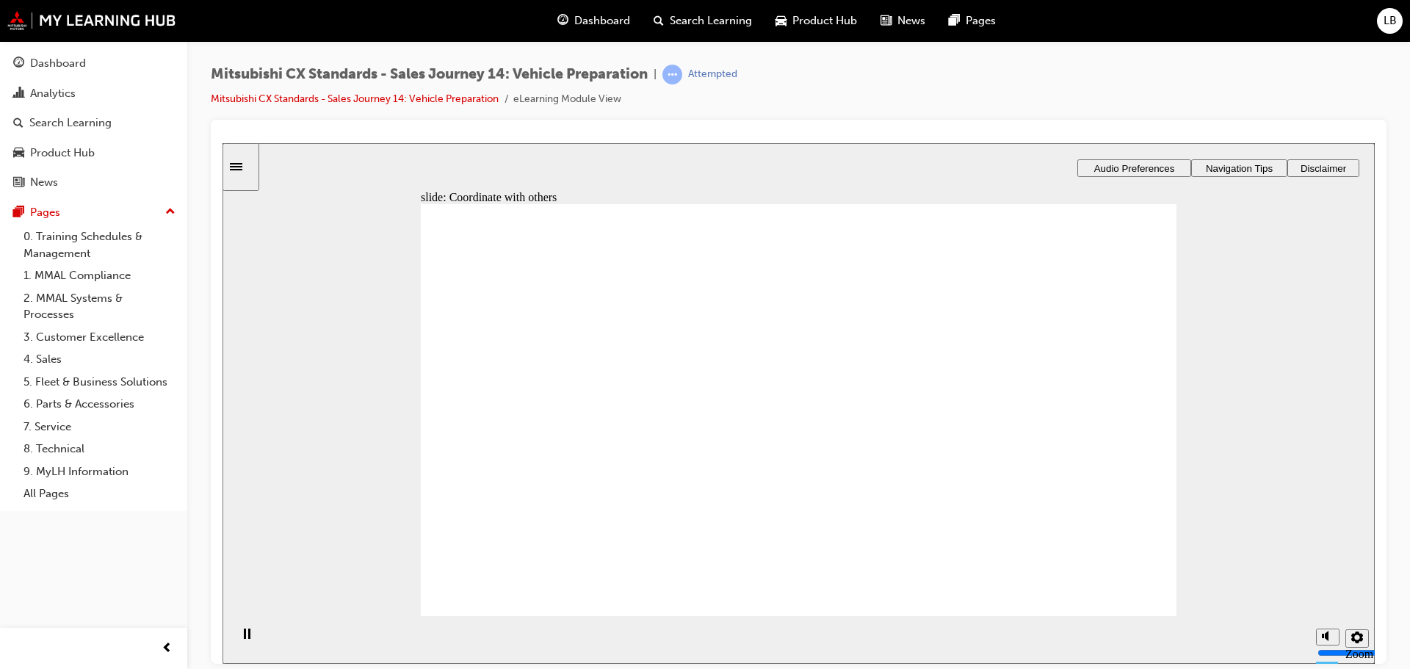
drag, startPoint x: 538, startPoint y: 427, endPoint x: 766, endPoint y: 338, distance: 244.7
drag, startPoint x: 533, startPoint y: 441, endPoint x: 1022, endPoint y: 342, distance: 498.3
drag, startPoint x: 529, startPoint y: 445, endPoint x: 765, endPoint y: 438, distance: 235.9
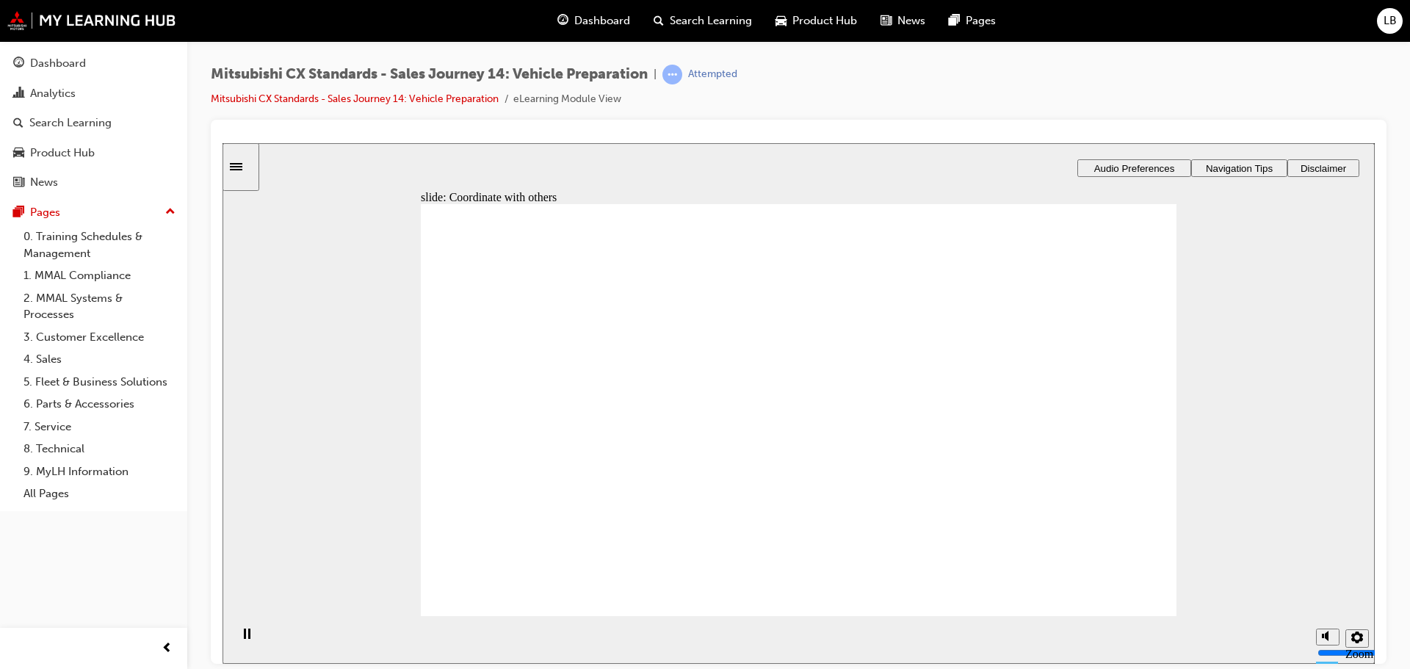
checkbox input "true"
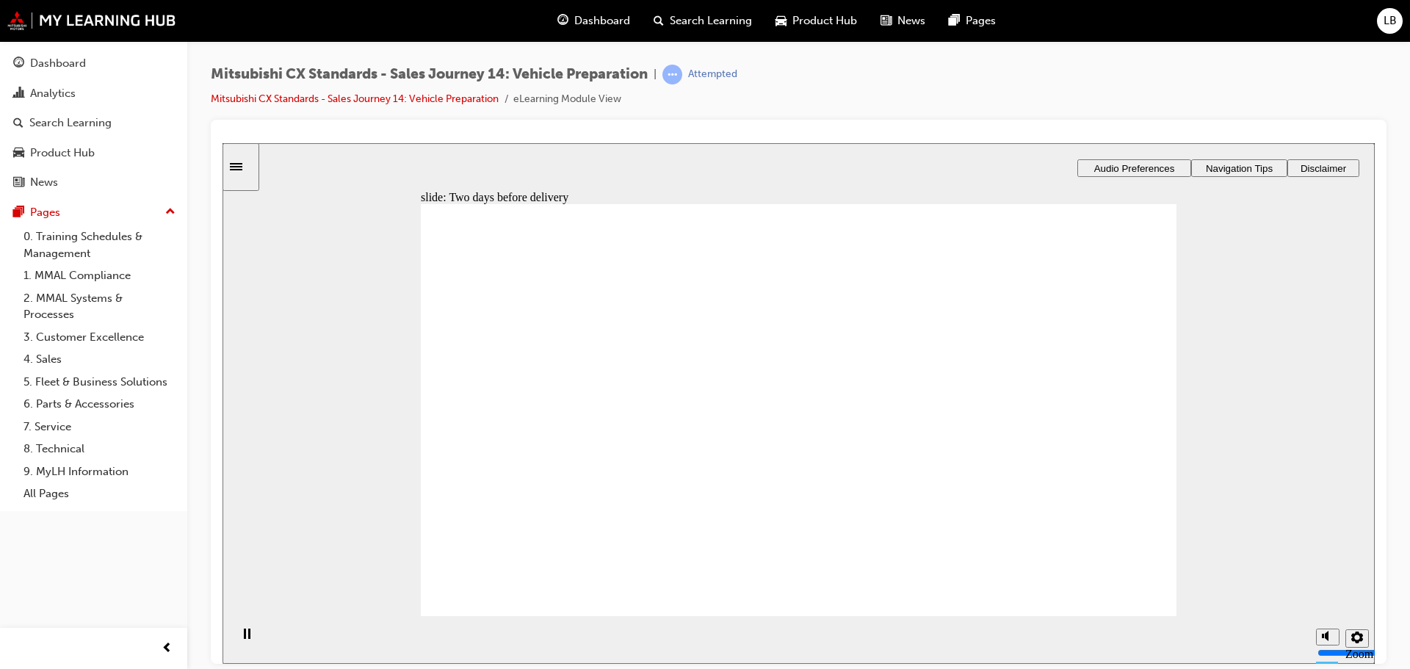
drag, startPoint x: 534, startPoint y: 436, endPoint x: 1022, endPoint y: 297, distance: 507.7
drag, startPoint x: 593, startPoint y: 452, endPoint x: 768, endPoint y: 294, distance: 235.5
drag, startPoint x: 552, startPoint y: 431, endPoint x: 1038, endPoint y: 336, distance: 494.7
drag, startPoint x: 533, startPoint y: 436, endPoint x: 771, endPoint y: 362, distance: 249.0
drag, startPoint x: 544, startPoint y: 433, endPoint x: 778, endPoint y: 423, distance: 234.5
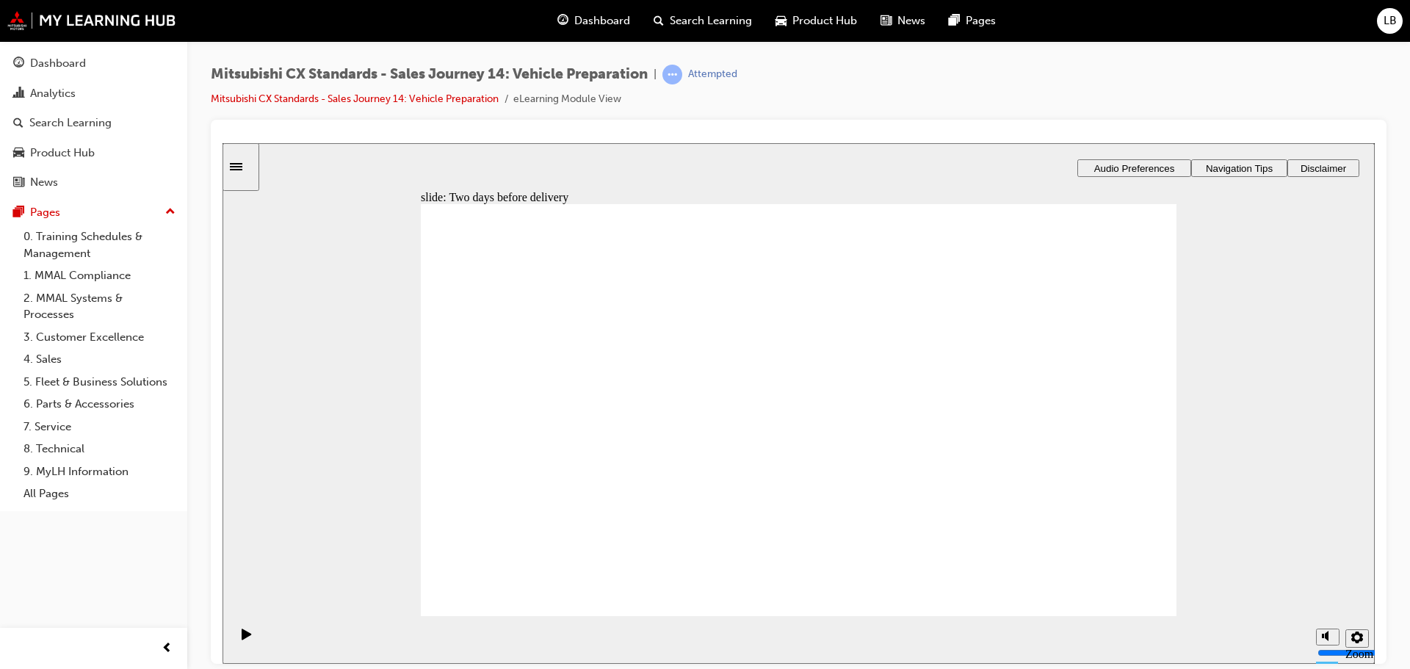
drag, startPoint x: 526, startPoint y: 448, endPoint x: 766, endPoint y: 329, distance: 268.0
drag, startPoint x: 552, startPoint y: 435, endPoint x: 786, endPoint y: 372, distance: 242.5
drag, startPoint x: 767, startPoint y: 330, endPoint x: 996, endPoint y: 325, distance: 228.4
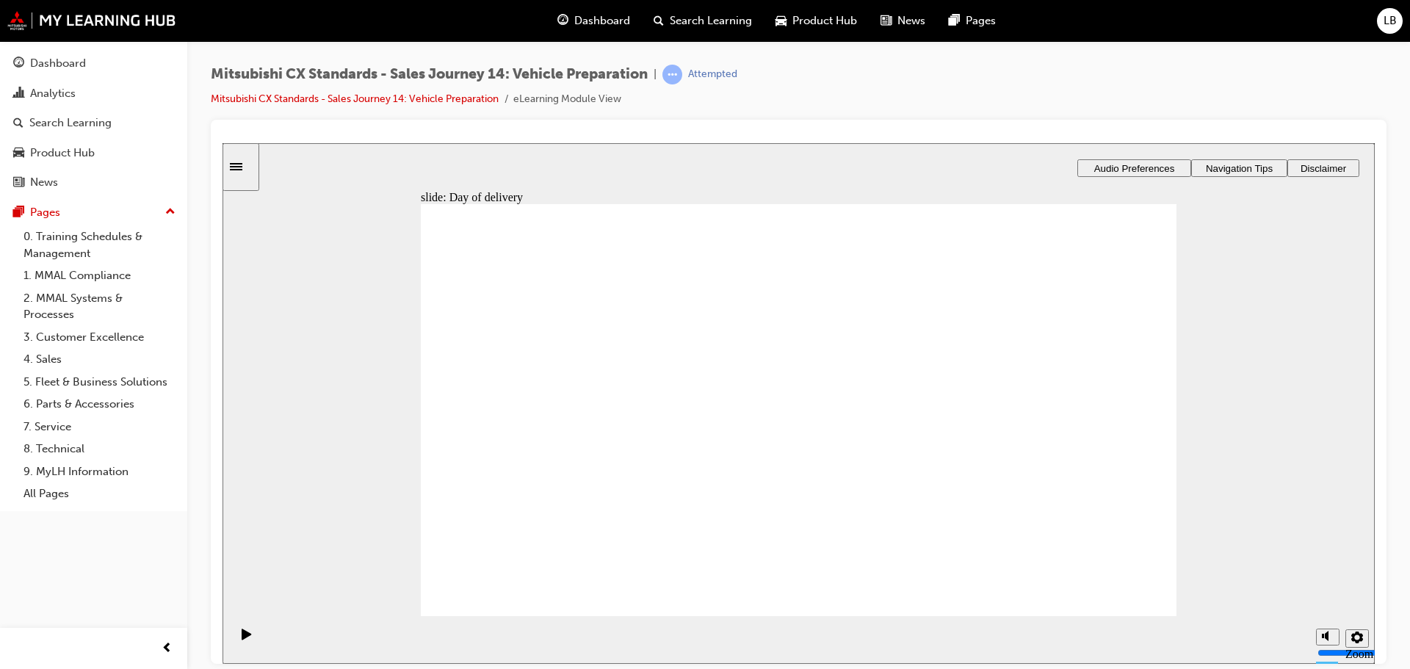
drag, startPoint x: 783, startPoint y: 319, endPoint x: 1020, endPoint y: 373, distance: 243.2
drag, startPoint x: 812, startPoint y: 478, endPoint x: 1083, endPoint y: 436, distance: 275.1
checkbox input "true"
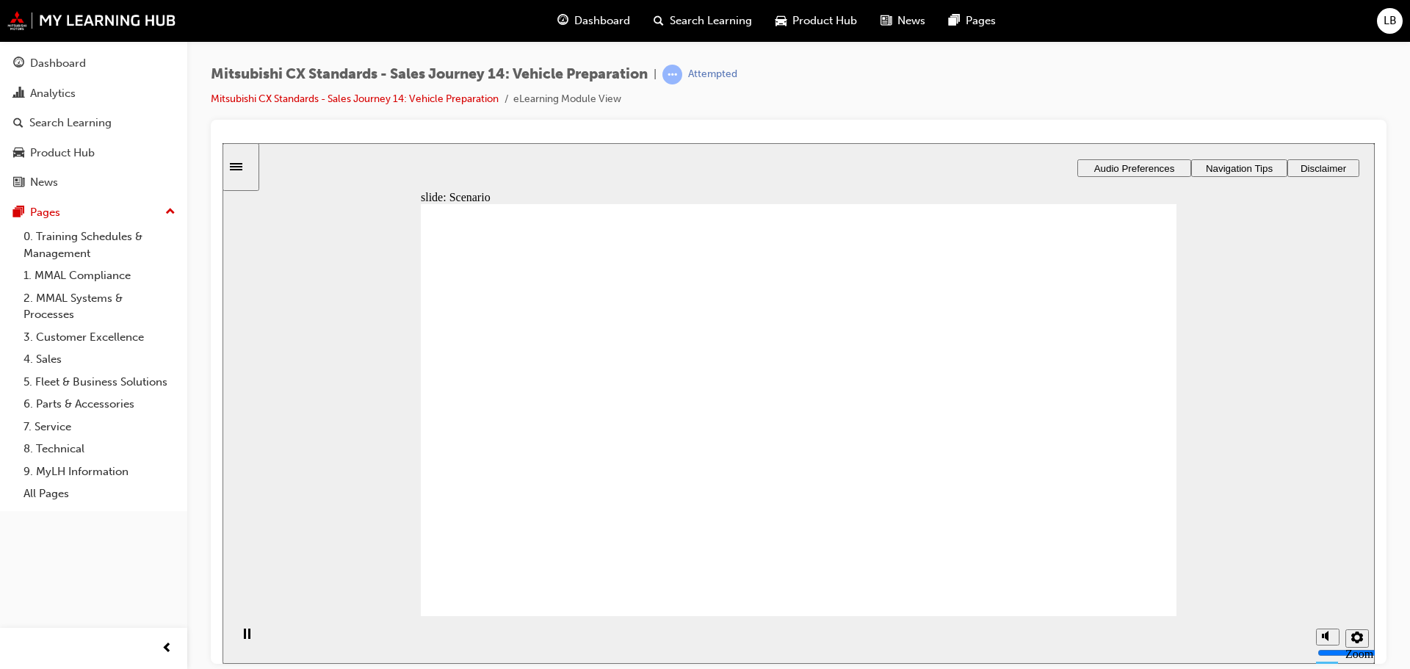
checkbox input "true"
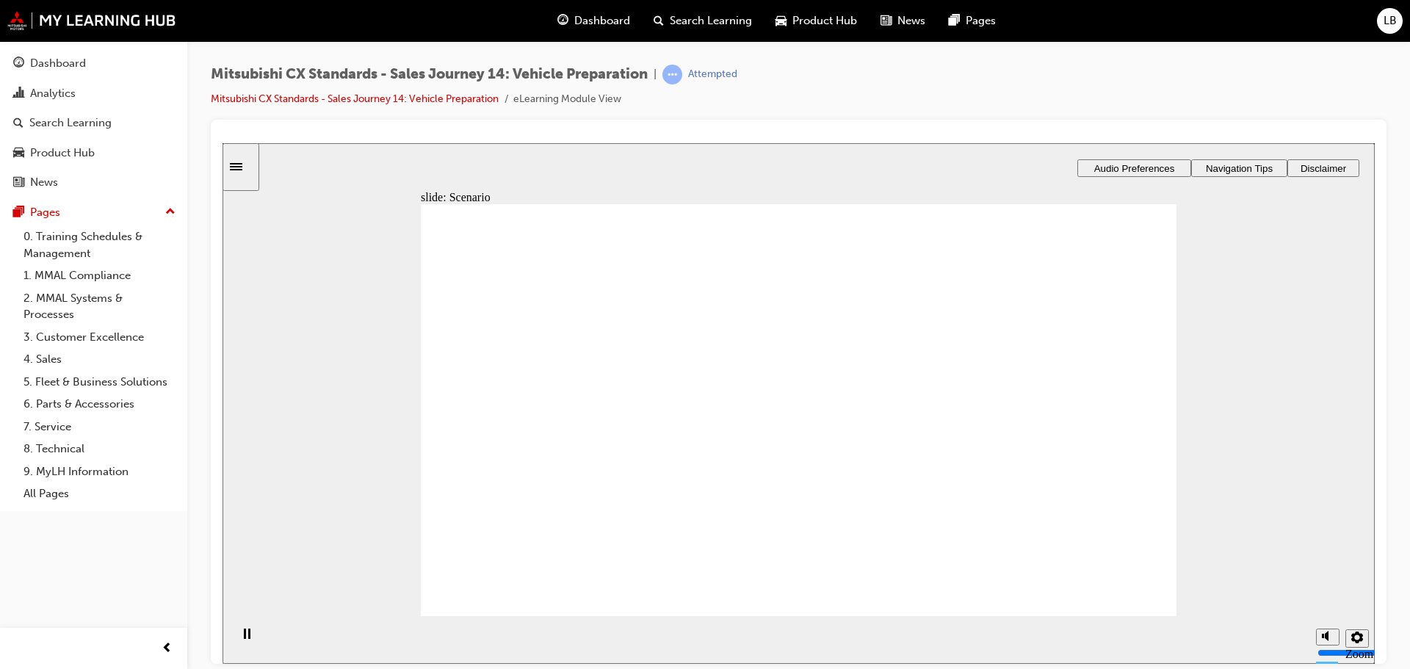
checkbox input "true"
drag, startPoint x: 469, startPoint y: 397, endPoint x: 469, endPoint y: 422, distance: 25.7
checkbox input "true"
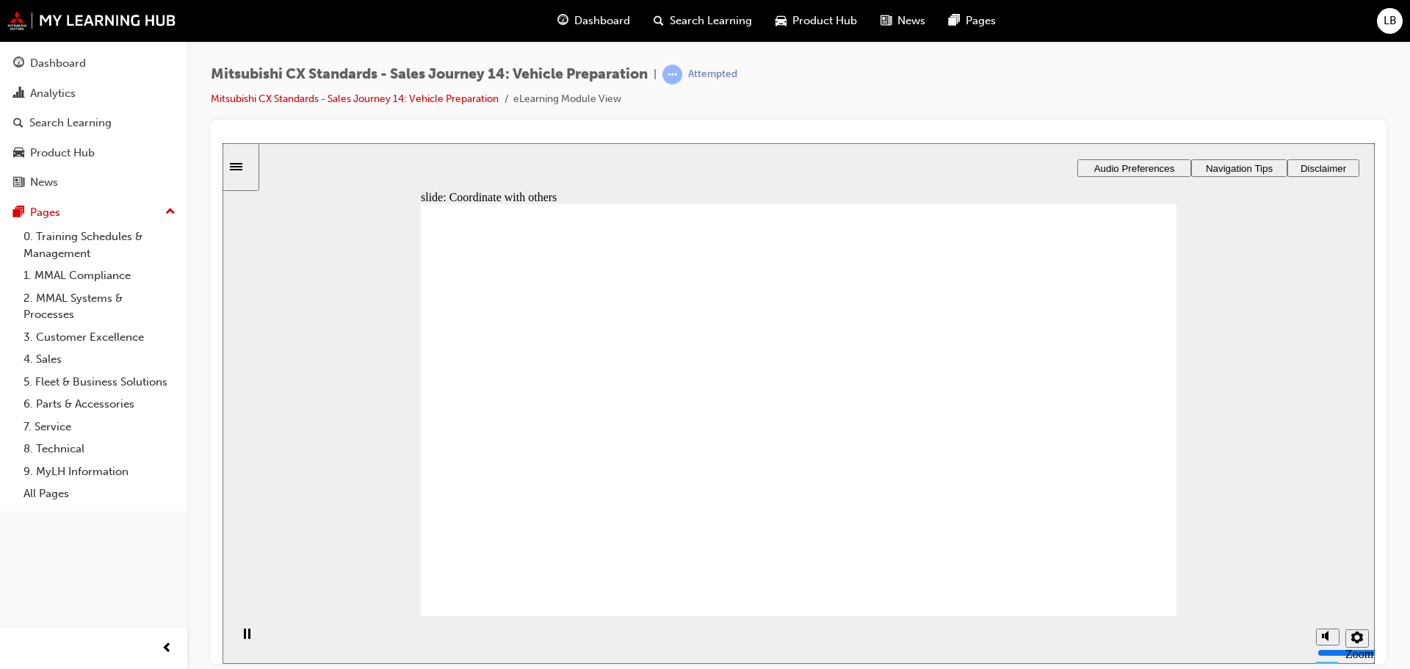
checkbox input "true"
drag, startPoint x: 531, startPoint y: 437, endPoint x: 1010, endPoint y: 292, distance: 500.4
drag, startPoint x: 546, startPoint y: 437, endPoint x: 781, endPoint y: 300, distance: 271.8
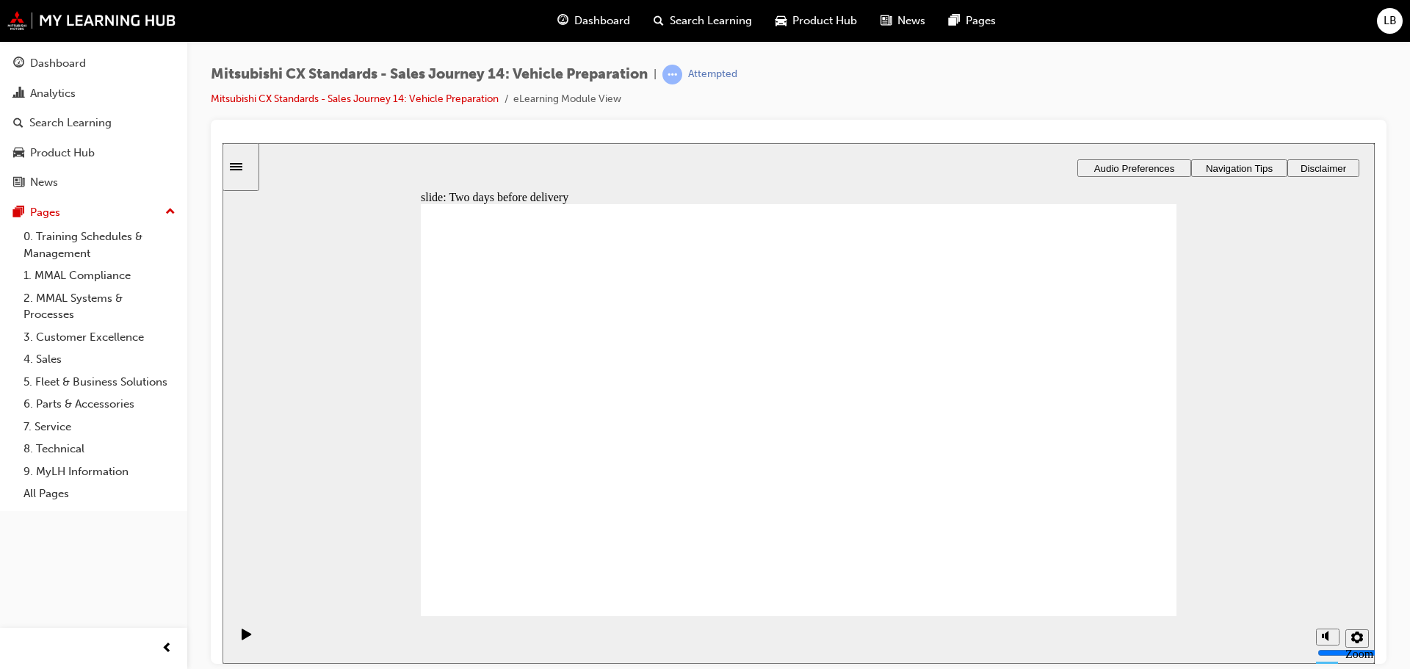
drag, startPoint x: 521, startPoint y: 438, endPoint x: 1004, endPoint y: 353, distance: 490.0
drag, startPoint x: 484, startPoint y: 436, endPoint x: 718, endPoint y: 365, distance: 244.2
drag, startPoint x: 517, startPoint y: 442, endPoint x: 753, endPoint y: 437, distance: 235.8
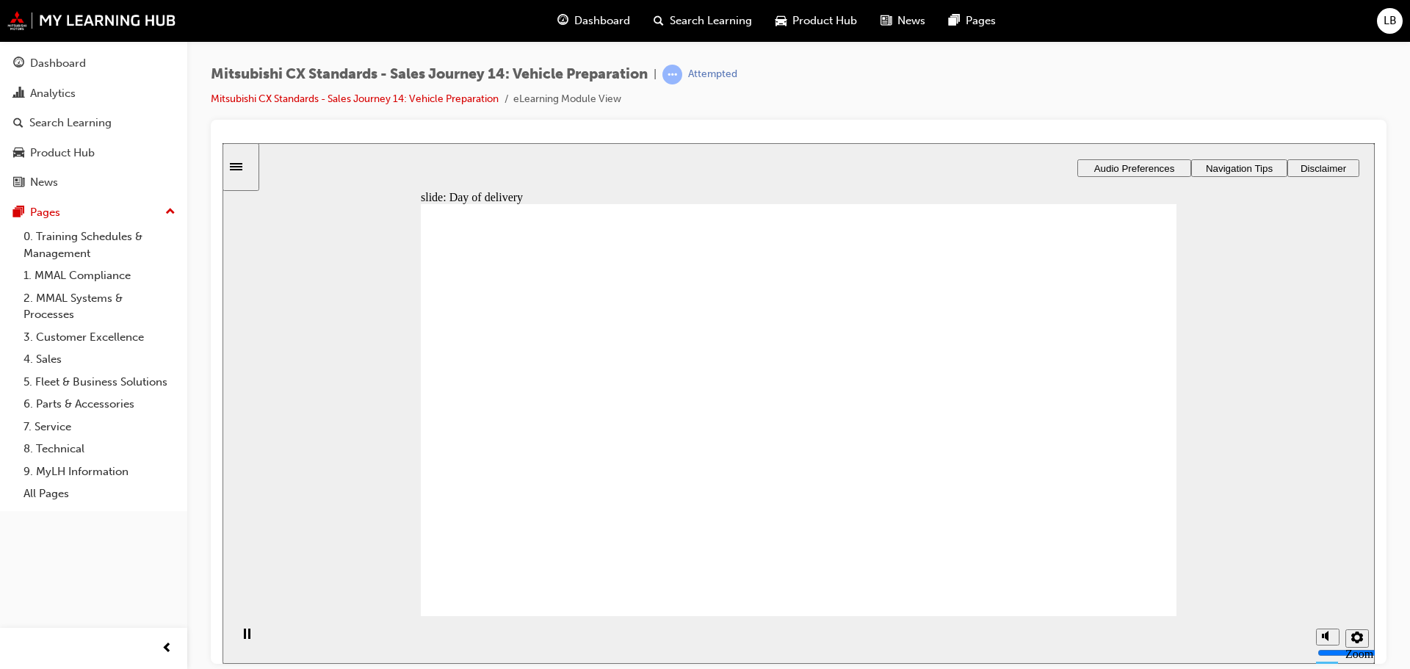
drag, startPoint x: 599, startPoint y: 451, endPoint x: 767, endPoint y: 319, distance: 214.5
drag, startPoint x: 511, startPoint y: 441, endPoint x: 746, endPoint y: 382, distance: 242.2
drag, startPoint x: 509, startPoint y: 438, endPoint x: 745, endPoint y: 436, distance: 235.8
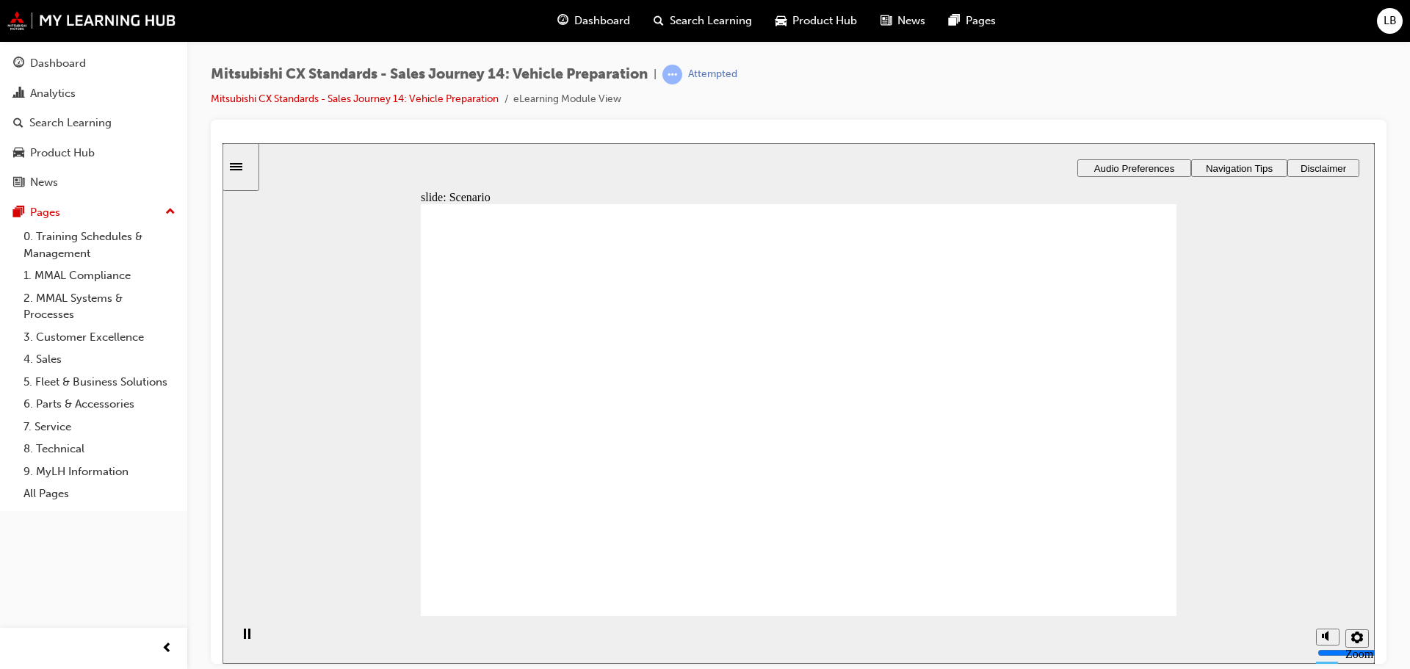
checkbox input "true"
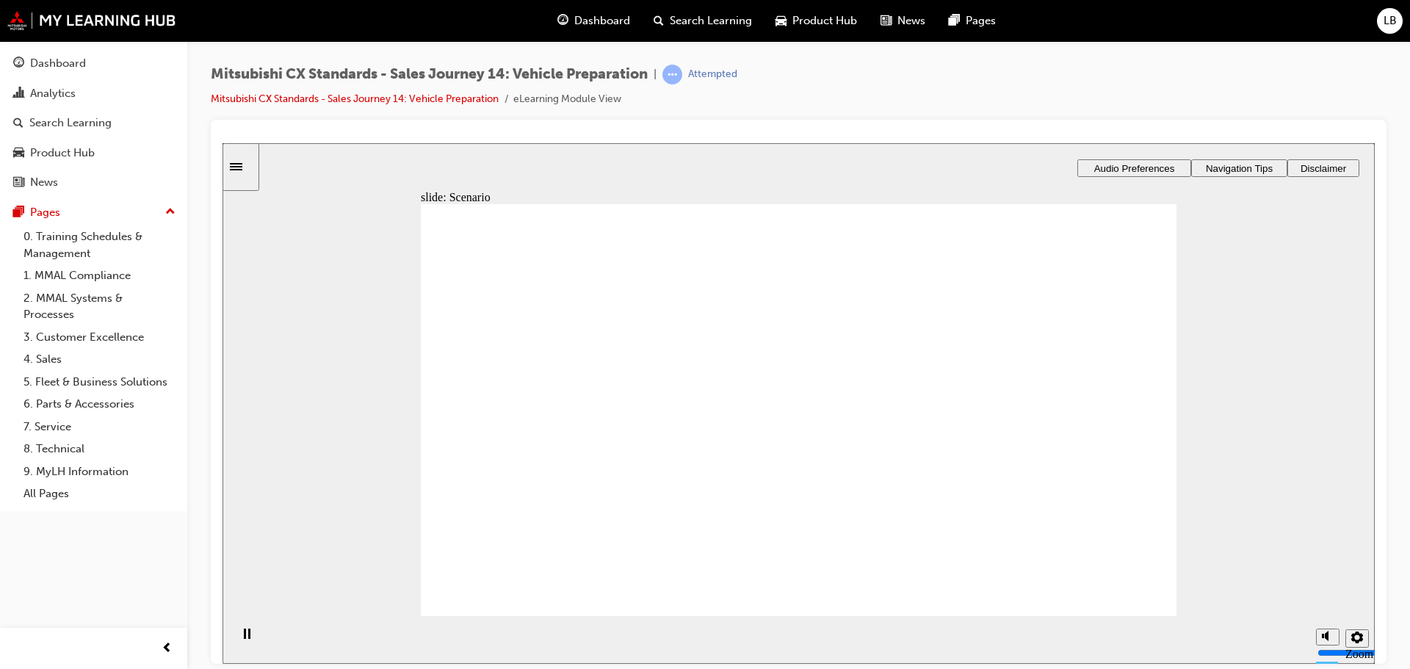
checkbox input "true"
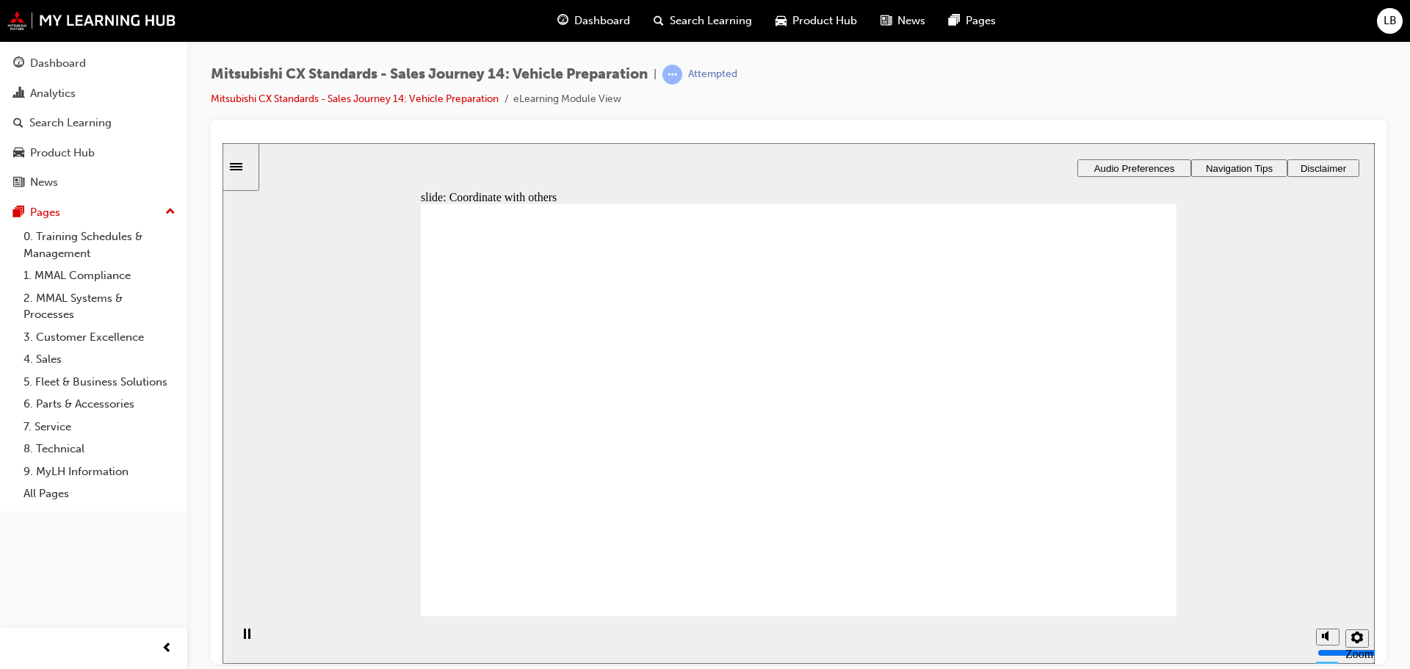
drag, startPoint x: 541, startPoint y: 438, endPoint x: 781, endPoint y: 290, distance: 281.7
drag, startPoint x: 538, startPoint y: 441, endPoint x: 776, endPoint y: 353, distance: 253.1
drag, startPoint x: 499, startPoint y: 444, endPoint x: 734, endPoint y: 415, distance: 236.8
drag, startPoint x: 514, startPoint y: 432, endPoint x: 743, endPoint y: 468, distance: 231.9
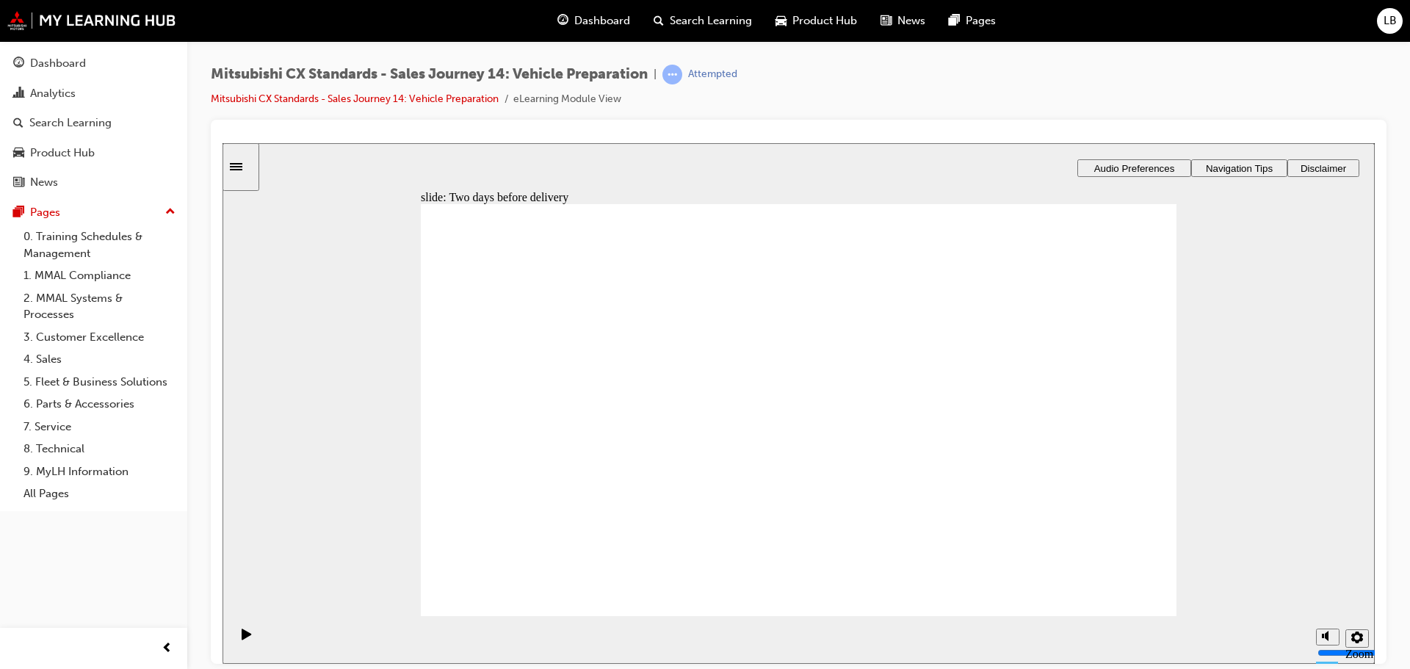
drag, startPoint x: 520, startPoint y: 440, endPoint x: 762, endPoint y: 541, distance: 262.7
drag, startPoint x: 548, startPoint y: 438, endPoint x: 1036, endPoint y: 317, distance: 502.3
drag, startPoint x: 541, startPoint y: 443, endPoint x: 778, endPoint y: 317, distance: 268.1
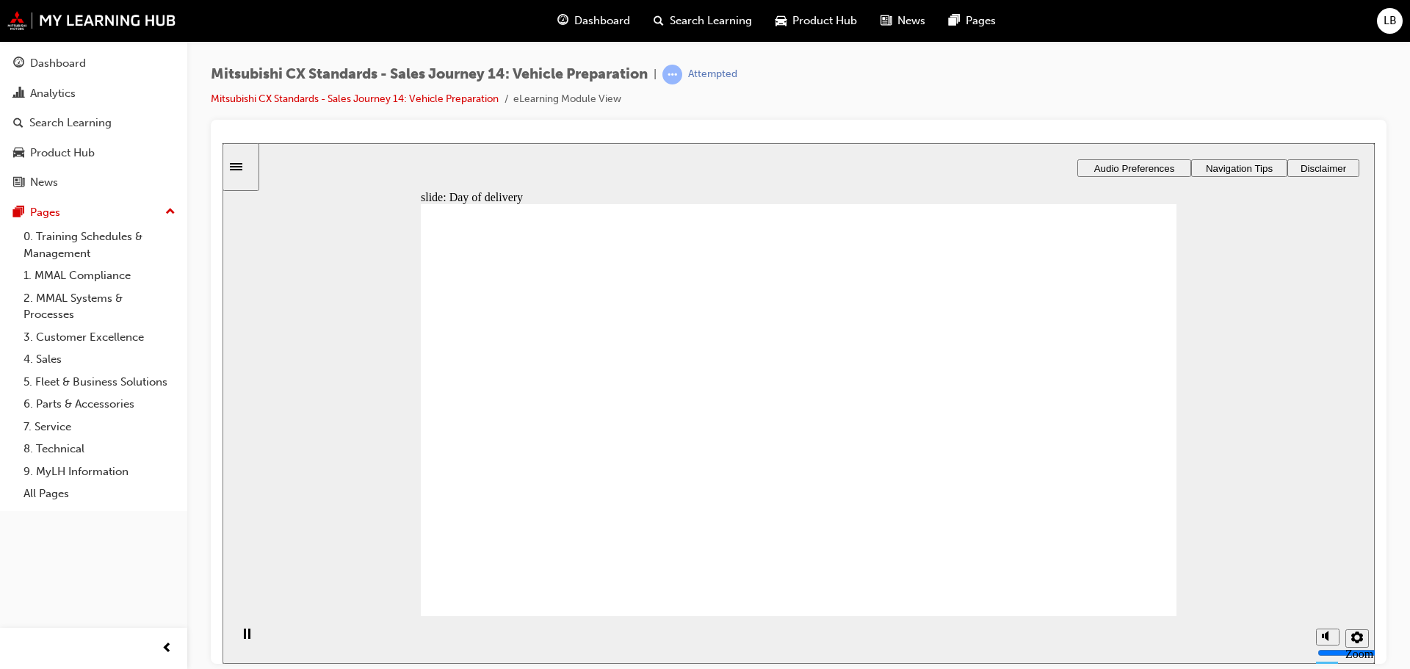
drag, startPoint x: 527, startPoint y: 443, endPoint x: 768, endPoint y: 383, distance: 248.1
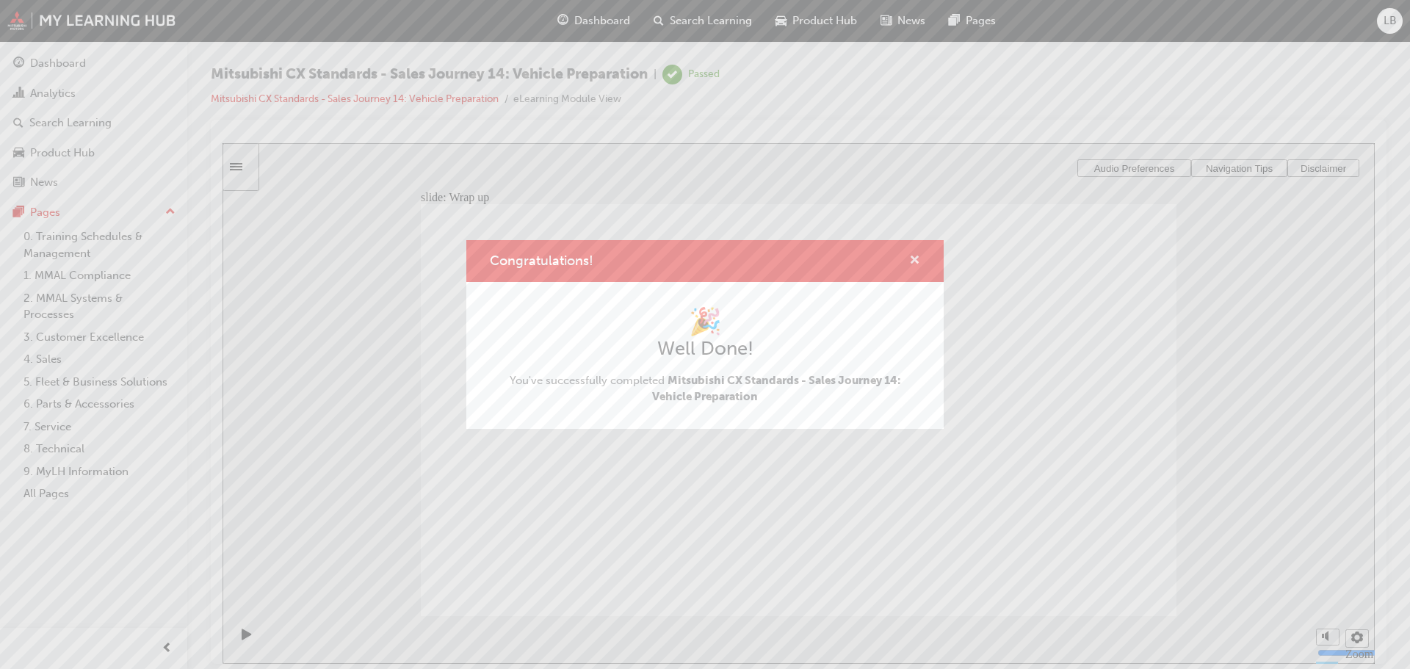
click at [910, 259] on span "cross-icon" at bounding box center [914, 261] width 11 height 13
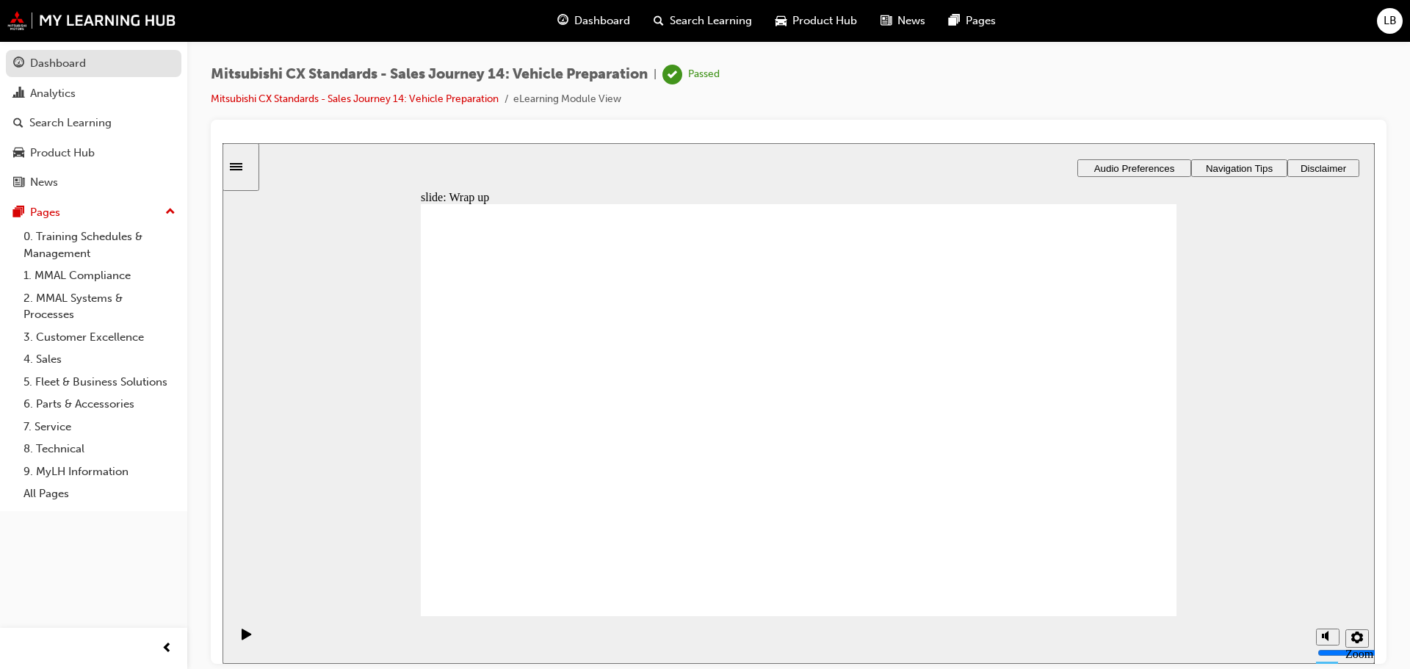
click at [58, 62] on div "Dashboard" at bounding box center [58, 63] width 56 height 17
